Goal: Task Accomplishment & Management: Use online tool/utility

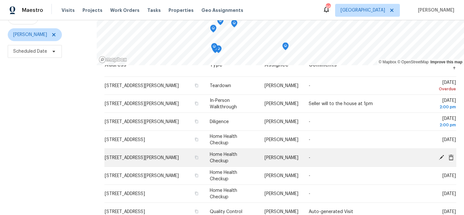
scroll to position [12, 0]
click at [198, 158] on icon "button" at bounding box center [196, 158] width 3 height 4
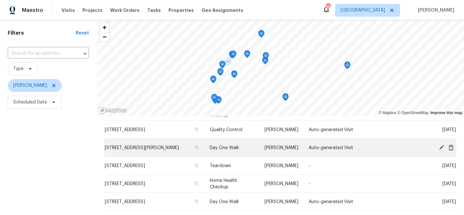
scroll to position [149, 0]
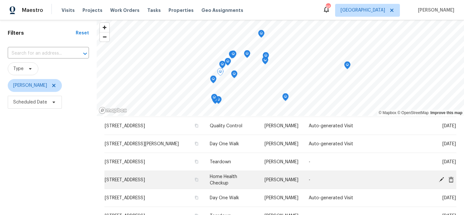
click at [155, 173] on td "1832 Glenwood Ln, Snellville, GA 30078" at bounding box center [154, 180] width 100 height 18
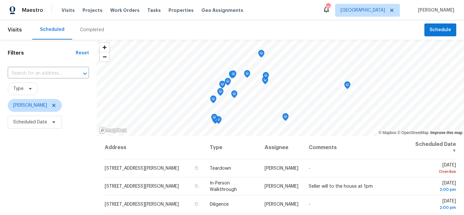
click at [215, 125] on div "Map marker" at bounding box center [215, 121] width 6 height 10
click at [215, 119] on icon "Map marker" at bounding box center [214, 117] width 6 height 7
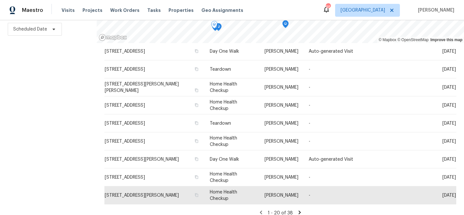
scroll to position [229, 0]
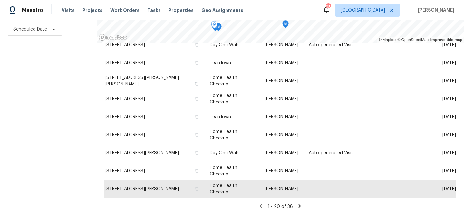
click at [301, 210] on div "1 - 20 of 38" at bounding box center [280, 206] width 352 height 7
click at [299, 207] on icon at bounding box center [299, 206] width 2 height 4
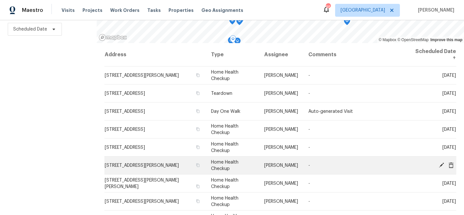
scroll to position [193, 0]
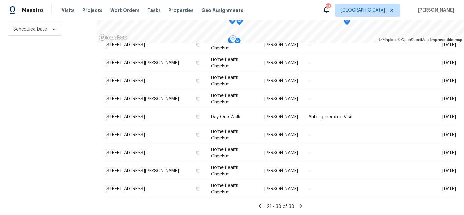
click at [259, 206] on icon at bounding box center [259, 206] width 2 height 4
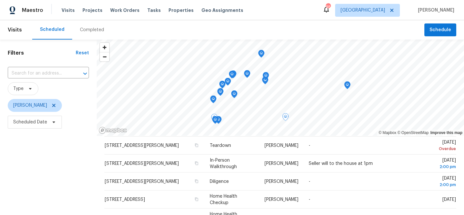
scroll to position [0, 0]
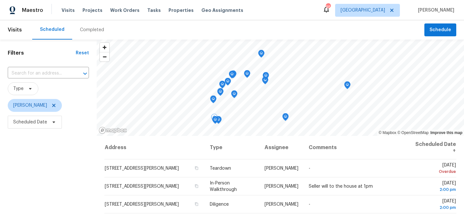
click at [215, 122] on icon "Map marker" at bounding box center [215, 120] width 6 height 7
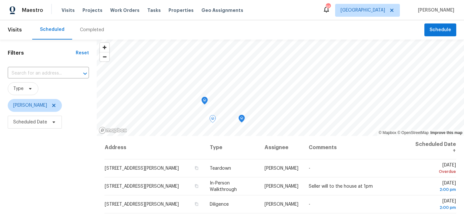
click at [205, 101] on icon "Map marker" at bounding box center [204, 101] width 2 height 2
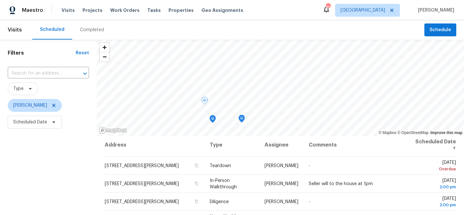
scroll to position [0, 0]
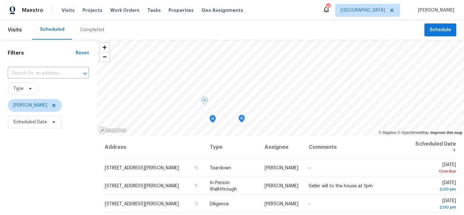
click at [204, 104] on icon "Map marker" at bounding box center [205, 100] width 6 height 7
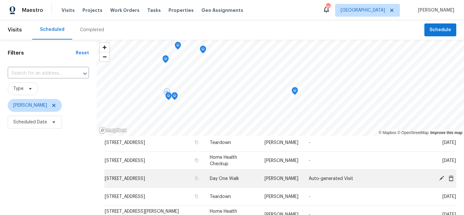
scroll to position [189, 0]
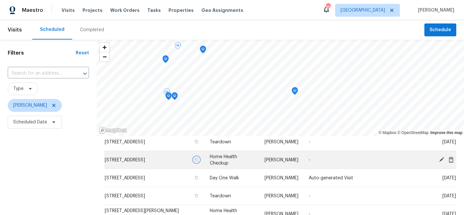
click at [197, 160] on icon "button" at bounding box center [196, 160] width 4 height 4
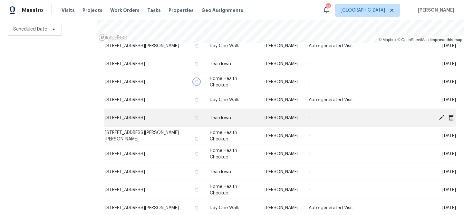
scroll to position [172, 0]
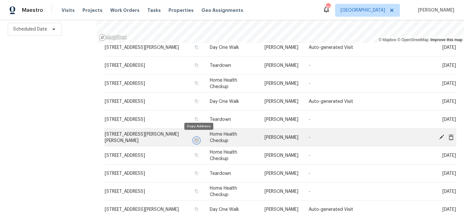
click at [197, 139] on icon "button" at bounding box center [196, 141] width 3 height 4
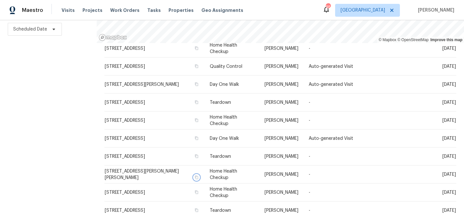
scroll to position [133, 0]
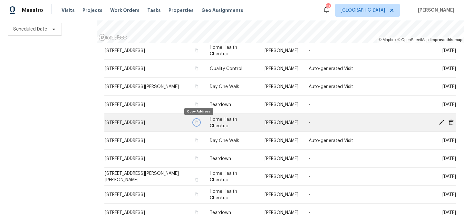
click at [198, 123] on icon "button" at bounding box center [196, 123] width 4 height 4
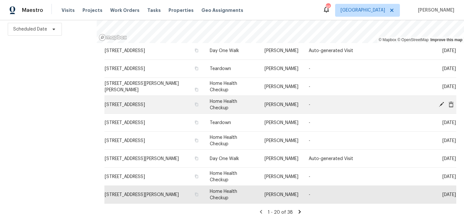
scroll to position [229, 0]
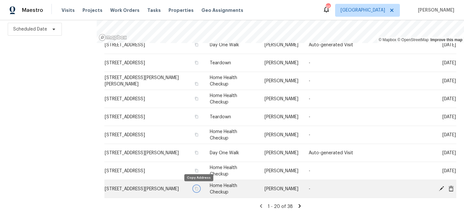
click at [198, 189] on icon "button" at bounding box center [196, 189] width 4 height 4
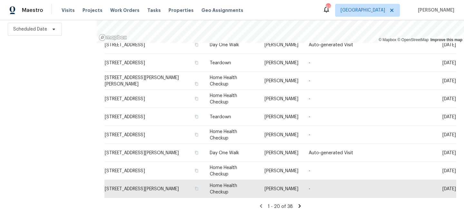
click at [39, 109] on div "Filters Reset ​ Type Michael Durham Scheduled Date" at bounding box center [48, 81] width 97 height 269
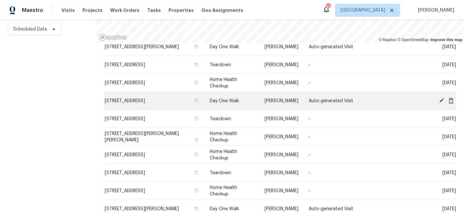
scroll to position [172, 0]
click at [198, 103] on icon "button" at bounding box center [196, 101] width 3 height 4
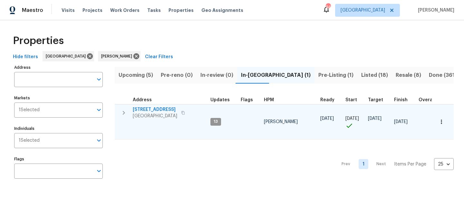
click at [439, 120] on icon "button" at bounding box center [441, 122] width 6 height 6
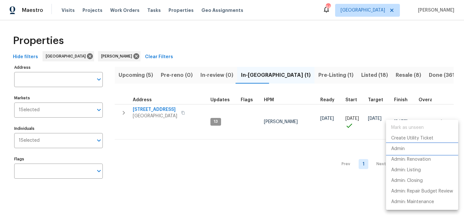
click at [405, 147] on li "Admin" at bounding box center [422, 149] width 72 height 11
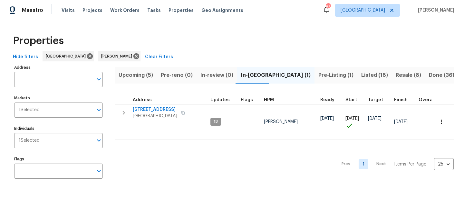
click at [134, 80] on button "Upcoming (5)" at bounding box center [136, 75] width 42 height 17
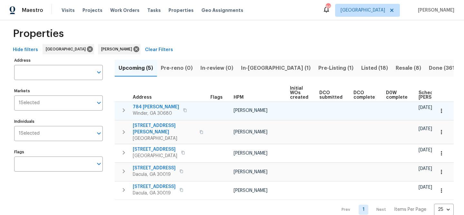
scroll to position [13, 0]
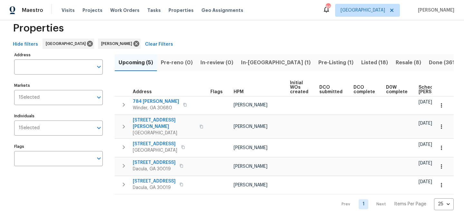
click at [421, 96] on th "Scheduled [PERSON_NAME]" at bounding box center [439, 88] width 47 height 18
click at [421, 91] on span "Scheduled [PERSON_NAME]" at bounding box center [436, 89] width 36 height 9
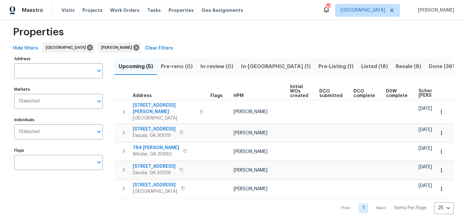
scroll to position [13, 0]
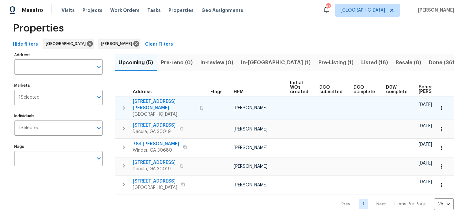
click at [167, 101] on span "401 Martin Field Ct" at bounding box center [164, 105] width 63 height 13
click at [156, 100] on span "401 Martin Field Ct" at bounding box center [164, 105] width 63 height 13
click at [155, 99] on span "[STREET_ADDRESS][PERSON_NAME]" at bounding box center [164, 105] width 63 height 13
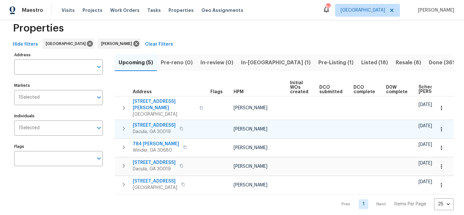
click at [161, 122] on span "1476 Rolling View Way" at bounding box center [154, 125] width 43 height 6
click at [183, 127] on icon "button" at bounding box center [181, 129] width 4 height 4
click at [149, 122] on span "1476 Rolling View Way" at bounding box center [154, 125] width 43 height 6
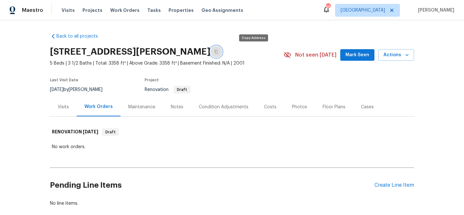
click at [218, 53] on icon "button" at bounding box center [215, 52] width 3 height 4
click at [358, 52] on span "Mark Seen" at bounding box center [357, 55] width 24 height 8
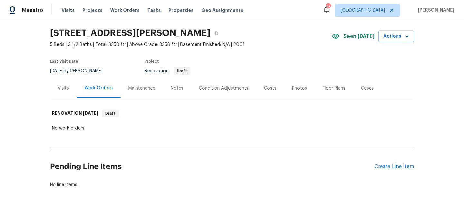
scroll to position [35, 0]
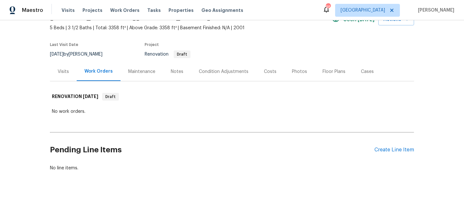
click at [219, 68] on div "Condition Adjustments" at bounding box center [223, 71] width 65 height 19
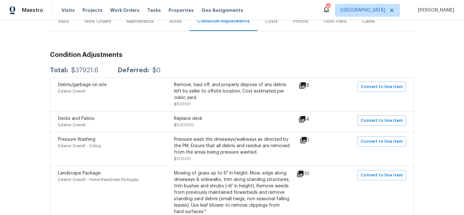
scroll to position [98, 0]
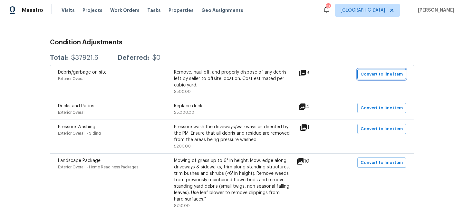
click at [381, 77] on span "Convert to line item" at bounding box center [381, 74] width 42 height 7
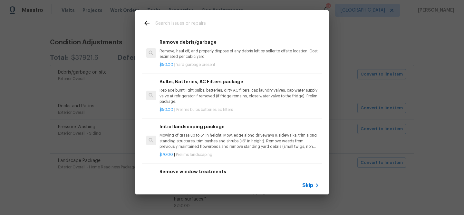
scroll to position [0, 0]
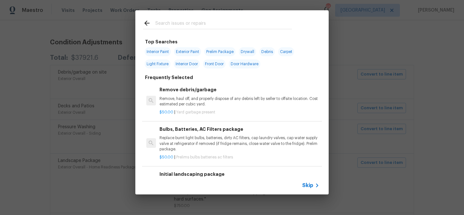
click at [309, 182] on div "Skip" at bounding box center [311, 186] width 19 height 8
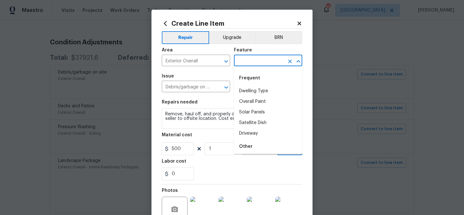
click at [244, 63] on input "text" at bounding box center [259, 61] width 50 height 10
click at [248, 89] on li "Interior" at bounding box center [268, 91] width 68 height 11
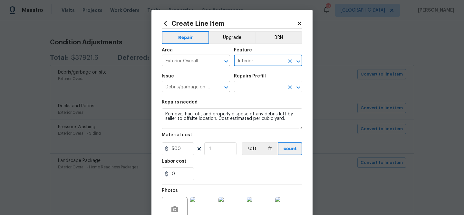
type input "Interior"
click at [249, 89] on input "text" at bounding box center [259, 87] width 50 height 10
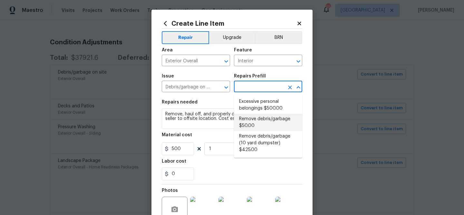
click at [254, 114] on li "Remove debris/garbage $50.00" at bounding box center [268, 122] width 68 height 17
type input "Remove debris/garbage $50.00"
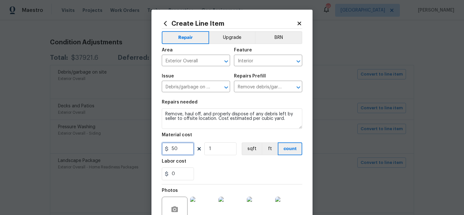
click at [179, 149] on input "50" at bounding box center [178, 149] width 32 height 13
type input "500"
click at [238, 170] on div "0" at bounding box center [232, 174] width 140 height 13
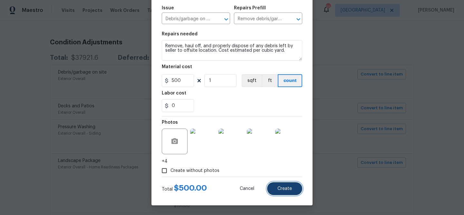
click at [274, 187] on button "Create" at bounding box center [284, 189] width 35 height 13
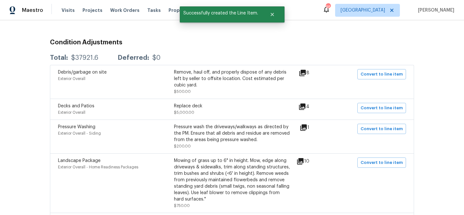
click at [304, 109] on icon at bounding box center [302, 107] width 8 height 8
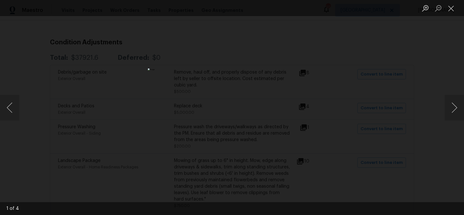
click at [321, 133] on div "Lightbox" at bounding box center [232, 107] width 464 height 215
click at [330, 129] on div "Lightbox" at bounding box center [232, 107] width 464 height 215
click at [421, 47] on div "Lightbox" at bounding box center [232, 107] width 464 height 215
click at [448, 8] on button "Close lightbox" at bounding box center [450, 8] width 13 height 11
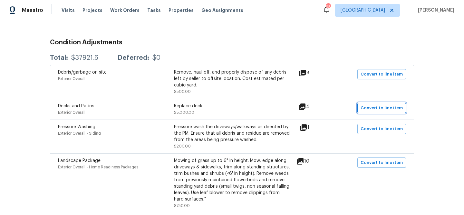
click at [372, 109] on span "Convert to line item" at bounding box center [381, 108] width 42 height 7
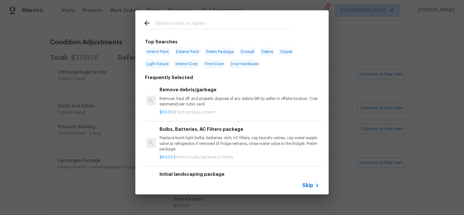
click at [311, 183] on span "Skip" at bounding box center [307, 186] width 11 height 6
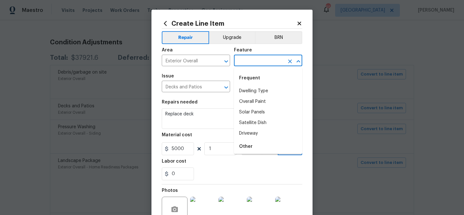
click at [235, 65] on input "text" at bounding box center [259, 61] width 50 height 10
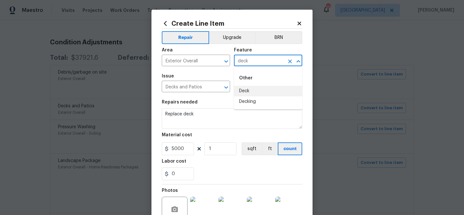
click at [241, 89] on li "Deck" at bounding box center [268, 91] width 68 height 11
type input "Deck"
click at [247, 90] on input "text" at bounding box center [259, 87] width 50 height 10
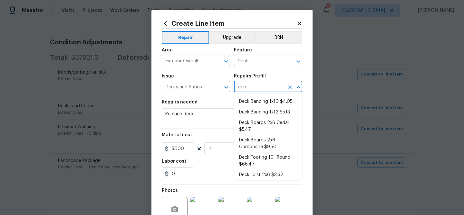
type input "deck"
click at [252, 138] on li "Deck Boards 2x6 Composite $9.50" at bounding box center [268, 143] width 68 height 17
type input "Deck Boards 2x6 Composite $9.50"
type textarea "Remove and replace the existing deck boards with 2x6 composite decking. Use the…"
type input "9.5"
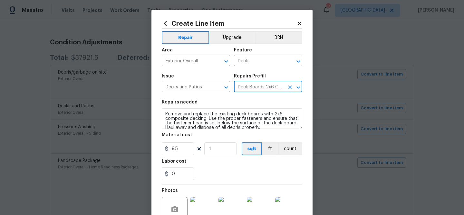
type input "Deck Boards 2x6 Composite $9.50"
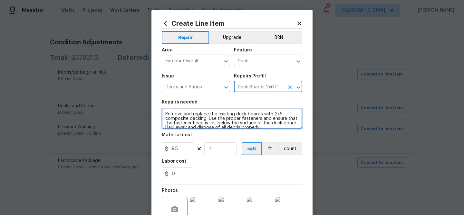
click at [210, 113] on textarea "Remove and replace the existing deck boards with 2x6 composite decking. Use the…" at bounding box center [232, 118] width 140 height 21
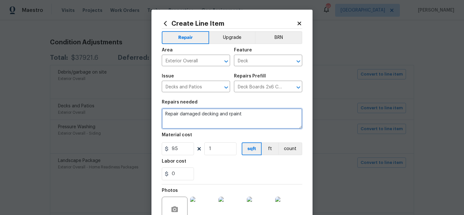
click at [230, 114] on textarea "Repair damaged decking and rpaint" at bounding box center [232, 118] width 140 height 21
type textarea "Repair damaged decking and paint"
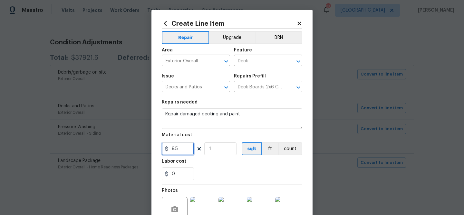
click at [183, 148] on input "9.5" at bounding box center [178, 149] width 32 height 13
type input "5000"
click at [210, 160] on div "Labor cost" at bounding box center [232, 163] width 140 height 8
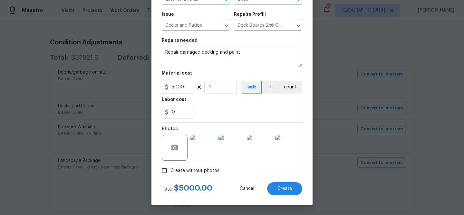
click at [206, 168] on span "Create without photos" at bounding box center [194, 171] width 49 height 7
click at [170, 167] on input "Create without photos" at bounding box center [164, 171] width 12 height 12
click at [201, 171] on span "Create without photos" at bounding box center [194, 171] width 49 height 7
click at [170, 171] on input "Create without photos" at bounding box center [164, 171] width 12 height 12
click at [165, 170] on input "Create without photos" at bounding box center [164, 171] width 12 height 12
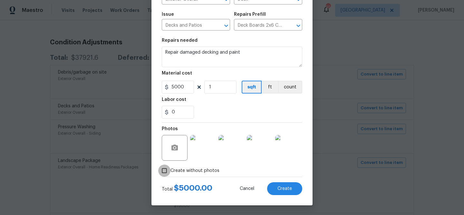
checkbox input "false"
click at [286, 182] on div "Total $ 5000.00 Cancel Create" at bounding box center [232, 186] width 140 height 18
click at [284, 187] on span "Create" at bounding box center [284, 189] width 14 height 5
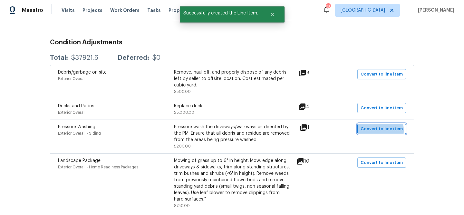
click at [371, 131] on span "Convert to line item" at bounding box center [381, 129] width 42 height 7
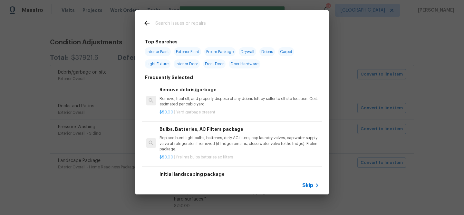
click at [306, 180] on div "Skip" at bounding box center [231, 186] width 193 height 18
click at [305, 183] on span "Skip" at bounding box center [307, 186] width 11 height 6
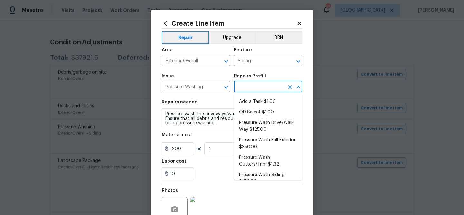
click at [245, 83] on input "text" at bounding box center [259, 87] width 50 height 10
click at [253, 146] on li "Pressure Wash Full Exterior $350.00" at bounding box center [268, 143] width 68 height 17
type input "Pressure Wash Full Exterior $350.00"
type textarea "Pressure wash the House, Flatwork, Deck and Garage interior."
type input "350"
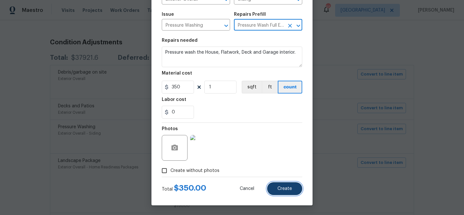
click at [277, 183] on button "Create" at bounding box center [284, 189] width 35 height 13
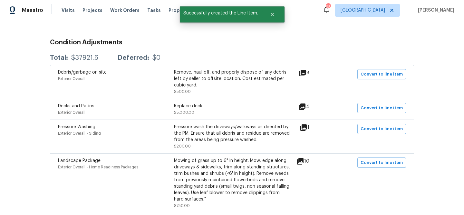
click at [247, 177] on div "Mowing of grass up to 6" in height. Mow, edge along driveways & sidewalks, trim…" at bounding box center [232, 180] width 116 height 45
click at [370, 167] on button "Convert to line item" at bounding box center [381, 163] width 49 height 10
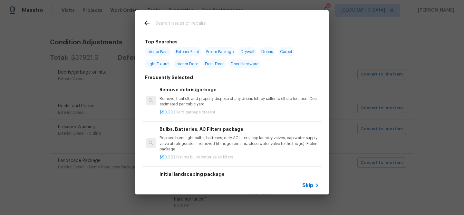
click at [308, 186] on span "Skip" at bounding box center [307, 186] width 11 height 6
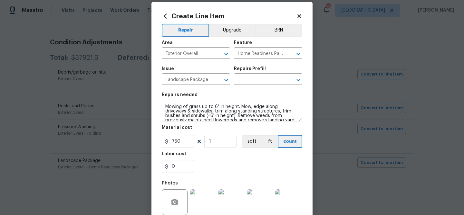
scroll to position [0, 0]
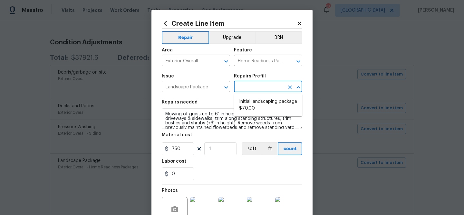
click at [254, 89] on input "text" at bounding box center [259, 87] width 50 height 10
click at [253, 101] on li "Initial landscaping package $70.00" at bounding box center [268, 105] width 68 height 17
type input "Initial landscaping package $70.00"
type input "70"
click at [225, 174] on div "0" at bounding box center [232, 174] width 140 height 13
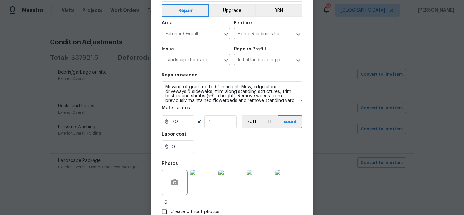
scroll to position [69, 0]
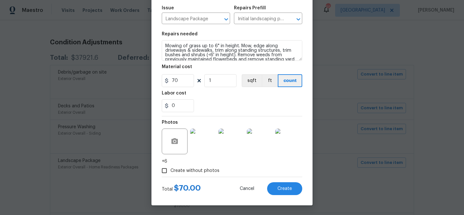
click at [211, 168] on span "Create without photos" at bounding box center [194, 171] width 49 height 7
click at [170, 167] on input "Create without photos" at bounding box center [164, 171] width 12 height 12
click at [179, 172] on span "Create without photos" at bounding box center [194, 171] width 49 height 7
click at [170, 172] on input "Create without photos" at bounding box center [164, 171] width 12 height 12
click at [164, 170] on input "Create without photos" at bounding box center [164, 171] width 12 height 12
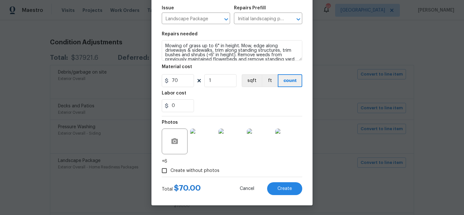
checkbox input "false"
click at [283, 187] on span "Create" at bounding box center [284, 189] width 14 height 5
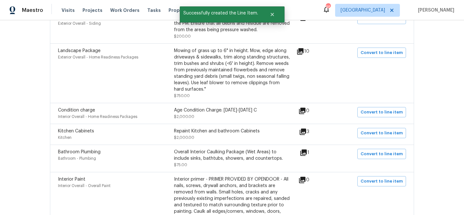
scroll to position [209, 0]
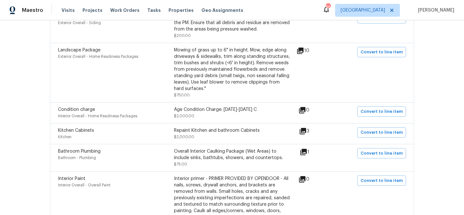
click at [305, 134] on icon at bounding box center [303, 131] width 8 height 8
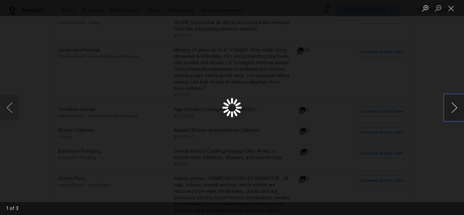
click at [455, 110] on button "Next image" at bounding box center [453, 108] width 19 height 26
click at [450, 9] on button "Close lightbox" at bounding box center [450, 8] width 13 height 11
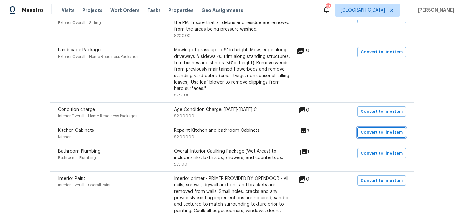
click at [385, 136] on span "Convert to line item" at bounding box center [381, 132] width 42 height 7
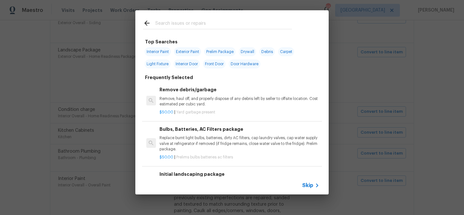
click at [310, 187] on span "Skip" at bounding box center [307, 186] width 11 height 6
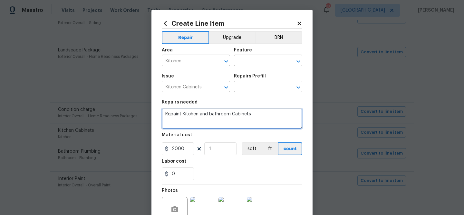
click at [205, 113] on textarea "Repaint Kitchen and bathroom Cabinets" at bounding box center [232, 118] width 140 height 21
click at [217, 62] on icon "Clear" at bounding box center [217, 61] width 6 height 6
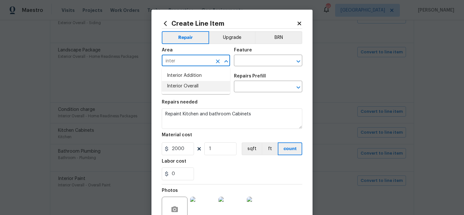
click at [212, 86] on li "Interior Overall" at bounding box center [196, 86] width 68 height 11
type input "Interior Overall"
click at [263, 61] on input "text" at bounding box center [259, 61] width 50 height 10
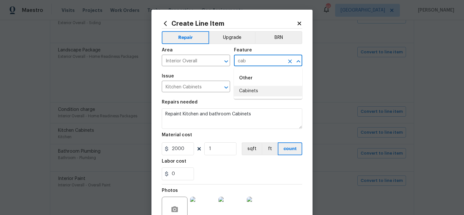
click at [259, 90] on li "Cabinets" at bounding box center [268, 91] width 68 height 11
click at [215, 88] on icon "Clear" at bounding box center [217, 87] width 6 height 6
type input "Cabinets"
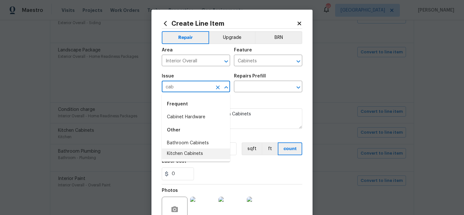
click at [195, 152] on li "Kitchen Cabinets" at bounding box center [196, 154] width 68 height 11
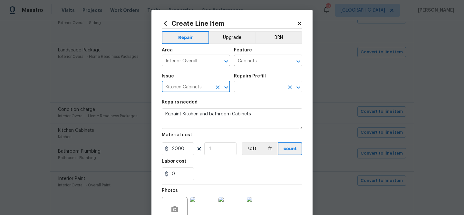
type input "Kitchen Cabinets"
click at [245, 90] on input "text" at bounding box center [259, 87] width 50 height 10
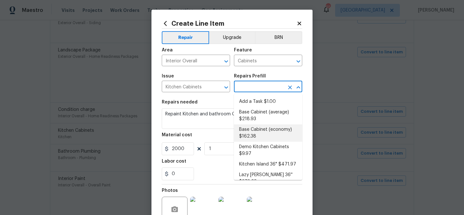
click at [254, 136] on li "Base Cabinet (economy) $162.38" at bounding box center [268, 133] width 68 height 17
type textarea "Remove the existing kitchen base cabinets (if present) and install a new kitche…"
type input "Base Cabinet (economy) $162.38"
type input "162.38"
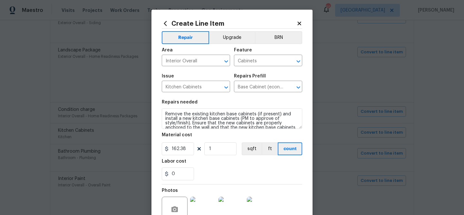
click at [193, 105] on div "Repairs needed" at bounding box center [232, 104] width 140 height 8
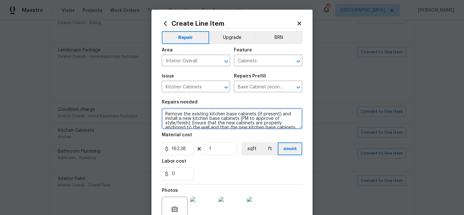
click at [191, 116] on textarea "Remove the existing kitchen base cabinets (if present) and install a new kitche…" at bounding box center [232, 118] width 140 height 21
paste textarea "paint Kitchen and bathroom Cabinets"
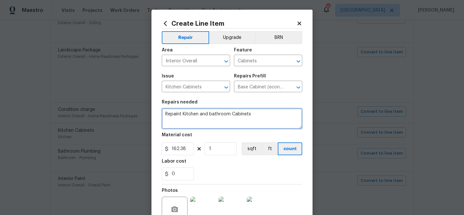
type textarea "Repaint Kitchen and bathroom Cabinets"
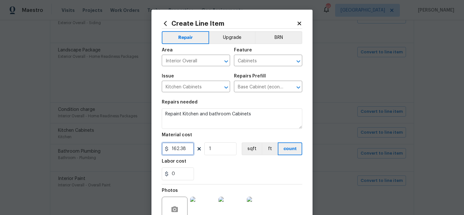
click at [184, 149] on input "162.38" at bounding box center [178, 149] width 32 height 13
click at [181, 149] on input "1500" at bounding box center [178, 149] width 32 height 13
type input "1800"
click at [204, 169] on div "0" at bounding box center [232, 174] width 140 height 13
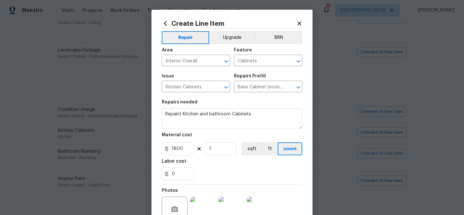
scroll to position [62, 0]
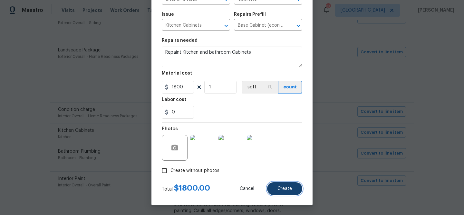
click at [280, 184] on button "Create" at bounding box center [284, 189] width 35 height 13
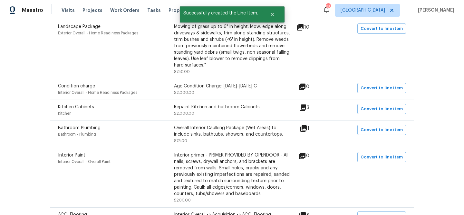
scroll to position [235, 0]
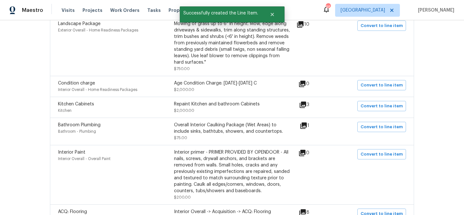
click at [306, 128] on icon at bounding box center [303, 126] width 8 height 8
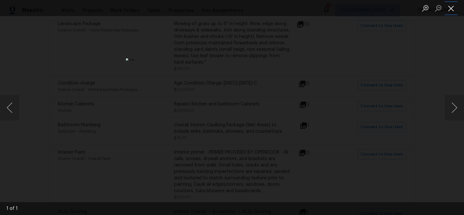
click at [451, 6] on button "Close lightbox" at bounding box center [450, 8] width 13 height 11
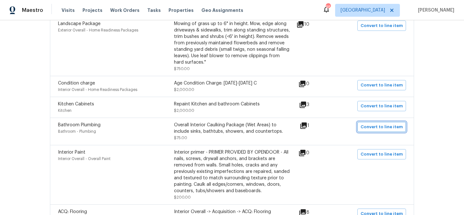
click at [369, 127] on span "Convert to line item" at bounding box center [381, 127] width 42 height 7
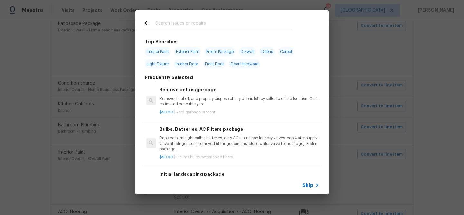
click at [312, 184] on span "Skip" at bounding box center [307, 186] width 11 height 6
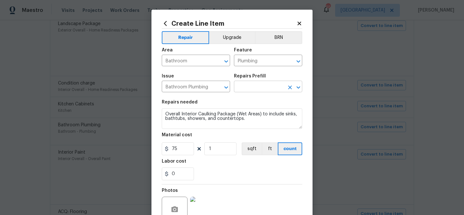
click at [245, 82] on input "text" at bounding box center [259, 87] width 50 height 10
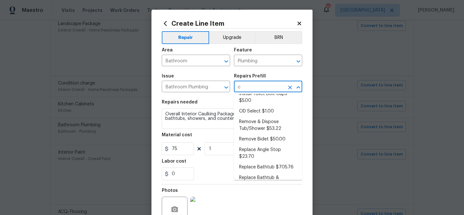
scroll to position [0, 0]
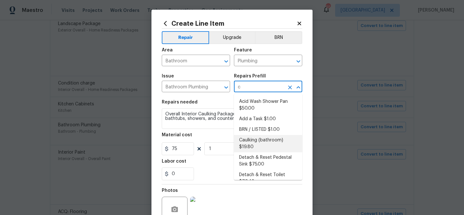
type input "ca"
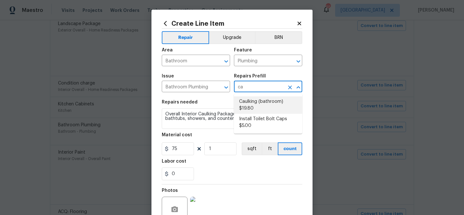
click at [252, 105] on li "Caulking (bathroom) $19.80" at bounding box center [268, 105] width 68 height 17
type input "Caulking (bathroom) $19.80"
type input "19.8"
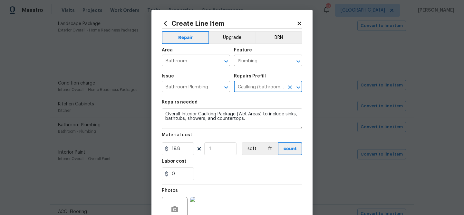
type input "Caulking (bathroom) $19.80"
click at [185, 147] on input "19.8" at bounding box center [178, 149] width 32 height 13
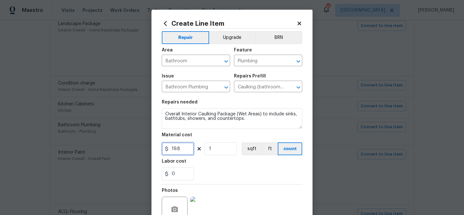
click at [185, 147] on input "19.8" at bounding box center [178, 149] width 32 height 13
type input "75"
click at [231, 161] on div "Labor cost" at bounding box center [232, 163] width 140 height 8
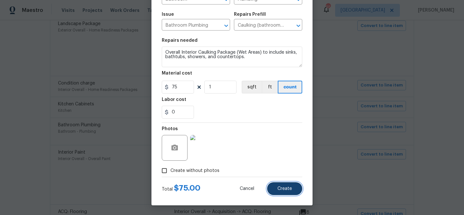
click at [282, 187] on span "Create" at bounding box center [284, 189] width 14 height 5
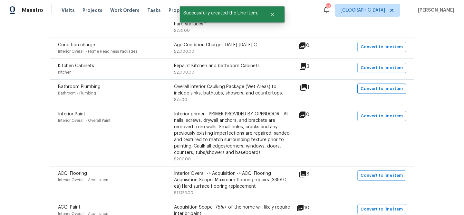
scroll to position [298, 0]
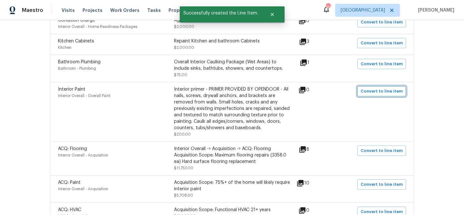
click at [379, 92] on span "Convert to line item" at bounding box center [381, 91] width 42 height 7
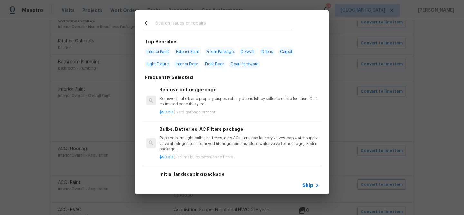
click at [310, 188] on span "Skip" at bounding box center [307, 186] width 11 height 6
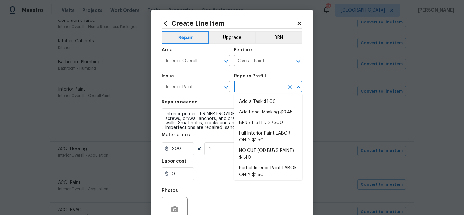
click at [267, 89] on input "text" at bounding box center [259, 87] width 50 height 10
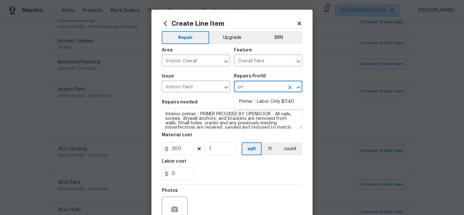
type input "prim"
click at [263, 104] on li "Primer - Labor Only $0.40" at bounding box center [268, 102] width 68 height 11
type input "Primer - Labor Only $0.40"
type input "0.4"
type input "Primer - Labor Only $0.40"
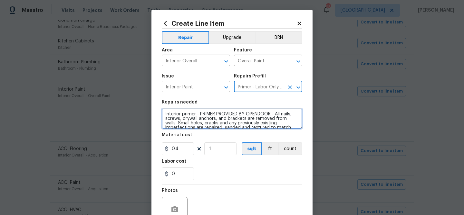
click at [165, 114] on textarea "Interior primer - PRIMER PROVIDED BY OPENDOOR - All nails, screws, drywall anch…" at bounding box center [232, 118] width 140 height 21
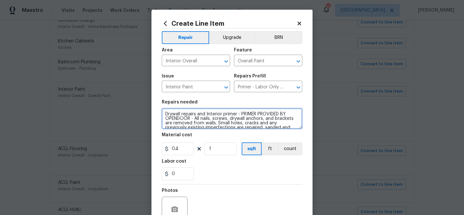
type textarea "Drywall repairs and Interior primer - PRIMER PROVIDED BY OPENDOOR - All nails, …"
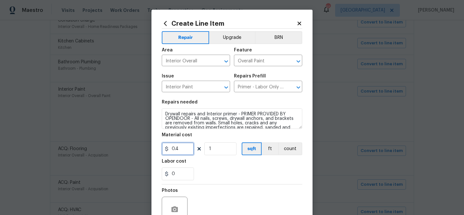
click at [178, 150] on input "0.4" at bounding box center [178, 149] width 32 height 13
type input "300"
click at [238, 163] on div "Labor cost" at bounding box center [232, 163] width 140 height 8
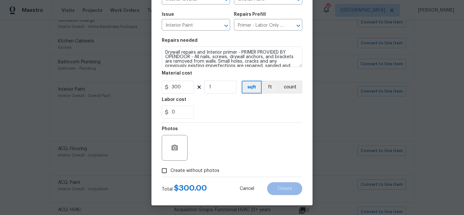
click at [193, 171] on span "Create without photos" at bounding box center [194, 171] width 49 height 7
click at [170, 171] on input "Create without photos" at bounding box center [164, 171] width 12 height 12
checkbox input "true"
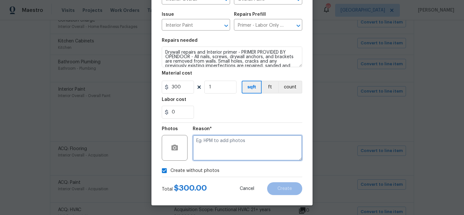
click at [212, 149] on textarea at bounding box center [246, 148] width 109 height 26
type textarea "Drywall repairs and primer"
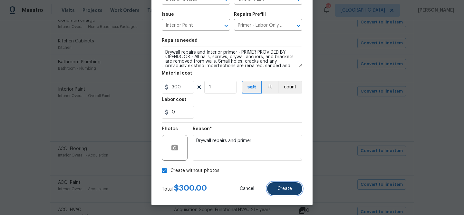
click at [276, 187] on button "Create" at bounding box center [284, 189] width 35 height 13
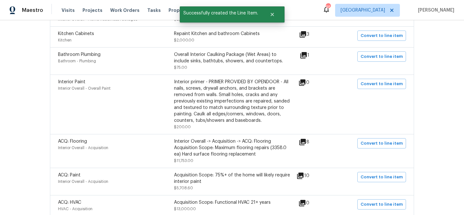
scroll to position [306, 0]
click at [305, 145] on icon at bounding box center [302, 141] width 6 height 6
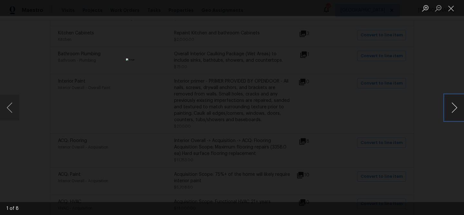
click at [455, 110] on button "Next image" at bounding box center [453, 108] width 19 height 26
click at [451, 7] on button "Close lightbox" at bounding box center [450, 8] width 13 height 11
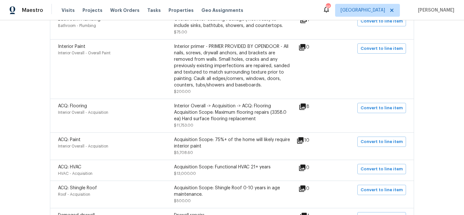
scroll to position [329, 0]
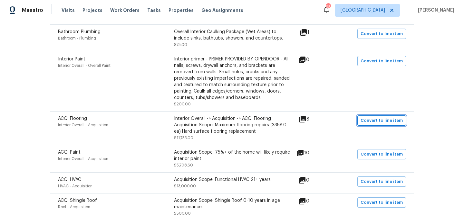
click at [371, 124] on span "Convert to line item" at bounding box center [381, 120] width 42 height 7
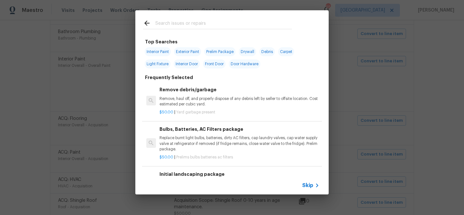
click at [201, 21] on input "text" at bounding box center [223, 24] width 136 height 10
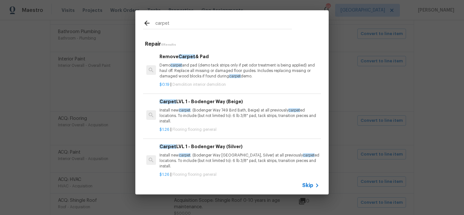
type input "carpet"
click at [200, 111] on p "Install new carpet . (Bodenger Way 749 Bird Bath, Beige) at all previously carp…" at bounding box center [239, 116] width 160 height 16
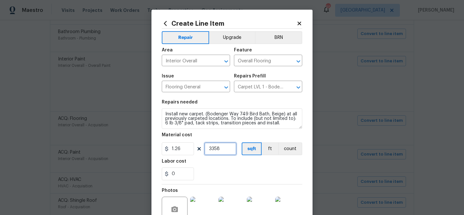
click at [213, 147] on input "3358" at bounding box center [220, 149] width 32 height 13
click at [235, 184] on section "Repairs needed Install new carpet. (Bodenger Way 749 Bird Bath, Beige) at all p…" at bounding box center [232, 140] width 140 height 88
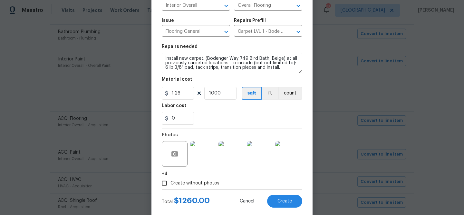
scroll to position [69, 0]
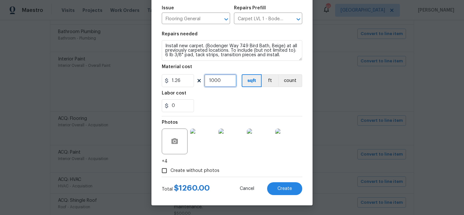
click at [214, 80] on input "1000" at bounding box center [220, 80] width 32 height 13
type input "1500"
click at [251, 108] on div "0" at bounding box center [232, 105] width 140 height 13
click at [278, 183] on button "Create" at bounding box center [284, 189] width 35 height 13
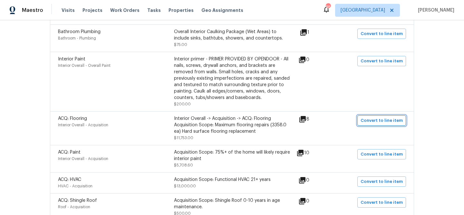
click at [373, 122] on span "Convert to line item" at bounding box center [381, 120] width 42 height 7
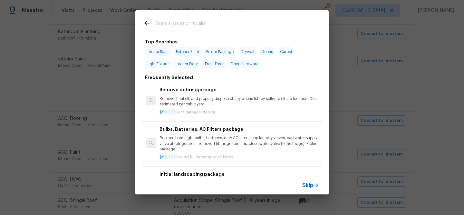
click at [194, 25] on input "text" at bounding box center [223, 24] width 136 height 10
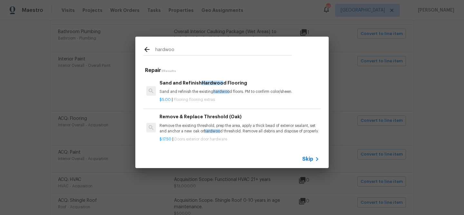
type input "hardwoo"
click at [196, 81] on h6 "Sand and Refinish Hardwoo d Flooring" at bounding box center [239, 83] width 160 height 7
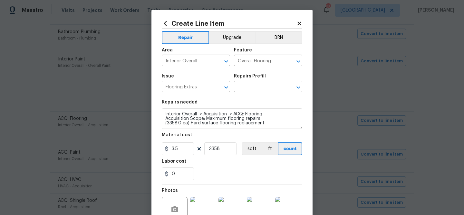
type input "Sand and Refinish Hardwood Flooring $5.00"
type textarea "Sand and refinish the existing hardwood floors. PM to confirm color/sheen."
type input "5"
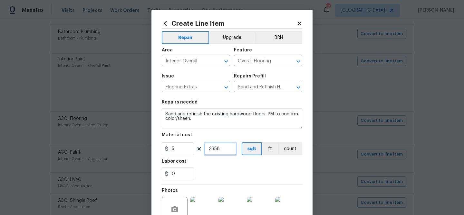
click at [213, 151] on input "3358" at bounding box center [220, 149] width 32 height 13
type input "1000"
click at [248, 190] on div "Photos +4" at bounding box center [232, 209] width 140 height 48
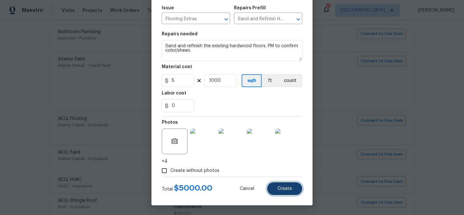
click at [278, 183] on button "Create" at bounding box center [284, 189] width 35 height 13
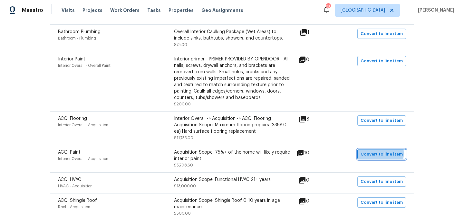
click at [370, 155] on span "Convert to line item" at bounding box center [381, 154] width 42 height 7
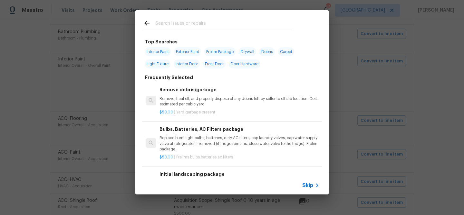
click at [199, 22] on input "text" at bounding box center [223, 24] width 136 height 10
click at [346, 97] on div "Top Searches Interior Paint Exterior Paint Prelim Package Drywall Debris Carpet…" at bounding box center [232, 102] width 464 height 205
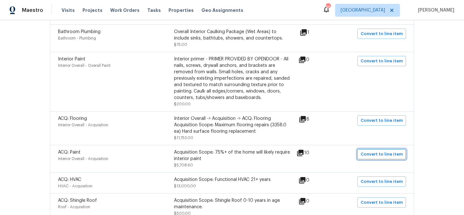
click at [374, 156] on span "Convert to line item" at bounding box center [381, 154] width 42 height 7
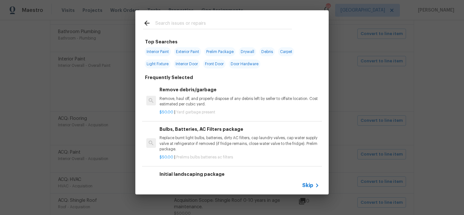
click at [162, 53] on span "Interior Paint" at bounding box center [158, 51] width 26 height 9
type input "Interior Paint"
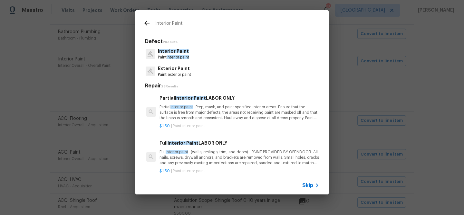
click at [191, 153] on p "Full Interior paint - (walls, ceilings, trim, and doors) - PAINT PROVIDED BY OP…" at bounding box center [239, 158] width 160 height 16
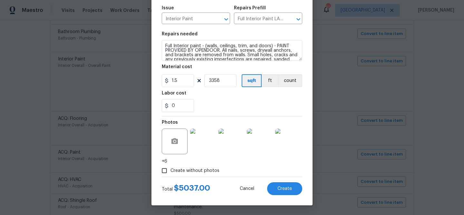
click at [189, 169] on span "Create without photos" at bounding box center [194, 171] width 49 height 7
click at [170, 169] on input "Create without photos" at bounding box center [164, 171] width 12 height 12
checkbox input "false"
click at [283, 187] on span "Create" at bounding box center [284, 189] width 14 height 5
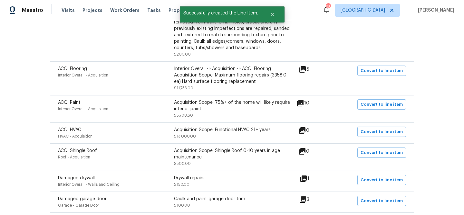
scroll to position [385, 0]
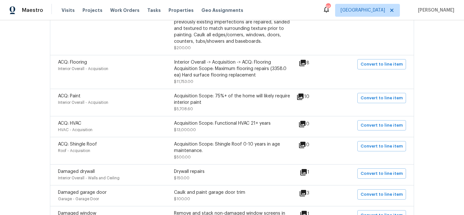
click at [257, 131] on div "Acquisition Scope: Functional HVAC 21+ years $13,000.00" at bounding box center [232, 126] width 116 height 13
click at [256, 127] on div "Acquisition Scope: Functional HVAC 21+ years" at bounding box center [232, 123] width 116 height 6
click at [254, 124] on div "Acquisition Scope: Functional HVAC 21+ years" at bounding box center [232, 123] width 116 height 6
click at [388, 131] on button "Convert to line item" at bounding box center [381, 125] width 49 height 10
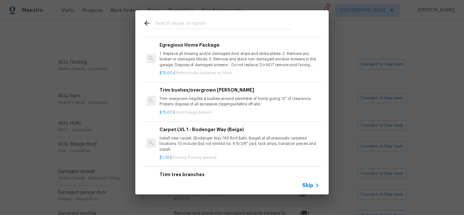
scroll to position [218, 0]
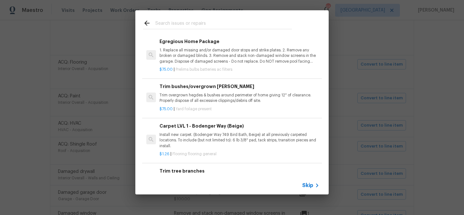
click at [309, 183] on span "Skip" at bounding box center [307, 186] width 11 height 6
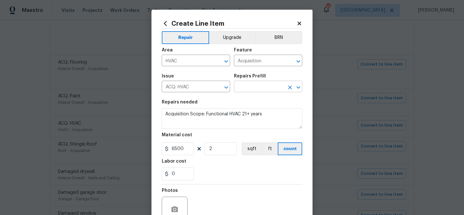
click at [253, 91] on input "text" at bounding box center [259, 87] width 50 height 10
click at [219, 98] on section "Repairs needed Acquisition Scope: Functional HVAC 21+ years Material cost 6500 …" at bounding box center [232, 140] width 140 height 88
click at [211, 87] on input "ACQ: HVAC" at bounding box center [187, 87] width 50 height 10
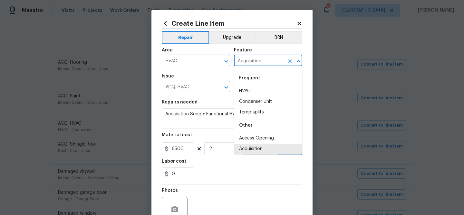
click at [253, 61] on input "Acquisition" at bounding box center [259, 61] width 50 height 10
click at [250, 89] on li "HVAC" at bounding box center [268, 91] width 68 height 11
type input "HVAC"
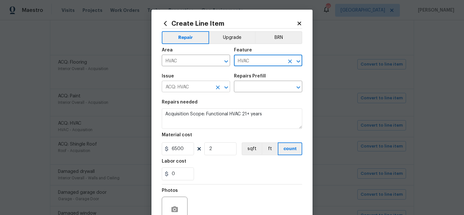
click at [196, 89] on input "ACQ: HVAC" at bounding box center [187, 87] width 50 height 10
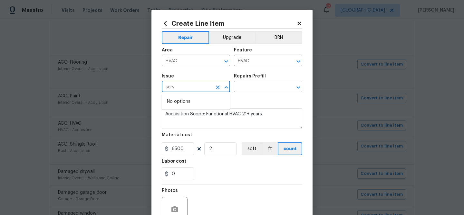
click at [188, 91] on input "serv" at bounding box center [187, 87] width 50 height 10
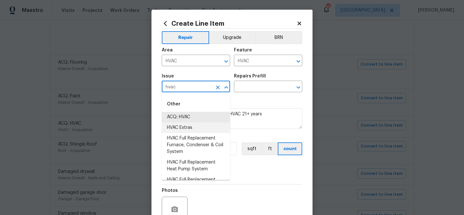
click at [186, 123] on li "HVAC Extras" at bounding box center [196, 128] width 68 height 11
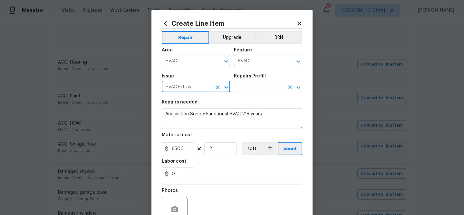
type input "HVAC Extras"
click at [239, 88] on input "text" at bounding box center [259, 87] width 50 height 10
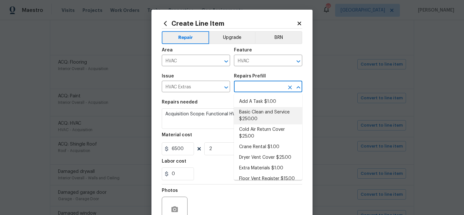
click at [248, 111] on li "Basic Clean and Service $250.00" at bounding box center [268, 115] width 68 height 17
type input "Basic Clean and Service $250.00"
type textarea "General Service HVAC system including: cleaning condenser and evaporator coils,…"
type input "250"
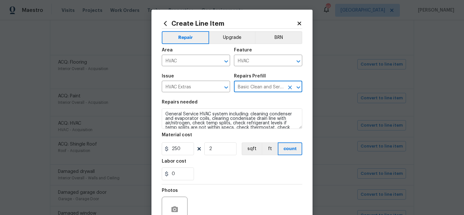
scroll to position [62, 0]
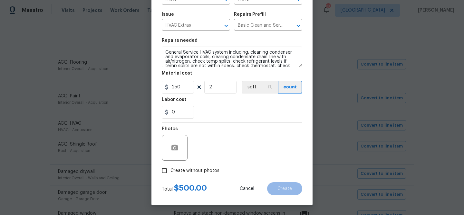
click at [200, 166] on label "Create without photos" at bounding box center [188, 171] width 61 height 12
click at [170, 166] on input "Create without photos" at bounding box center [164, 171] width 12 height 12
checkbox input "true"
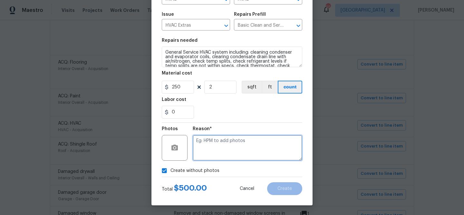
click at [209, 151] on textarea at bounding box center [246, 148] width 109 height 26
type textarea "Service"
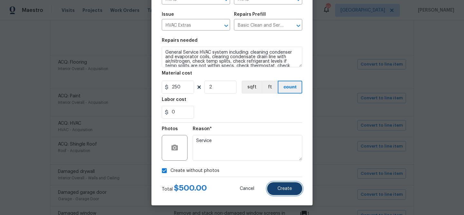
click at [281, 190] on span "Create" at bounding box center [284, 189] width 14 height 5
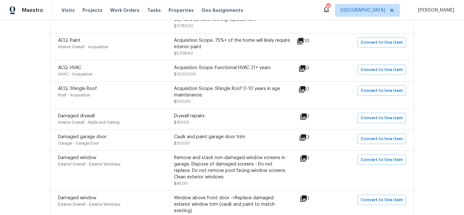
scroll to position [443, 0]
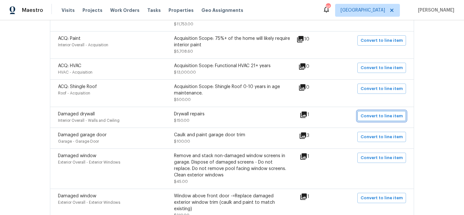
click at [365, 120] on span "Convert to line item" at bounding box center [381, 116] width 42 height 7
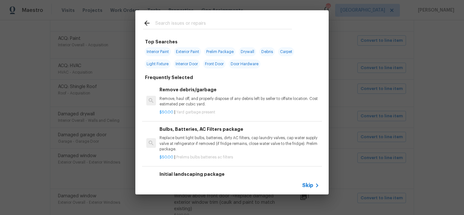
click at [312, 186] on span "Skip" at bounding box center [307, 186] width 11 height 6
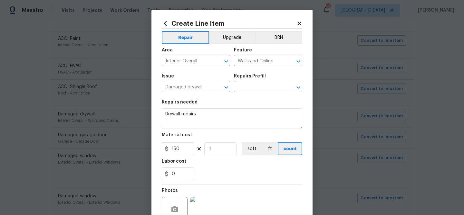
scroll to position [62, 0]
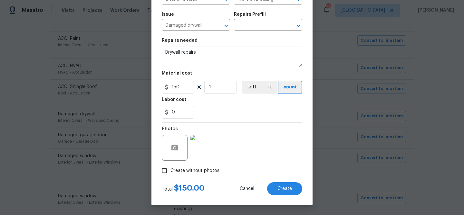
click at [279, 182] on div "Total $ 150.00 Cancel Create" at bounding box center [232, 186] width 140 height 18
click at [278, 187] on span "Create" at bounding box center [284, 189] width 14 height 5
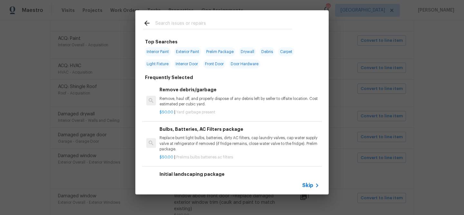
click at [305, 184] on span "Skip" at bounding box center [307, 186] width 11 height 6
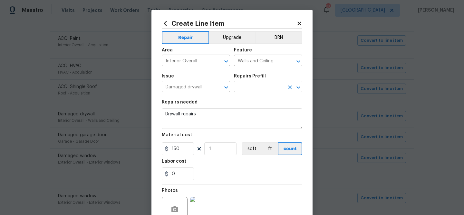
click at [249, 89] on input "text" at bounding box center [259, 87] width 50 height 10
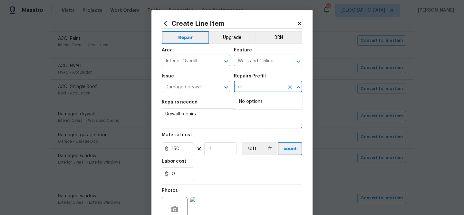
type input "d"
click at [231, 104] on div "Repairs needed" at bounding box center [232, 104] width 140 height 8
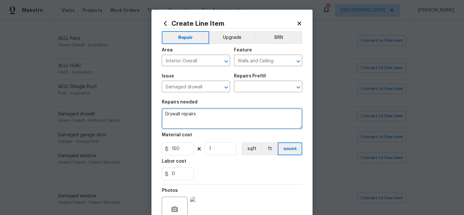
click at [193, 118] on textarea "Drywall repairs" at bounding box center [232, 118] width 140 height 21
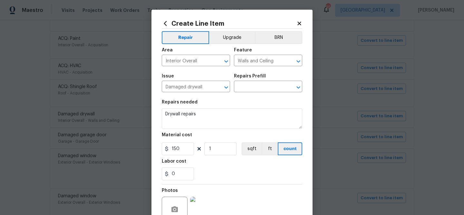
click at [221, 159] on section "Repairs needed Drywall repairs Material cost 150 1 sqft ft count Labor cost 0" at bounding box center [232, 140] width 140 height 88
click at [211, 209] on img at bounding box center [203, 210] width 26 height 26
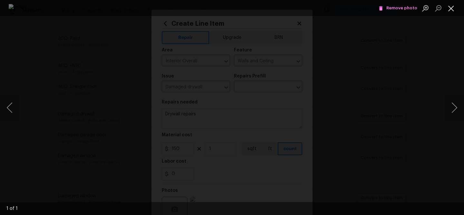
click at [452, 8] on button "Close lightbox" at bounding box center [450, 8] width 13 height 11
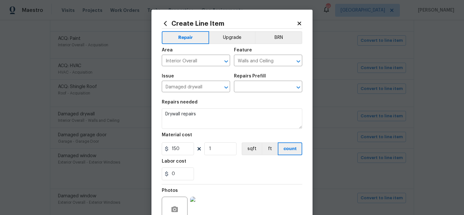
click at [298, 25] on icon at bounding box center [299, 24] width 6 height 6
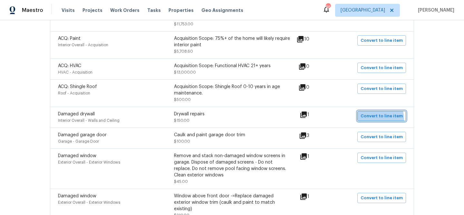
click at [367, 121] on button "Convert to line item" at bounding box center [381, 116] width 49 height 10
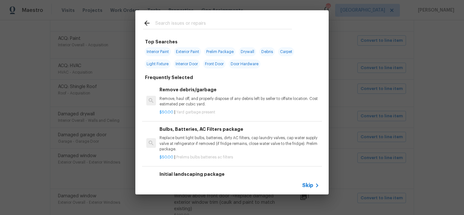
click at [307, 186] on span "Skip" at bounding box center [307, 186] width 11 height 6
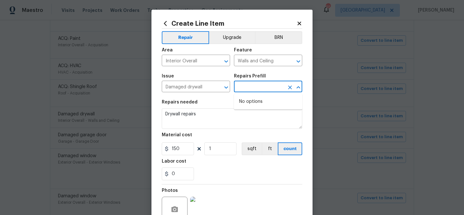
click at [250, 87] on input "text" at bounding box center [259, 87] width 50 height 10
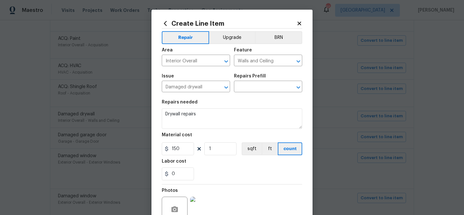
click at [216, 137] on div "Material cost" at bounding box center [232, 137] width 140 height 8
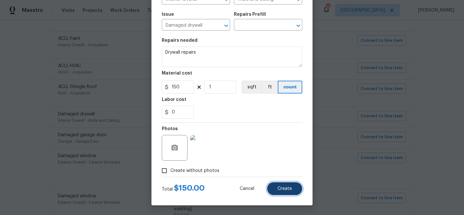
click at [273, 184] on button "Create" at bounding box center [284, 189] width 35 height 13
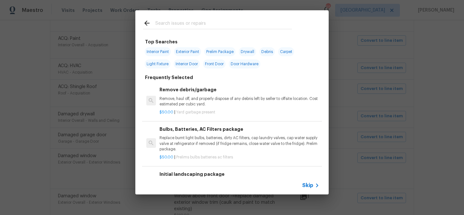
click at [308, 189] on span "Skip" at bounding box center [307, 186] width 11 height 6
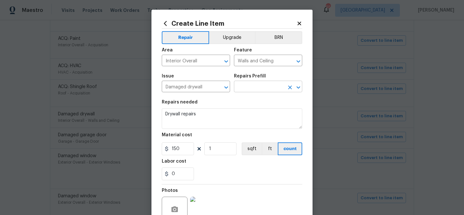
click at [260, 90] on input "text" at bounding box center [259, 87] width 50 height 10
click at [206, 90] on input "Damaged drywall" at bounding box center [187, 87] width 50 height 10
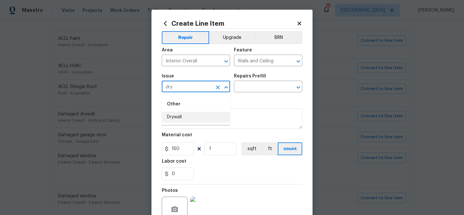
click at [192, 119] on li "Drywall" at bounding box center [196, 117] width 68 height 11
type input "Drywall"
click at [250, 85] on input "text" at bounding box center [259, 87] width 50 height 10
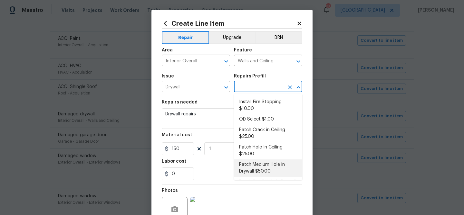
scroll to position [34, 0]
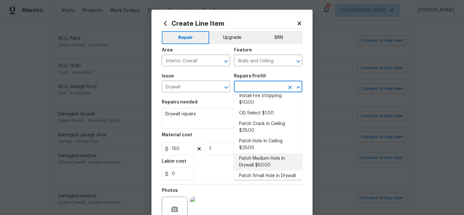
click at [253, 154] on li "Patch Medium Hole in Drywall $50.00" at bounding box center [268, 162] width 68 height 17
type input "Patch Medium Hole in Drywall $50.00"
type textarea "Prep/scrape all loose material from the damaged area; prime if needed. Patch th…"
type input "50"
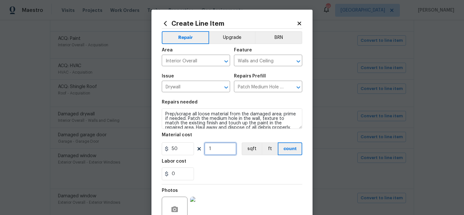
click at [213, 147] on input "1" at bounding box center [220, 149] width 32 height 13
type input "2"
click at [239, 173] on div "0" at bounding box center [232, 174] width 140 height 13
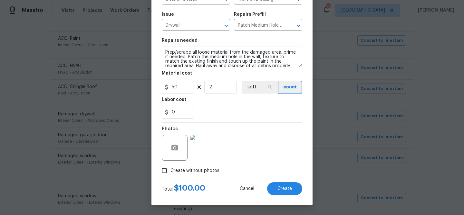
click at [278, 182] on div "Total $ 100.00 Cancel Create" at bounding box center [232, 186] width 140 height 18
click at [277, 183] on button "Create" at bounding box center [284, 189] width 35 height 13
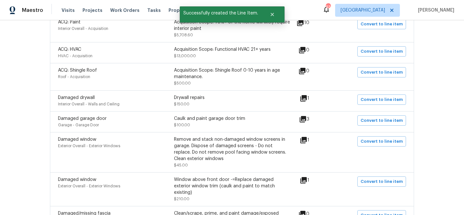
scroll to position [461, 0]
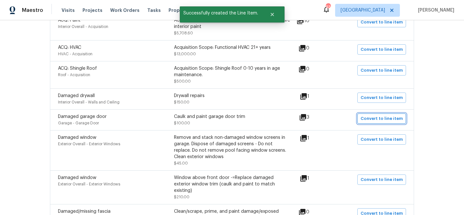
click at [371, 120] on span "Convert to line item" at bounding box center [381, 118] width 42 height 7
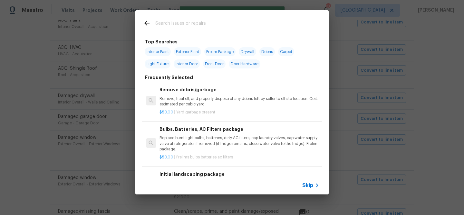
click at [306, 184] on span "Skip" at bounding box center [307, 186] width 11 height 6
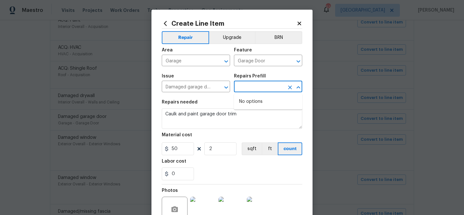
click at [243, 85] on input "text" at bounding box center [259, 87] width 50 height 10
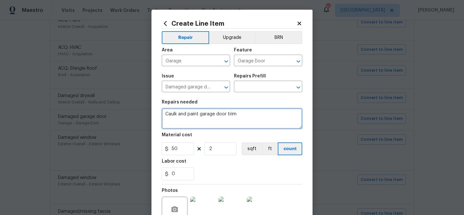
click at [188, 115] on textarea "Caulk and paint garage door trim" at bounding box center [232, 118] width 140 height 21
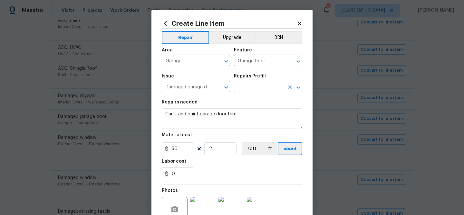
click at [235, 86] on input "text" at bounding box center [259, 87] width 50 height 10
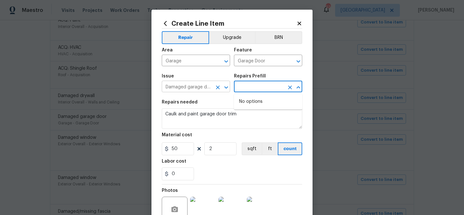
click at [192, 87] on input "Damaged garage door" at bounding box center [187, 87] width 50 height 10
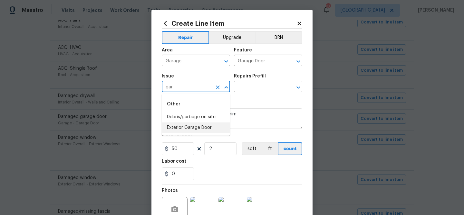
click at [193, 124] on li "Exterior Garage Door" at bounding box center [196, 128] width 68 height 11
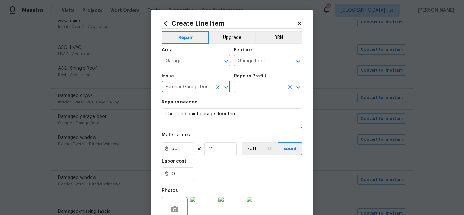
type input "Exterior Garage Door"
click at [246, 87] on input "text" at bounding box center [259, 87] width 50 height 10
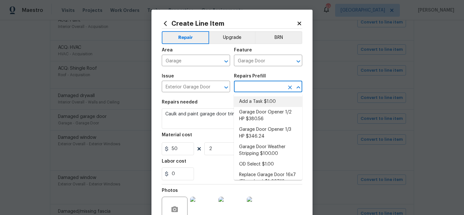
click at [249, 101] on li "Add a Task $1.00" at bounding box center [268, 102] width 68 height 11
type input "Interior Door"
type input "Add a Task $1.00"
type textarea "HPM to detail"
type input "1"
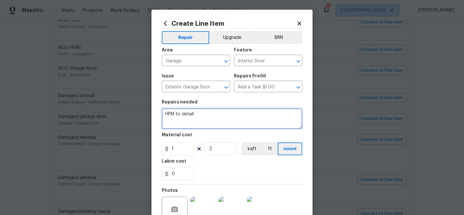
click at [201, 122] on textarea "HPM to detail" at bounding box center [232, 118] width 140 height 21
paste textarea "Caulk and paint garage door trim"
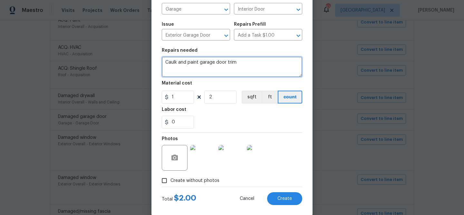
scroll to position [62, 0]
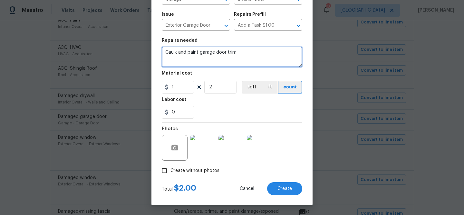
type textarea "Caulk and paint garage door trim"
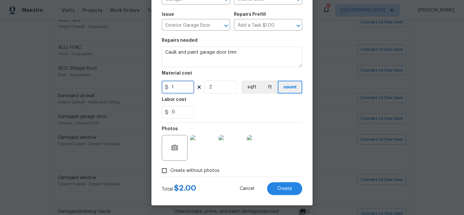
click at [178, 89] on input "1" at bounding box center [178, 87] width 32 height 13
click at [182, 88] on input "150" at bounding box center [178, 87] width 32 height 13
type input "100"
click at [276, 185] on button "Create" at bounding box center [284, 189] width 35 height 13
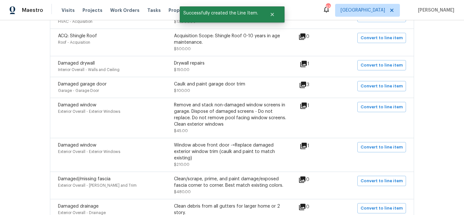
scroll to position [494, 0]
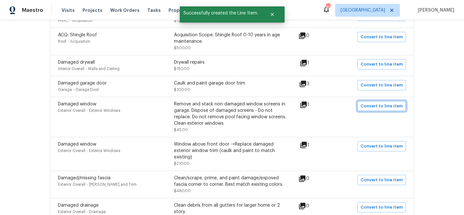
click at [380, 107] on span "Convert to line item" at bounding box center [381, 106] width 42 height 7
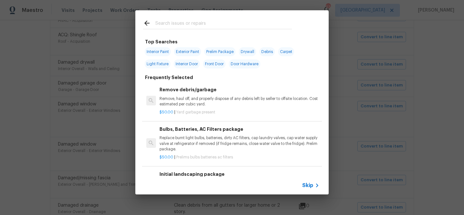
click at [303, 181] on div "Skip" at bounding box center [231, 186] width 193 height 18
click at [306, 184] on span "Skip" at bounding box center [307, 186] width 11 height 6
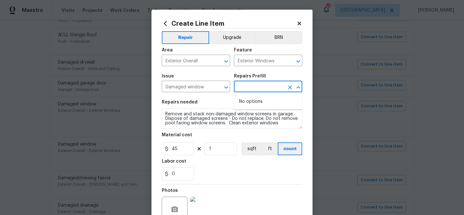
click at [240, 89] on input "text" at bounding box center [259, 87] width 50 height 10
type input "s"
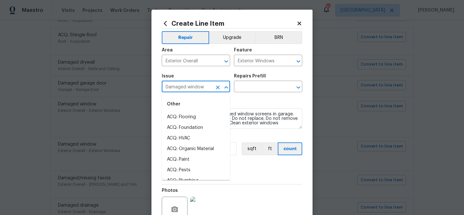
click at [202, 90] on input "Damaged window" at bounding box center [187, 87] width 50 height 10
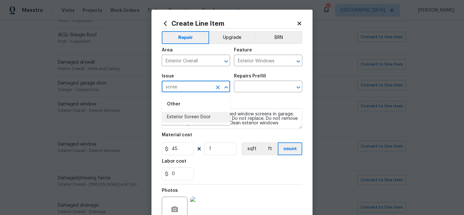
click at [199, 117] on li "Exterior Screen Door" at bounding box center [196, 117] width 68 height 11
click at [248, 85] on input "text" at bounding box center [259, 87] width 50 height 10
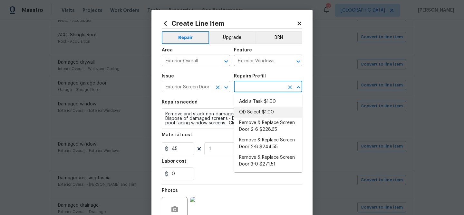
click at [195, 88] on input "Exterior Screen Door" at bounding box center [187, 87] width 50 height 10
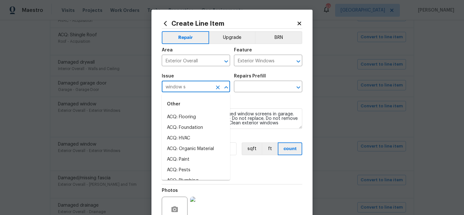
type input "Exterior Screen Door"
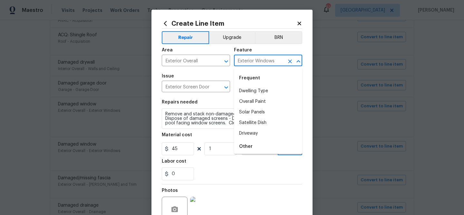
click at [256, 63] on input "Exterior Windows" at bounding box center [259, 61] width 50 height 10
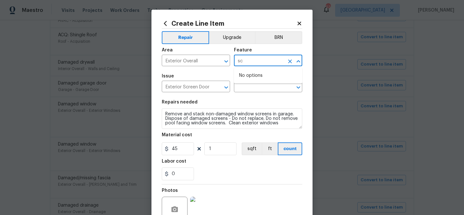
type input "s"
click at [250, 93] on li "Exterior Windows" at bounding box center [268, 91] width 68 height 11
type input "Exterior Windows"
click at [189, 90] on input "Exterior Screen Door" at bounding box center [187, 87] width 50 height 10
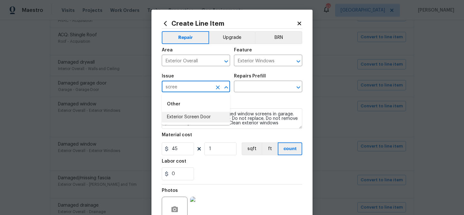
click at [208, 102] on div "Other" at bounding box center [196, 104] width 68 height 15
click at [200, 115] on li "Exterior Screen Door" at bounding box center [196, 117] width 68 height 11
type input "Exterior Screen Door"
click at [260, 84] on input "text" at bounding box center [259, 87] width 50 height 10
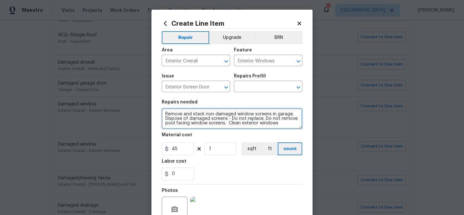
click at [211, 114] on textarea "Remove and stack non-damaged window screens in garage. Dispose of damaged scree…" at bounding box center [232, 118] width 140 height 21
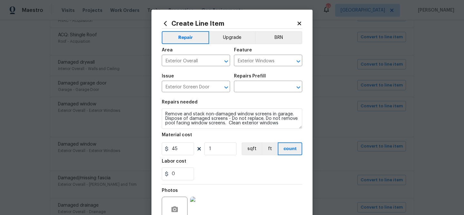
click at [246, 81] on div "Repairs Prefill" at bounding box center [268, 78] width 68 height 8
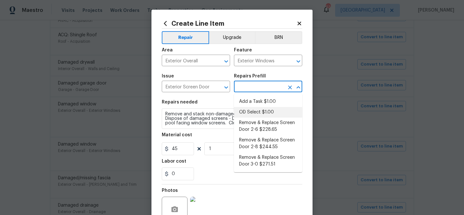
click at [246, 87] on input "text" at bounding box center [259, 87] width 50 height 10
click at [246, 102] on li "Add a Task $1.00" at bounding box center [268, 102] width 68 height 11
type input "Interior Door"
type input "Add a Task $1.00"
type textarea "HPM to detail"
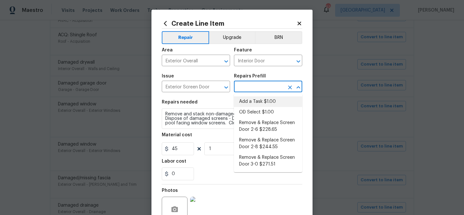
type input "1"
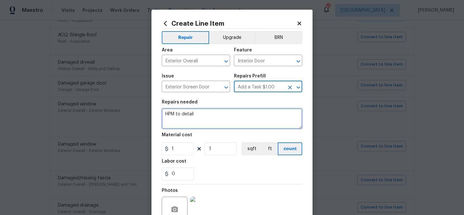
click at [214, 119] on textarea "HPM to detail" at bounding box center [232, 118] width 140 height 21
paste textarea "Remove and stack non-damaged window screens in garage. Dispose of damaged scree…"
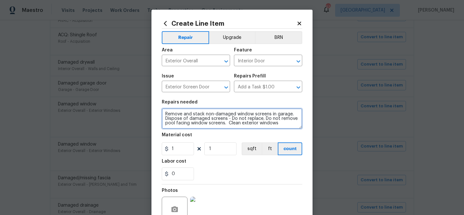
type textarea "Remove and stack non-damaged window screens in garage. Dispose of damaged scree…"
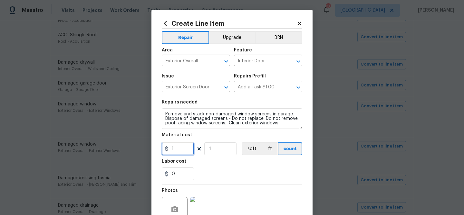
click at [185, 148] on input "1" at bounding box center [178, 149] width 32 height 13
type input "45"
click at [227, 170] on div "0" at bounding box center [232, 174] width 140 height 13
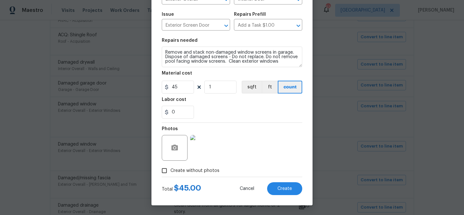
click at [208, 170] on span "Create without photos" at bounding box center [194, 171] width 49 height 7
click at [170, 170] on input "Create without photos" at bounding box center [164, 171] width 12 height 12
checkbox input "false"
click at [280, 184] on button "Create" at bounding box center [284, 189] width 35 height 13
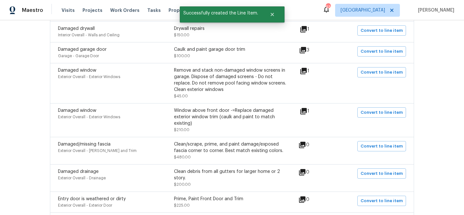
scroll to position [529, 0]
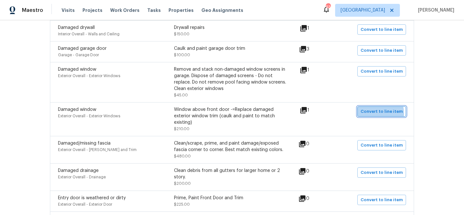
click at [382, 116] on span "Convert to line item" at bounding box center [381, 111] width 42 height 7
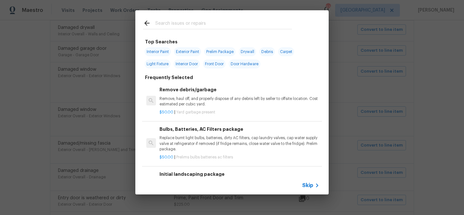
click at [308, 186] on span "Skip" at bounding box center [307, 186] width 11 height 6
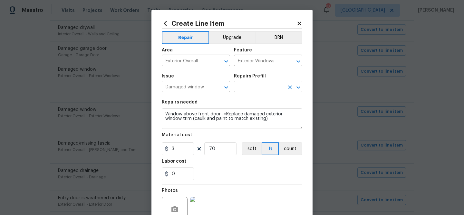
click at [247, 88] on input "text" at bounding box center [259, 87] width 50 height 10
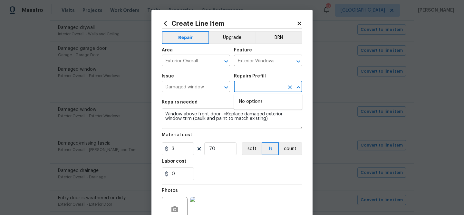
click at [222, 102] on div "Repairs needed" at bounding box center [232, 104] width 140 height 8
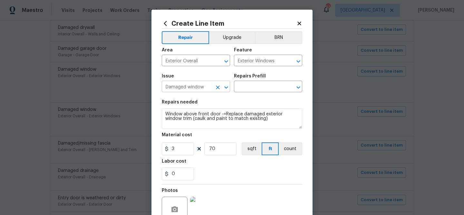
click at [211, 88] on input "Damaged window" at bounding box center [187, 87] width 50 height 10
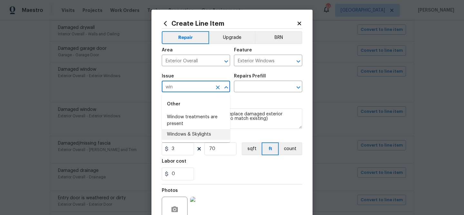
drag, startPoint x: 199, startPoint y: 134, endPoint x: 211, endPoint y: 117, distance: 20.7
click at [199, 134] on li "Windows & Skylights" at bounding box center [196, 134] width 68 height 11
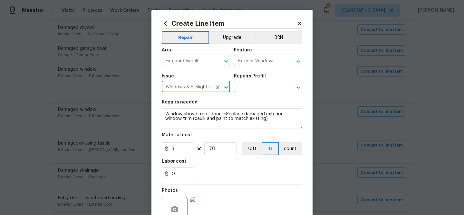
type input "Windows & Skylights"
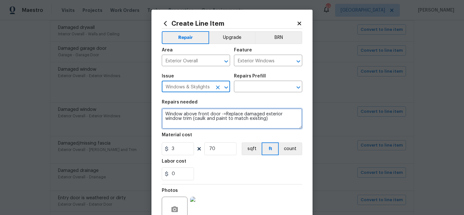
click at [225, 119] on textarea "Window above front door -=Replace damaged exterior window trim (caulk and paint…" at bounding box center [232, 118] width 140 height 21
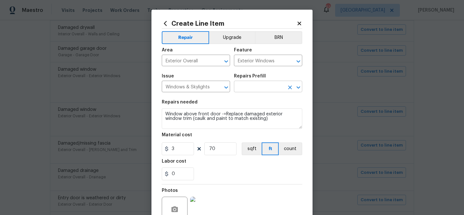
click at [252, 90] on input "text" at bounding box center [259, 87] width 50 height 10
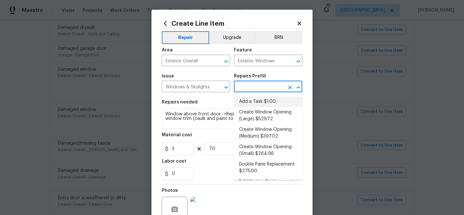
click at [252, 99] on li "Add a Task $1.00" at bounding box center [268, 102] width 68 height 11
type input "Add a Task $1.00"
type textarea "HPM to detail"
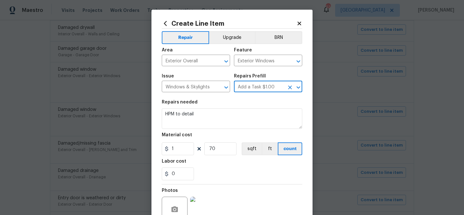
type input "1"
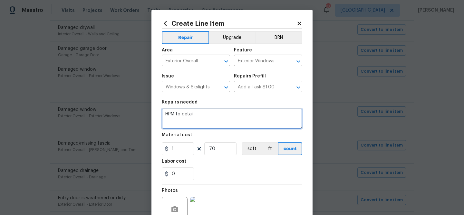
click at [224, 114] on textarea "HPM to detail" at bounding box center [232, 118] width 140 height 21
paste textarea "Window above front door -=Replace damaged exterior window trim (caulk and paint…"
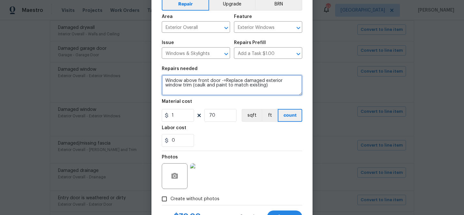
scroll to position [62, 0]
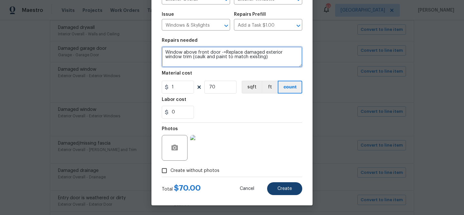
type textarea "Window above front door -=Replace damaged exterior window trim (caulk and paint…"
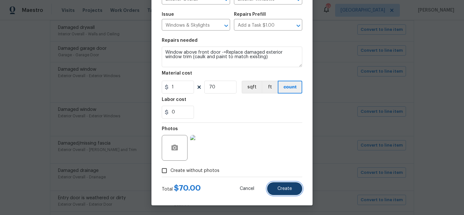
click at [282, 183] on button "Create" at bounding box center [284, 189] width 35 height 13
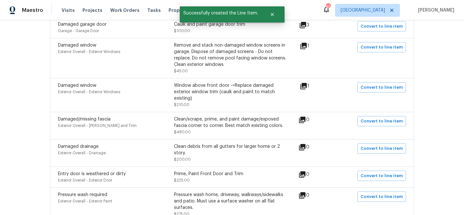
scroll to position [555, 0]
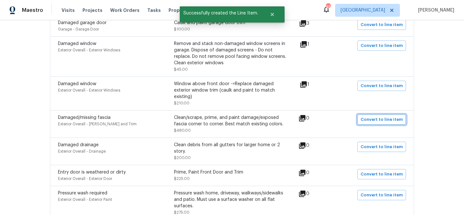
click at [365, 116] on span "Convert to line item" at bounding box center [381, 119] width 42 height 7
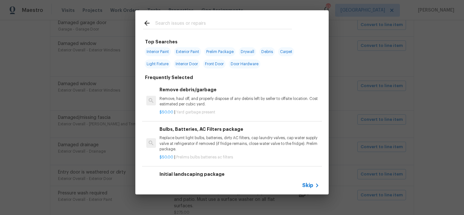
click at [305, 180] on div "Skip" at bounding box center [231, 186] width 193 height 18
click at [305, 181] on div "Skip" at bounding box center [231, 186] width 193 height 18
click at [304, 183] on span "Skip" at bounding box center [307, 186] width 11 height 6
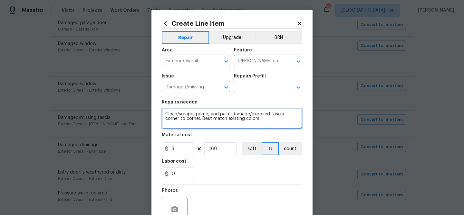
click at [199, 114] on textarea "Clean/scrape, prime, and paint damage/exposed fascia corner to corner. Best mat…" at bounding box center [232, 118] width 140 height 21
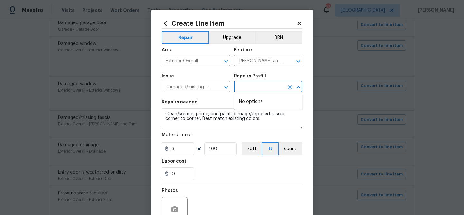
click at [247, 84] on input "text" at bounding box center [259, 87] width 50 height 10
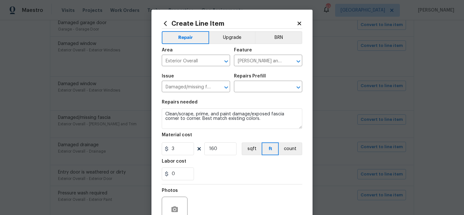
click at [213, 103] on div "Repairs needed" at bounding box center [232, 104] width 140 height 8
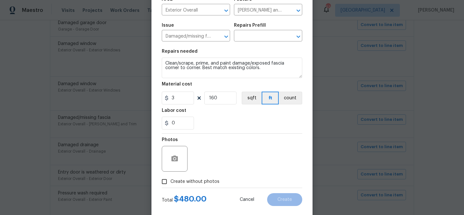
scroll to position [62, 0]
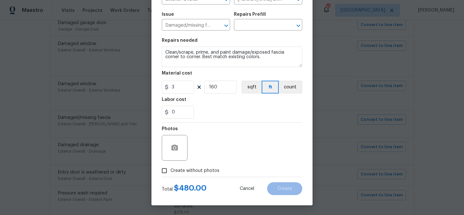
click at [168, 169] on input "Create without photos" at bounding box center [164, 171] width 12 height 12
checkbox input "true"
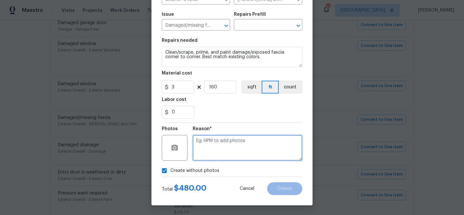
click at [225, 144] on textarea at bounding box center [246, 148] width 109 height 26
paste textarea "Clean/scrape, prime, and paint damage/exposed fascia corner to corner. Best mat…"
type textarea "Clean/scrape, prime, and paint damage/exposed fascia corner to corner. Best mat…"
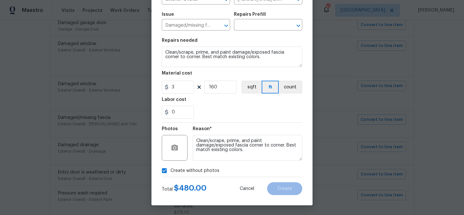
click at [280, 181] on div "Total $ 480.00 Cancel Create" at bounding box center [232, 186] width 140 height 18
click at [248, 25] on input "text" at bounding box center [259, 26] width 50 height 10
click at [207, 40] on div "Repairs needed" at bounding box center [232, 42] width 140 height 8
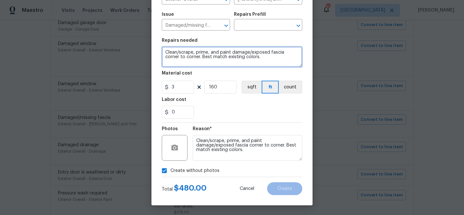
click at [205, 53] on textarea "Clean/scrape, prime, and paint damage/exposed fascia corner to corner. Best mat…" at bounding box center [232, 57] width 140 height 21
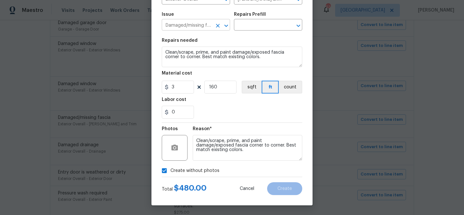
click at [201, 28] on input "Damaged/missing fascia" at bounding box center [187, 26] width 50 height 10
type input "f"
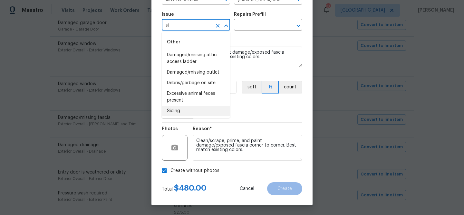
click at [183, 111] on li "Siding" at bounding box center [196, 111] width 68 height 11
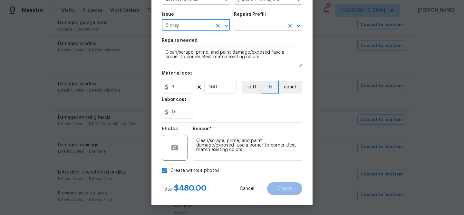
type input "Siding"
click at [250, 29] on input "text" at bounding box center [259, 26] width 50 height 10
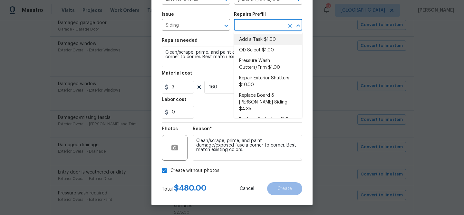
click at [251, 40] on li "Add a Task $1.00" at bounding box center [268, 39] width 68 height 11
type input "Siding"
type input "Add a Task $1.00"
type textarea "HPM to detail"
type input "1"
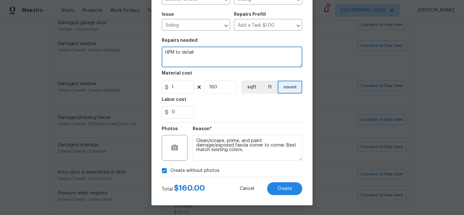
click at [225, 53] on textarea "HPM to detail" at bounding box center [232, 57] width 140 height 21
paste textarea "Clean/scrape, prime, and paint damage/exposed fascia corner to corner. Best mat…"
type textarea "Clean/scrape, prime, and paint damage/exposed fascia corner to corner. Best mat…"
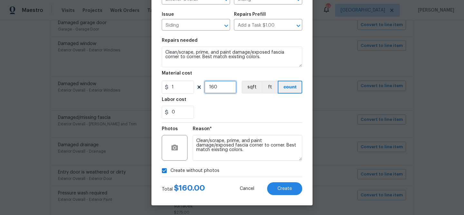
click at [214, 88] on input "160" at bounding box center [220, 87] width 32 height 13
type input "400"
click at [282, 189] on span "Create" at bounding box center [284, 189] width 14 height 5
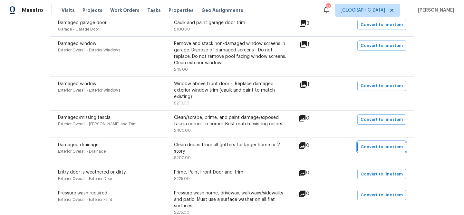
click at [384, 144] on span "Convert to line item" at bounding box center [381, 147] width 42 height 7
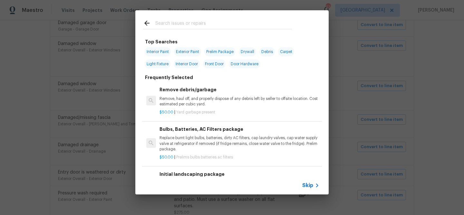
click at [210, 23] on input "text" at bounding box center [223, 24] width 136 height 10
click at [313, 183] on span "Skip" at bounding box center [307, 186] width 11 height 6
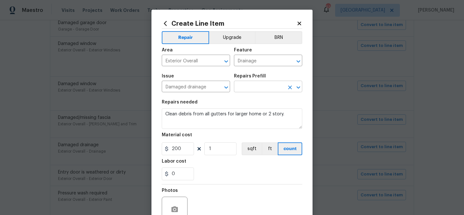
click at [245, 84] on input "text" at bounding box center [259, 87] width 50 height 10
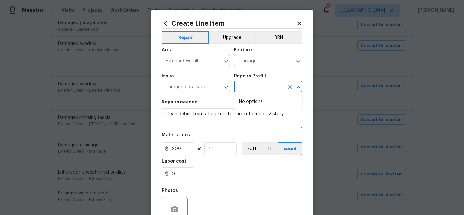
click at [211, 101] on div "Repairs needed" at bounding box center [232, 104] width 140 height 8
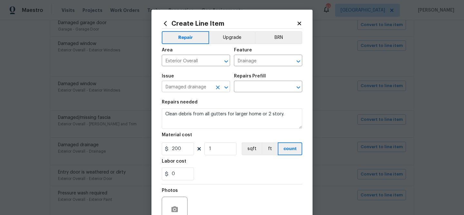
click at [210, 90] on input "Damaged drainage" at bounding box center [187, 87] width 50 height 10
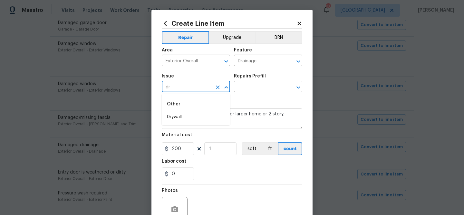
click at [198, 88] on input "dr" at bounding box center [187, 87] width 50 height 10
type input "Damaged drainage"
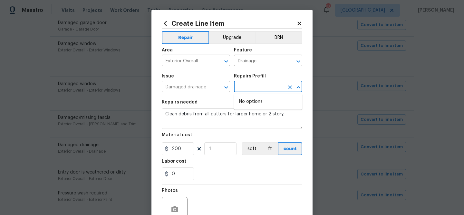
click at [248, 88] on input "text" at bounding box center [259, 87] width 50 height 10
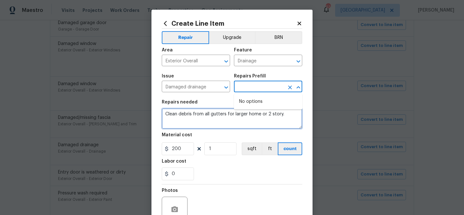
click at [214, 123] on textarea "Clean debris from all gutters for larger home or 2 story." at bounding box center [232, 118] width 140 height 21
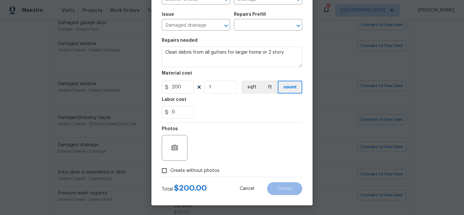
click at [196, 170] on span "Create without photos" at bounding box center [194, 171] width 49 height 7
click at [170, 170] on input "Create without photos" at bounding box center [164, 171] width 12 height 12
checkbox input "true"
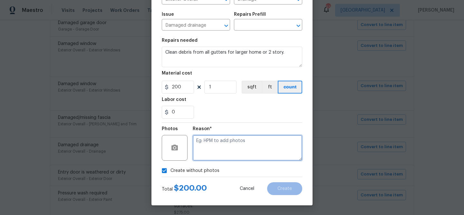
click at [229, 148] on textarea at bounding box center [246, 148] width 109 height 26
type textarea "clean"
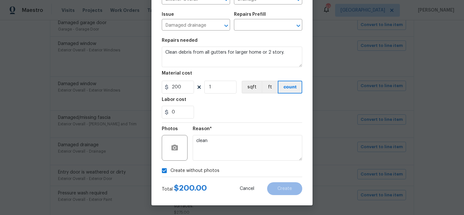
click at [229, 163] on div "Reason* clean" at bounding box center [246, 144] width 109 height 42
click at [246, 29] on input "text" at bounding box center [259, 26] width 50 height 10
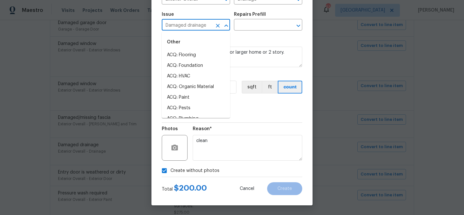
click at [209, 21] on input "Damaged drainage" at bounding box center [187, 26] width 50 height 10
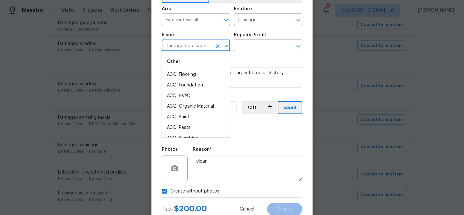
scroll to position [39, 0]
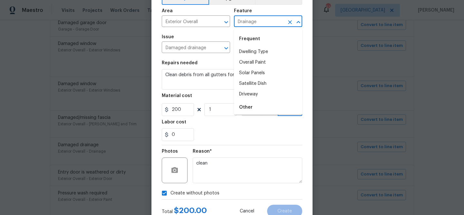
click at [238, 17] on input "Drainage" at bounding box center [259, 22] width 50 height 10
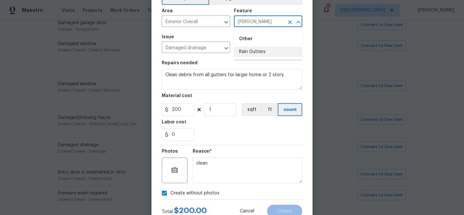
click at [243, 48] on li "Rain Gutters" at bounding box center [268, 52] width 68 height 11
type input "Rain Gutters"
click at [192, 47] on input "Damaged drainage" at bounding box center [187, 48] width 50 height 10
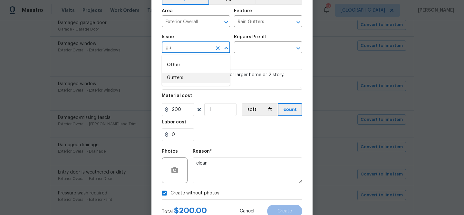
click at [182, 80] on li "Gutters" at bounding box center [196, 78] width 68 height 11
type input "Gutters"
click at [250, 48] on input "text" at bounding box center [259, 48] width 50 height 10
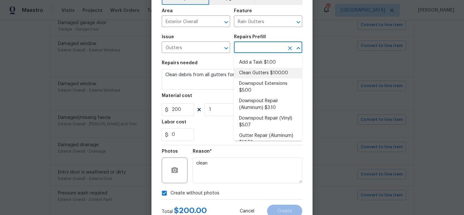
click at [252, 72] on li "Clean Gutters $100.00" at bounding box center [268, 73] width 68 height 11
type input "[PERSON_NAME] and Trim"
type input "Clean Gutters $100.00"
type textarea "Clean all debris from the gutter. The debris from the gutters is to be disposed…"
type input "100"
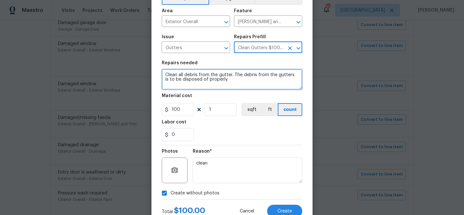
click at [190, 78] on textarea "Clean all debris from the gutter. The debris from the gutters is to be disposed…" at bounding box center [232, 79] width 140 height 21
paste textarea "/scrape, prime, and paint damage/exposed fascia corner to corner. Best match ex…"
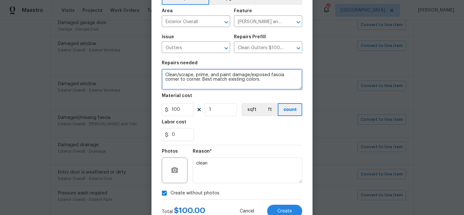
click at [204, 79] on textarea "Clean/scrape, prime, and paint damage/exposed fascia corner to corner. Best mat…" at bounding box center [232, 79] width 140 height 21
type textarea "Clean and secure all gutters"
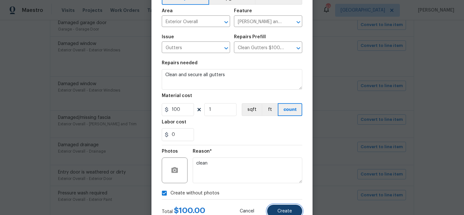
click at [284, 206] on button "Create" at bounding box center [284, 211] width 35 height 13
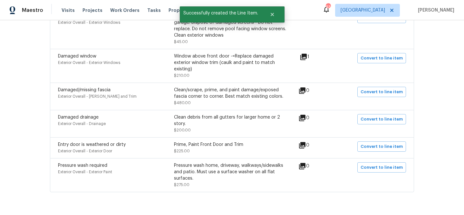
scroll to position [589, 0]
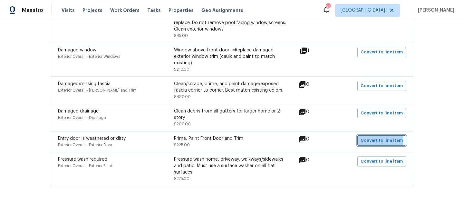
click at [371, 137] on span "Convert to line item" at bounding box center [381, 140] width 42 height 7
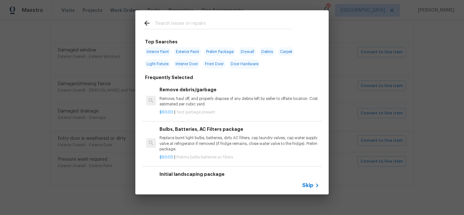
click at [303, 184] on span "Skip" at bounding box center [307, 186] width 11 height 6
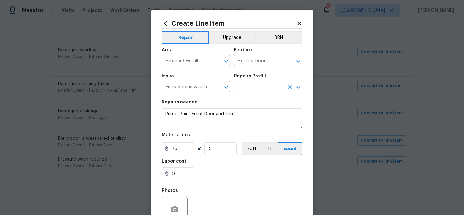
click at [239, 85] on input "text" at bounding box center [259, 87] width 50 height 10
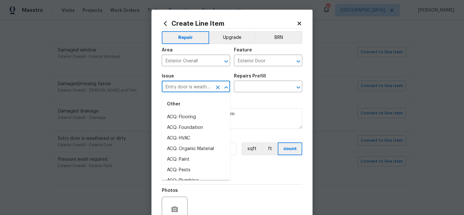
click at [202, 87] on input "Entry door is weathered or dirty" at bounding box center [187, 87] width 50 height 10
click at [190, 136] on li "Exterior Door Pre-Hung" at bounding box center [196, 138] width 68 height 11
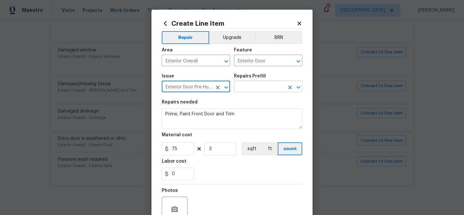
type input "Exterior Door Pre-Hung"
click at [245, 89] on input "text" at bounding box center [259, 87] width 50 height 10
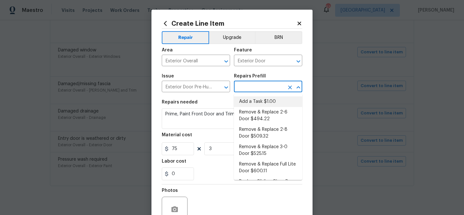
click at [249, 98] on li "Add a Task $1.00" at bounding box center [268, 102] width 68 height 11
type input "Interior Door"
type input "Add a Task $1.00"
type textarea "HPM to detail"
type input "1"
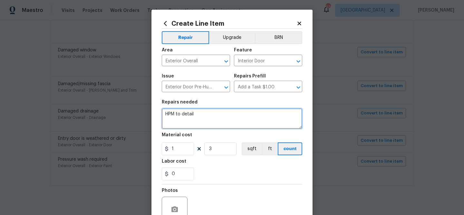
click at [201, 115] on textarea "HPM to detail" at bounding box center [232, 118] width 140 height 21
paste textarea "Clean/scrape, prime, and paint damage/exposed fascia corner to corner. Best mat…"
click at [202, 115] on textarea "Clean/scrape, prime, and paint damage/exposed fascia corner to corner. Best mat…" at bounding box center [232, 118] width 140 height 21
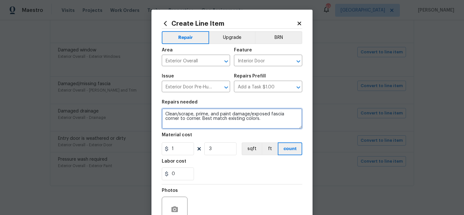
click at [202, 115] on textarea "Clean/scrape, prime, and paint damage/exposed fascia corner to corner. Best mat…" at bounding box center [232, 118] width 140 height 21
type textarea "Paint all exterior doors and trim"
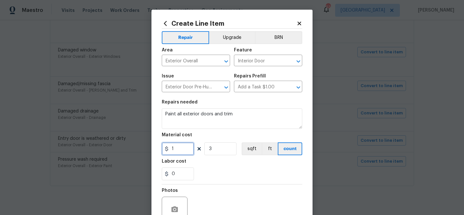
click at [186, 152] on input "1" at bounding box center [178, 149] width 32 height 13
type input "98"
click at [220, 151] on input "3" at bounding box center [220, 149] width 32 height 13
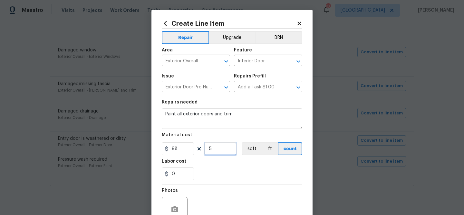
type input "5"
click at [233, 172] on div "0" at bounding box center [232, 174] width 140 height 13
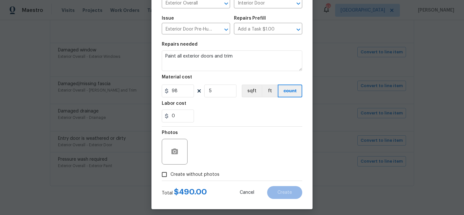
scroll to position [62, 0]
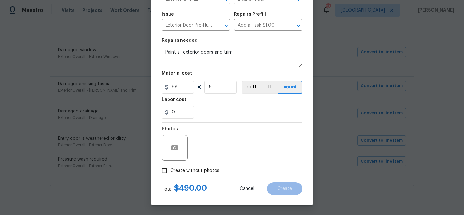
click at [194, 168] on span "Create without photos" at bounding box center [194, 171] width 49 height 7
click at [170, 167] on input "Create without photos" at bounding box center [164, 171] width 12 height 12
checkbox input "true"
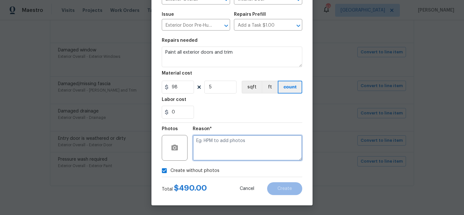
click at [200, 145] on textarea at bounding box center [246, 148] width 109 height 26
type textarea "Paint"
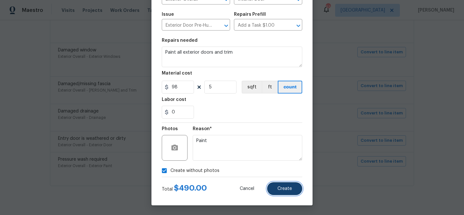
click at [295, 187] on button "Create" at bounding box center [284, 189] width 35 height 13
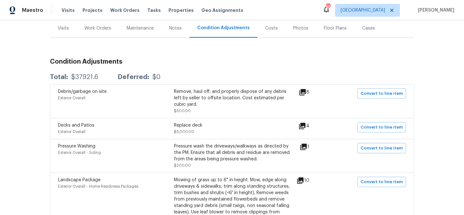
scroll to position [0, 0]
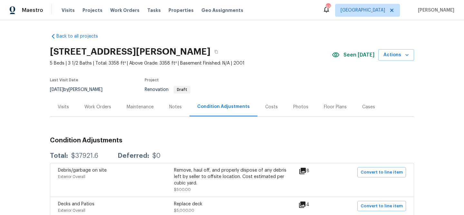
click at [104, 107] on div "Work Orders" at bounding box center [97, 107] width 27 height 6
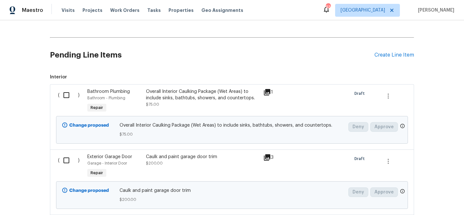
scroll to position [142, 0]
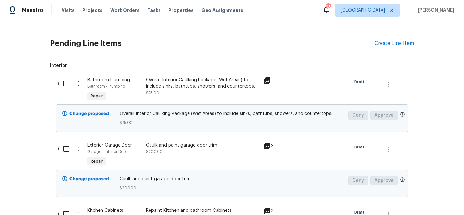
click at [70, 82] on input "checkbox" at bounding box center [69, 84] width 18 height 14
checkbox input "true"
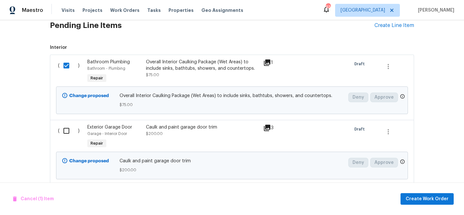
scroll to position [191, 0]
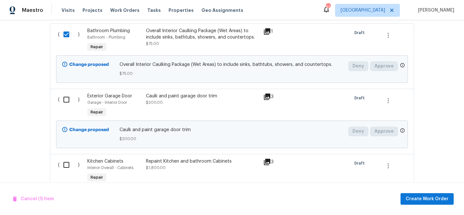
click at [69, 103] on input "checkbox" at bounding box center [69, 100] width 18 height 14
checkbox input "true"
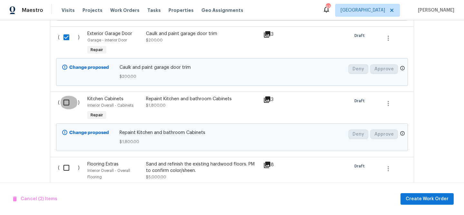
click at [69, 103] on input "checkbox" at bounding box center [69, 103] width 18 height 14
checkbox input "true"
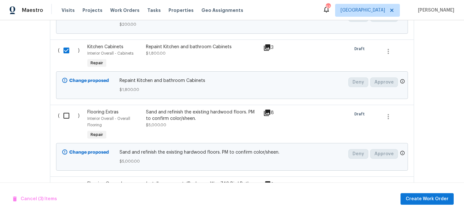
scroll to position [322, 0]
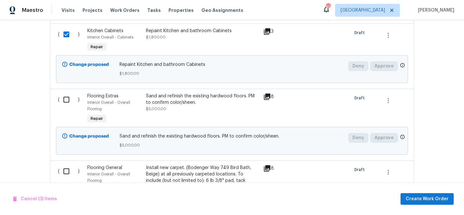
click at [69, 103] on input "checkbox" at bounding box center [69, 100] width 18 height 14
checkbox input "true"
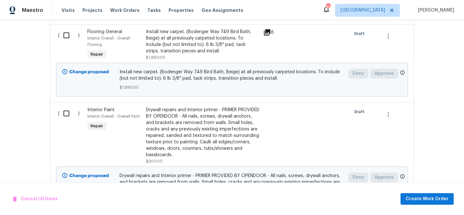
click at [69, 115] on input "checkbox" at bounding box center [69, 114] width 18 height 14
checkbox input "true"
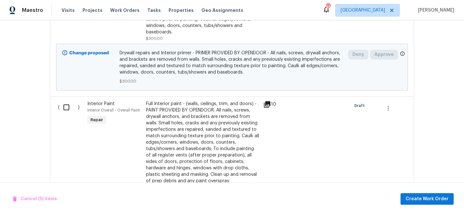
click at [69, 114] on input "checkbox" at bounding box center [69, 108] width 18 height 14
checkbox input "true"
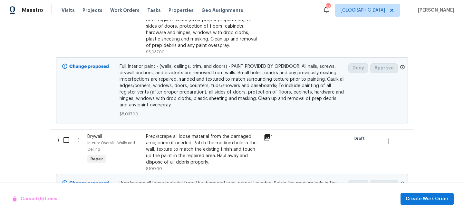
click at [70, 136] on input "checkbox" at bounding box center [69, 141] width 18 height 14
checkbox input "true"
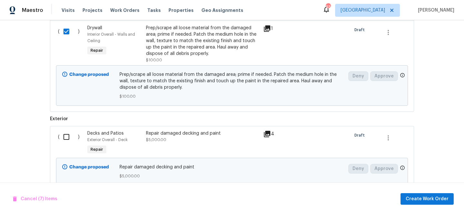
scroll to position [831, 0]
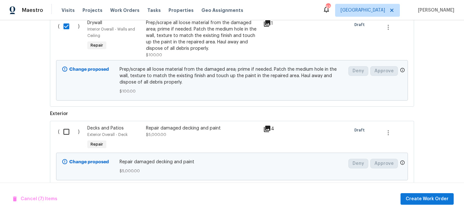
click at [70, 135] on input "checkbox" at bounding box center [69, 132] width 18 height 14
checkbox input "true"
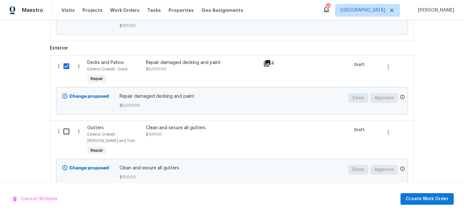
scroll to position [897, 0]
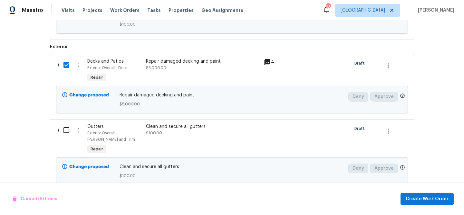
click at [70, 135] on input "checkbox" at bounding box center [69, 131] width 18 height 14
checkbox input "true"
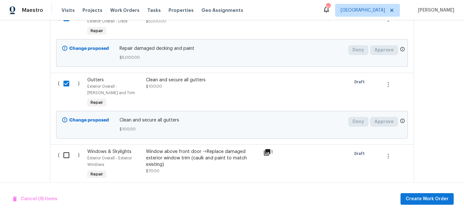
scroll to position [962, 0]
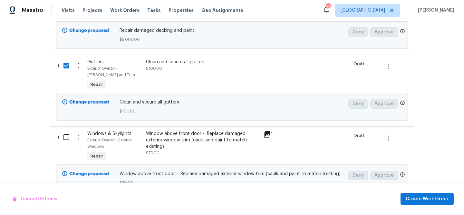
click at [70, 135] on input "checkbox" at bounding box center [69, 138] width 18 height 14
checkbox input "true"
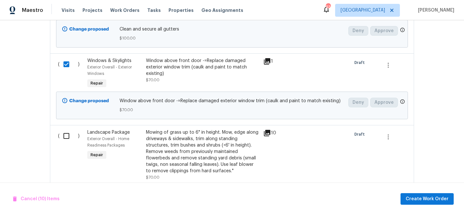
scroll to position [1038, 0]
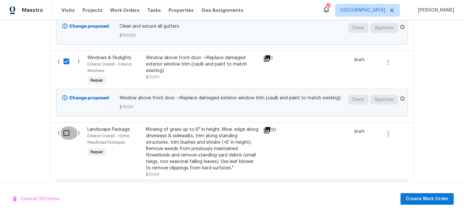
click at [70, 135] on input "checkbox" at bounding box center [69, 134] width 18 height 14
checkbox input "false"
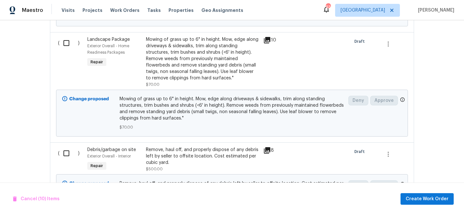
scroll to position [1152, 0]
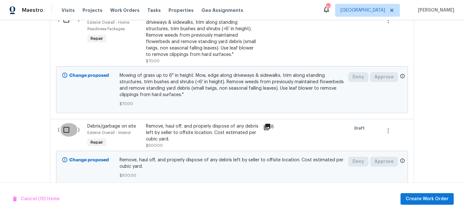
click at [70, 135] on input "checkbox" at bounding box center [69, 130] width 18 height 14
checkbox input "true"
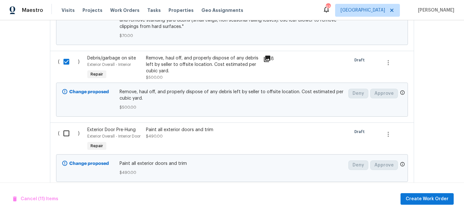
scroll to position [1230, 0]
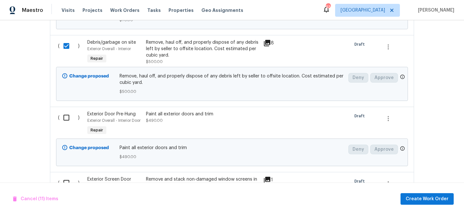
click at [67, 125] on input "checkbox" at bounding box center [69, 118] width 18 height 14
checkbox input "true"
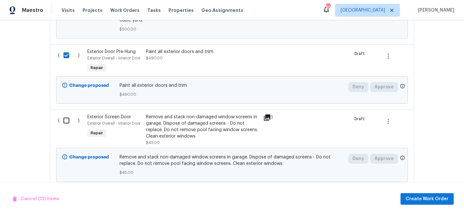
scroll to position [1301, 0]
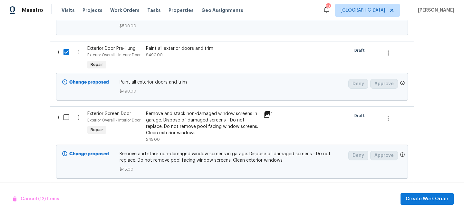
click at [67, 123] on input "checkbox" at bounding box center [69, 118] width 18 height 14
checkbox input "true"
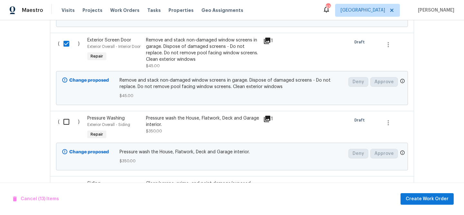
click at [67, 123] on input "checkbox" at bounding box center [69, 122] width 18 height 14
checkbox input "true"
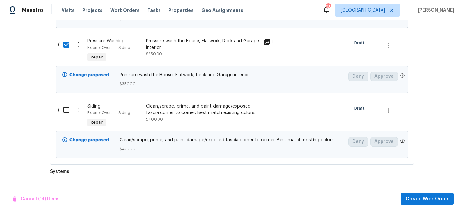
scroll to position [1458, 0]
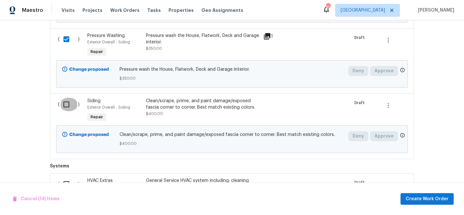
click at [66, 111] on input "checkbox" at bounding box center [69, 105] width 18 height 14
checkbox input "true"
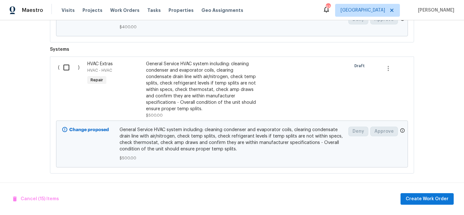
scroll to position [1581, 0]
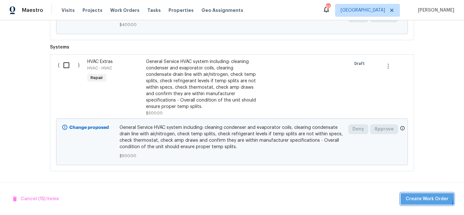
click at [428, 196] on span "Create Work Order" at bounding box center [426, 199] width 43 height 8
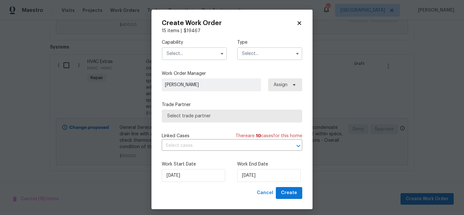
click at [201, 52] on input "text" at bounding box center [194, 53] width 65 height 13
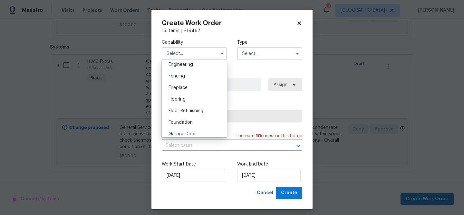
scroll to position [243, 0]
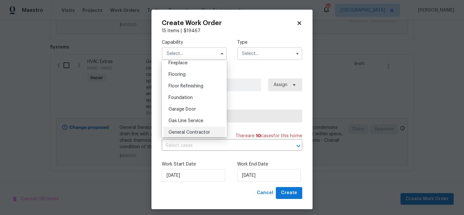
click at [196, 132] on span "General Contractor" at bounding box center [189, 132] width 42 height 5
type input "General Contractor"
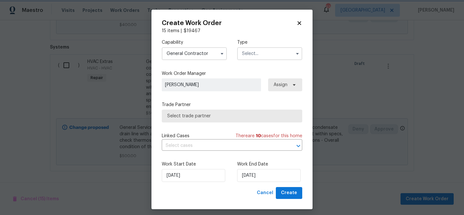
scroll to position [257, 0]
click at [255, 54] on input "text" at bounding box center [269, 53] width 65 height 13
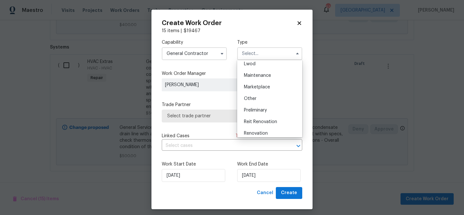
scroll to position [105, 0]
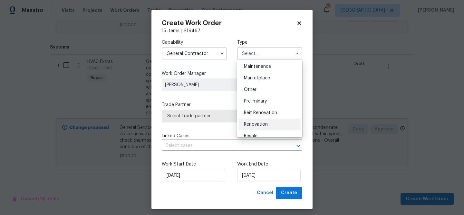
click at [255, 121] on div "Renovation" at bounding box center [270, 125] width 62 height 12
type input "Renovation"
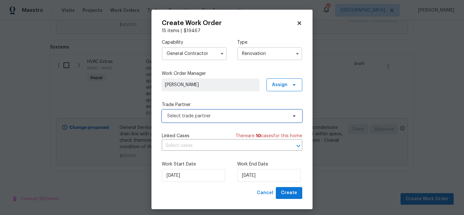
click at [230, 120] on span "Select trade partner" at bounding box center [232, 116] width 140 height 13
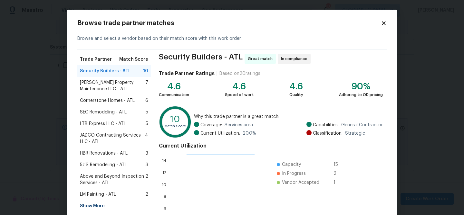
scroll to position [69, 0]
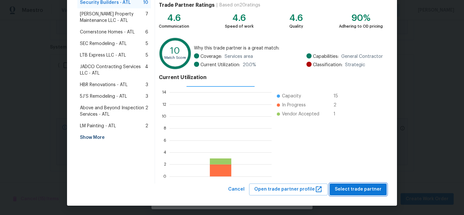
click at [364, 191] on span "Select trade partner" at bounding box center [357, 190] width 47 height 8
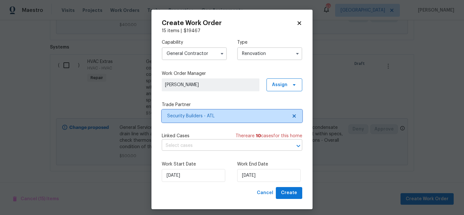
scroll to position [0, 0]
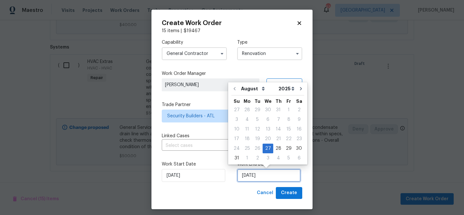
click at [259, 176] on input "8/27/2025" at bounding box center [268, 175] width 63 height 13
click at [298, 90] on icon "Go to next month" at bounding box center [300, 88] width 5 height 5
type input "9/27/2025"
select select "8"
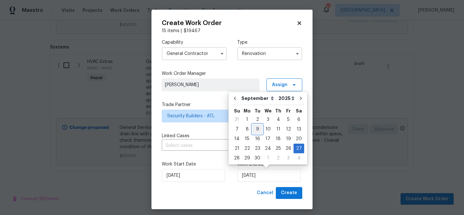
click at [259, 128] on div "9" at bounding box center [257, 129] width 10 height 9
type input "9/9/2025"
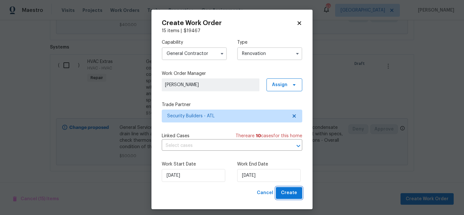
click at [289, 195] on span "Create" at bounding box center [289, 193] width 16 height 8
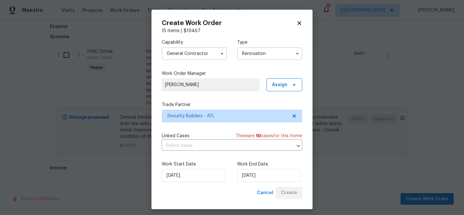
scroll to position [396, 0]
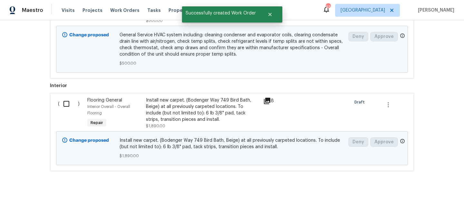
click at [70, 101] on input "checkbox" at bounding box center [69, 104] width 18 height 14
checkbox input "true"
click at [420, 198] on span "Create Work Order" at bounding box center [426, 199] width 43 height 8
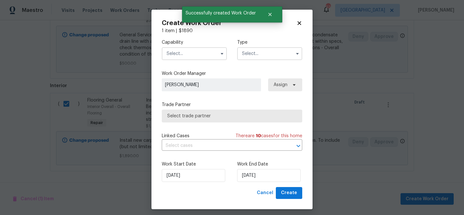
click at [185, 53] on input "text" at bounding box center [194, 53] width 65 height 13
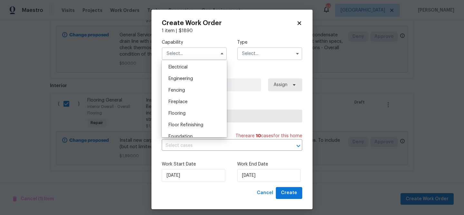
scroll to position [215, 0]
click at [194, 102] on div "Flooring" at bounding box center [194, 103] width 62 height 12
type input "Flooring"
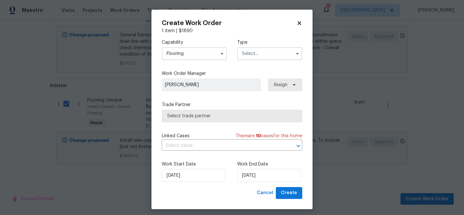
click at [248, 54] on input "text" at bounding box center [269, 53] width 65 height 13
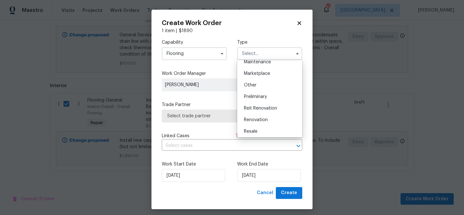
scroll to position [113, 0]
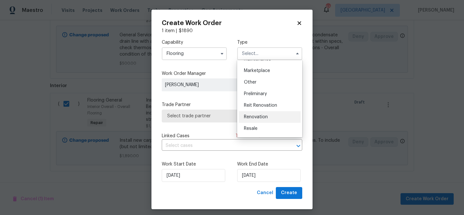
click at [265, 115] on span "Renovation" at bounding box center [256, 117] width 24 height 5
type input "Renovation"
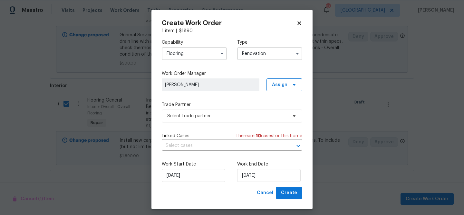
scroll to position [0, 0]
click at [243, 116] on span "Select trade partner" at bounding box center [227, 116] width 120 height 6
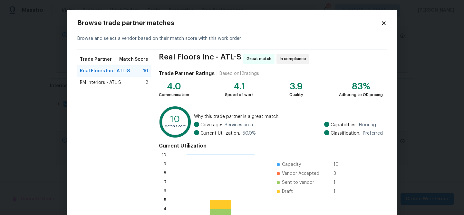
scroll to position [69, 0]
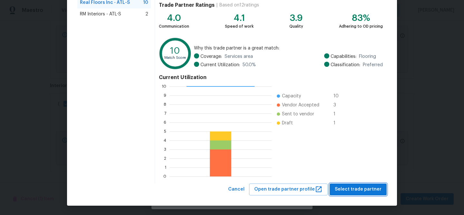
click at [346, 191] on span "Select trade partner" at bounding box center [357, 190] width 47 height 8
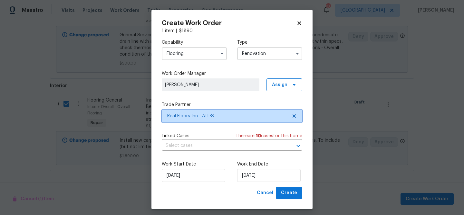
scroll to position [0, 0]
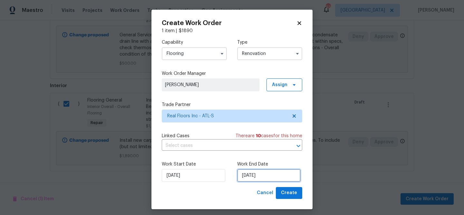
click at [250, 180] on input "8/27/2025" at bounding box center [268, 175] width 63 height 13
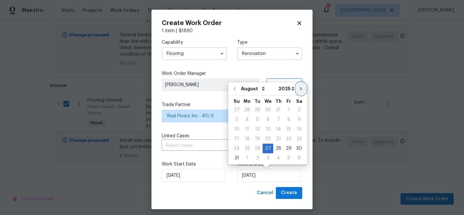
click at [296, 87] on button "Go to next month" at bounding box center [301, 88] width 10 height 13
type input "9/27/2025"
select select "8"
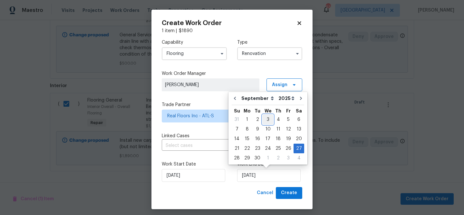
click at [266, 122] on div "3" at bounding box center [267, 119] width 11 height 9
type input "9/3/2025"
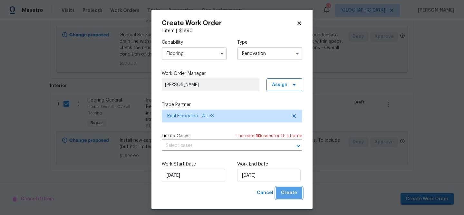
click at [296, 192] on span "Create" at bounding box center [289, 193] width 16 height 8
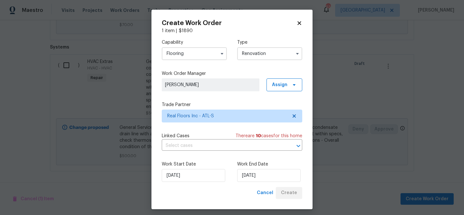
scroll to position [326, 0]
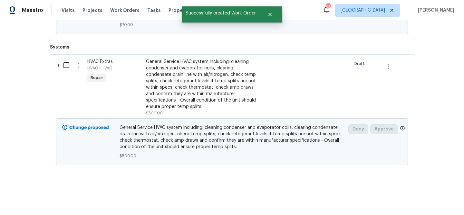
click at [63, 66] on input "checkbox" at bounding box center [69, 66] width 18 height 14
checkbox input "true"
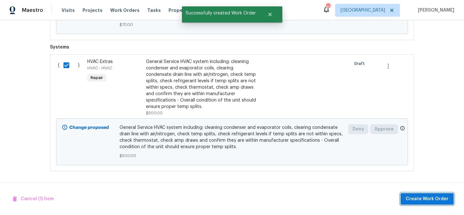
click at [440, 196] on span "Create Work Order" at bounding box center [426, 199] width 43 height 8
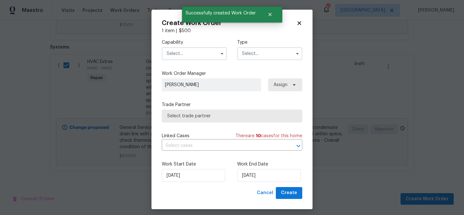
click at [190, 52] on input "text" at bounding box center [194, 53] width 65 height 13
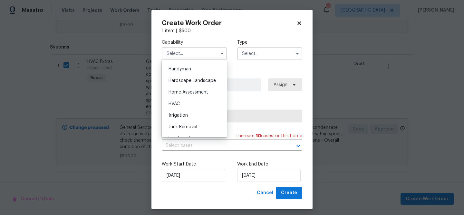
scroll to position [360, 0]
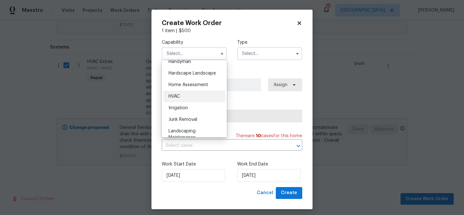
click at [185, 97] on div "HVAC" at bounding box center [194, 97] width 62 height 12
type input "HVAC"
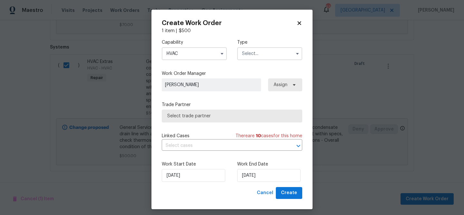
click at [262, 54] on input "text" at bounding box center [269, 53] width 65 height 13
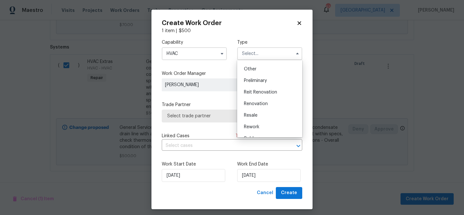
scroll to position [129, 0]
click at [266, 101] on span "Renovation" at bounding box center [256, 101] width 24 height 5
type input "Renovation"
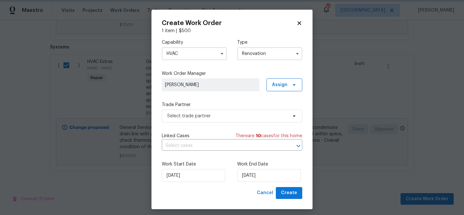
scroll to position [0, 0]
click at [215, 117] on span "Select trade partner" at bounding box center [227, 116] width 120 height 6
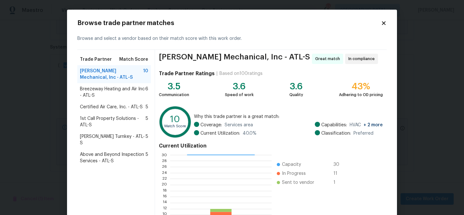
click at [386, 22] on icon at bounding box center [383, 23] width 6 height 6
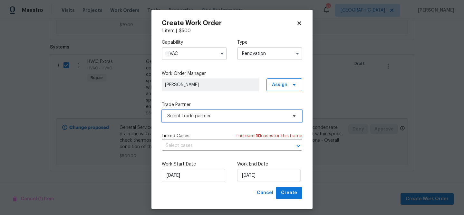
click at [243, 117] on span "Select trade partner" at bounding box center [227, 116] width 120 height 6
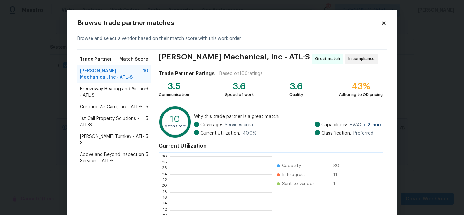
scroll to position [90, 101]
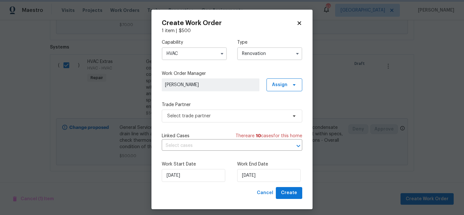
click at [410, 75] on body "Maestro Visits Projects Work Orders Tasks Properties Geo Assignments 93 Atlanta…" at bounding box center [232, 107] width 464 height 215
click at [194, 56] on input "HVAC" at bounding box center [194, 53] width 65 height 13
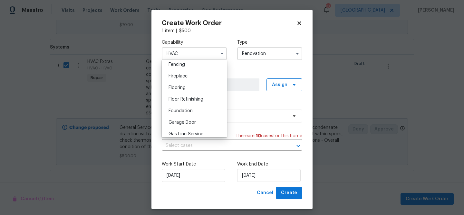
scroll to position [245, 0]
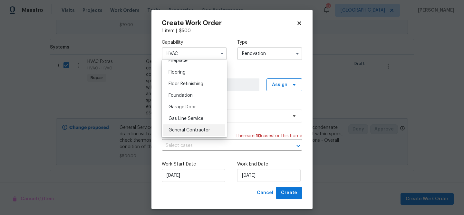
click at [201, 128] on span "General Contractor" at bounding box center [189, 130] width 42 height 5
type input "General Contractor"
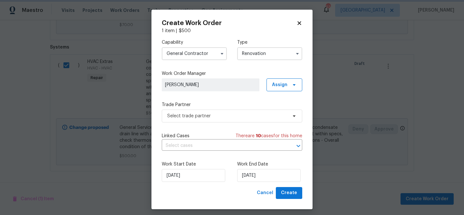
scroll to position [257, 0]
click at [203, 119] on span "Select trade partner" at bounding box center [227, 116] width 120 height 6
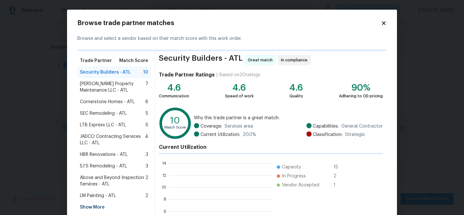
scroll to position [90, 102]
click at [123, 70] on span "Security Builders - ATL" at bounding box center [105, 72] width 51 height 6
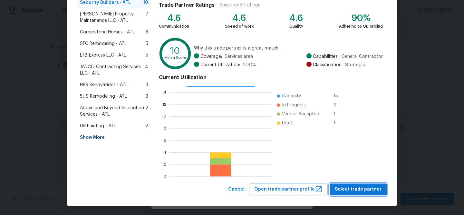
click at [380, 191] on span "Select trade partner" at bounding box center [357, 190] width 47 height 8
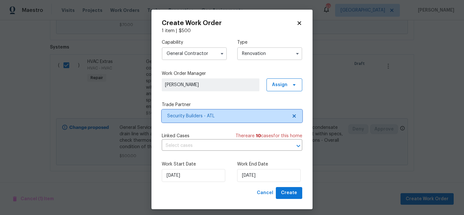
scroll to position [4, 0]
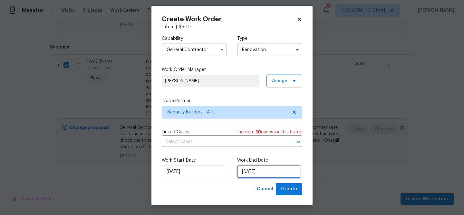
click at [255, 172] on input "8/27/2025" at bounding box center [268, 171] width 63 height 13
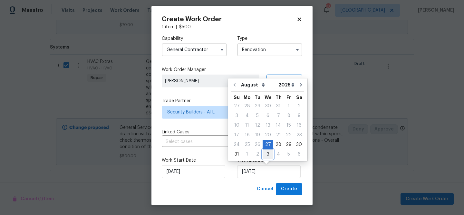
click at [266, 154] on div "3" at bounding box center [267, 154] width 11 height 9
type input "9/3/2025"
select select "8"
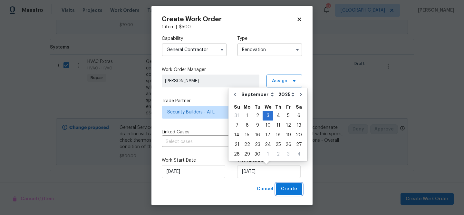
click at [291, 190] on span "Create" at bounding box center [289, 189] width 16 height 8
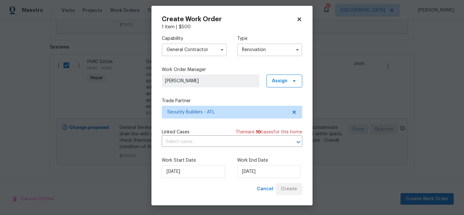
scroll to position [218, 0]
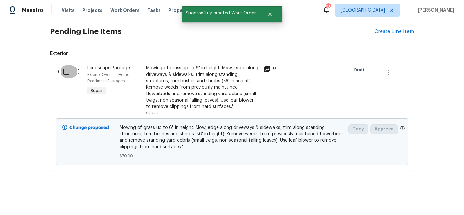
click at [67, 74] on input "checkbox" at bounding box center [69, 72] width 18 height 14
checkbox input "true"
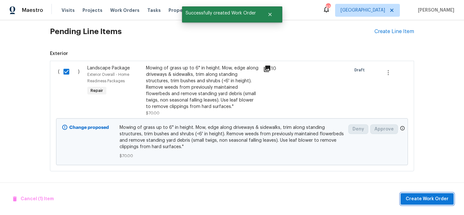
click at [426, 199] on span "Create Work Order" at bounding box center [426, 199] width 43 height 8
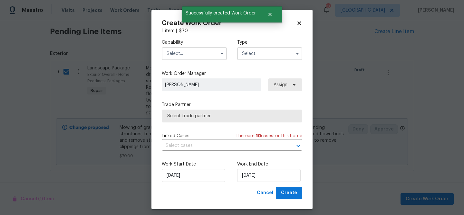
click at [192, 56] on input "text" at bounding box center [194, 53] width 65 height 13
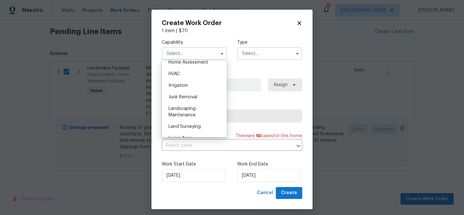
scroll to position [384, 0]
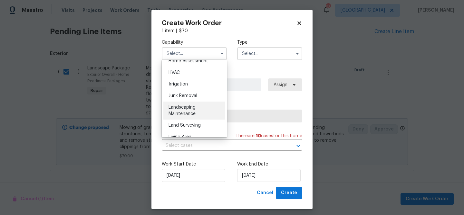
click at [205, 111] on div "Landscaping Maintenance" at bounding box center [194, 111] width 62 height 18
type input "Landscaping Maintenance"
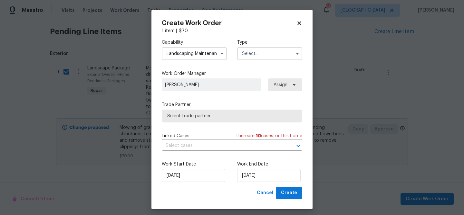
click at [253, 53] on input "text" at bounding box center [269, 53] width 65 height 13
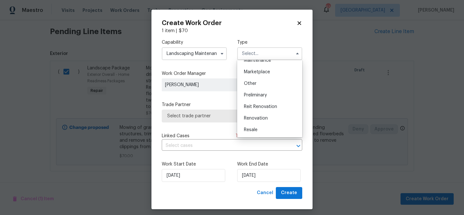
scroll to position [129, 0]
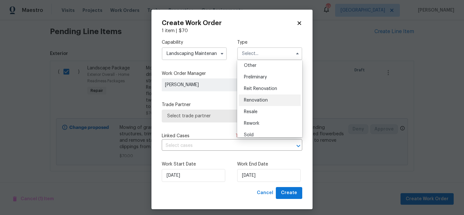
click at [258, 99] on span "Renovation" at bounding box center [256, 100] width 24 height 5
type input "Renovation"
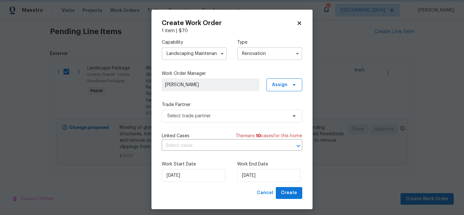
scroll to position [4, 0]
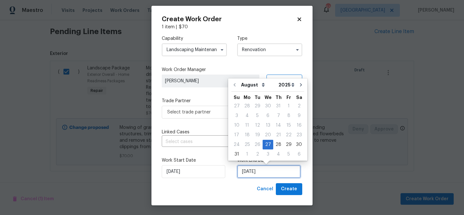
click at [255, 172] on input "8/27/2025" at bounding box center [268, 171] width 63 height 13
click at [268, 153] on div "3" at bounding box center [267, 154] width 11 height 9
type input "9/3/2025"
select select "8"
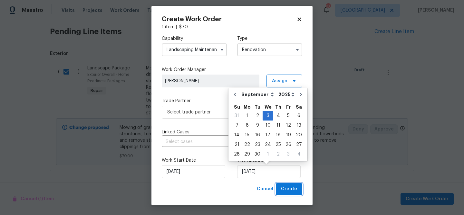
click at [289, 187] on span "Create" at bounding box center [289, 189] width 16 height 8
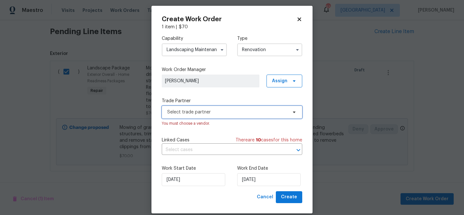
click at [217, 111] on span "Select trade partner" at bounding box center [227, 112] width 120 height 6
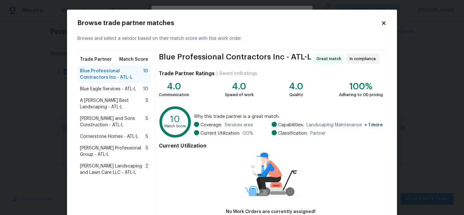
scroll to position [42, 0]
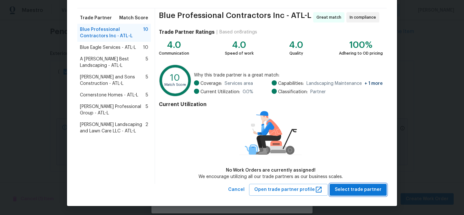
click at [357, 185] on button "Select trade partner" at bounding box center [357, 190] width 57 height 12
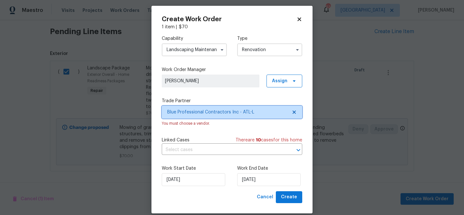
scroll to position [12, 0]
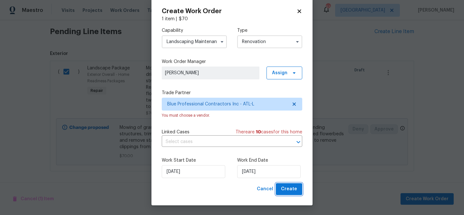
click at [278, 184] on button "Create" at bounding box center [289, 189] width 26 height 12
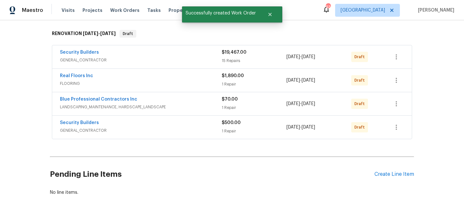
scroll to position [97, 0]
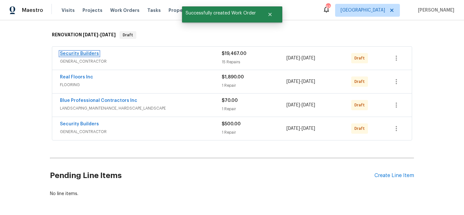
click at [89, 52] on link "Security Builders" at bounding box center [79, 54] width 39 height 5
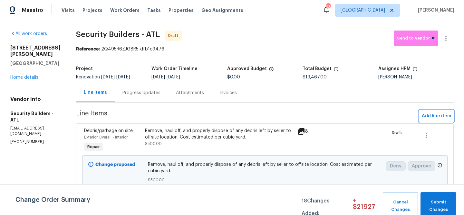
click at [436, 116] on span "Add line item" at bounding box center [435, 116] width 29 height 8
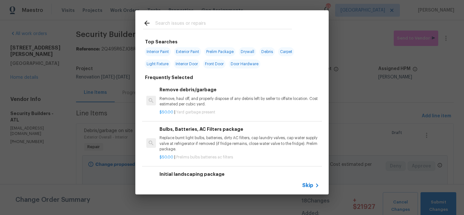
click at [185, 23] on input "text" at bounding box center [223, 24] width 136 height 10
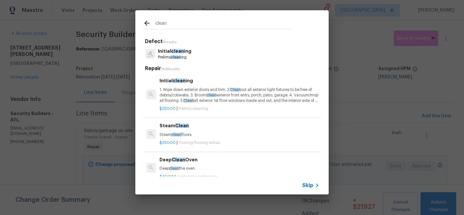
type input "clean"
click at [181, 52] on span "clean" at bounding box center [177, 51] width 13 height 5
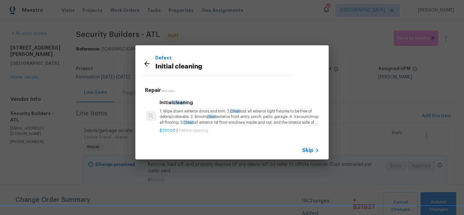
click at [192, 113] on p "1. Wipe down exterior doors and trim. 2. Clean out all exterior light fixtures …" at bounding box center [239, 117] width 160 height 16
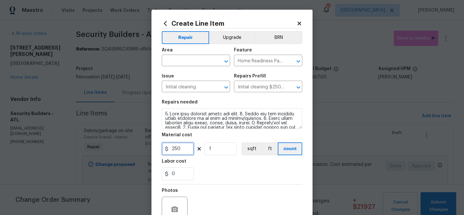
click at [183, 148] on input "250" at bounding box center [178, 149] width 32 height 13
type input "275"
click at [222, 163] on div "Labor cost" at bounding box center [232, 163] width 140 height 8
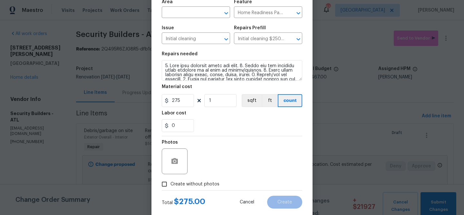
click at [185, 187] on span "Create without photos" at bounding box center [194, 184] width 49 height 7
click at [170, 187] on input "Create without photos" at bounding box center [164, 184] width 12 height 12
checkbox input "true"
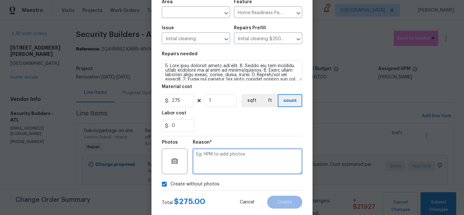
click at [204, 163] on textarea at bounding box center [246, 162] width 109 height 26
click at [254, 158] on textarea "Clean" at bounding box center [246, 162] width 109 height 26
type textarea "Clean"
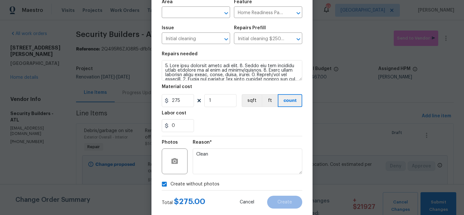
click at [245, 113] on div "Labor cost" at bounding box center [232, 115] width 140 height 8
click at [188, 14] on input "text" at bounding box center [187, 13] width 50 height 10
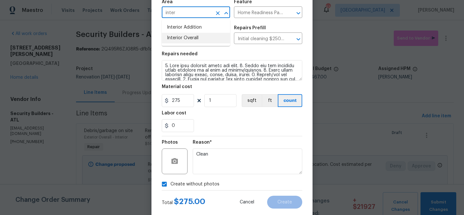
click at [192, 39] on li "Interior Overall" at bounding box center [196, 38] width 68 height 11
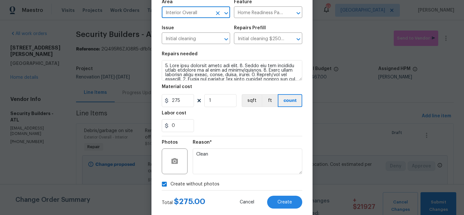
scroll to position [62, 0]
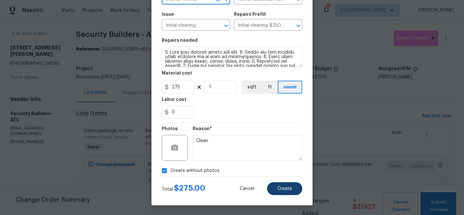
type input "Interior Overall"
click at [290, 192] on button "Create" at bounding box center [284, 189] width 35 height 13
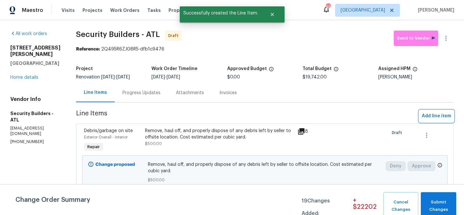
click at [434, 117] on span "Add line item" at bounding box center [435, 116] width 29 height 8
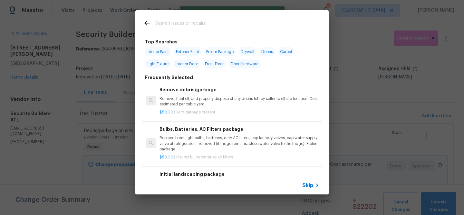
click at [216, 24] on input "text" at bounding box center [223, 24] width 136 height 10
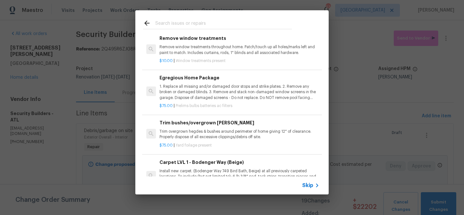
scroll to position [196, 0]
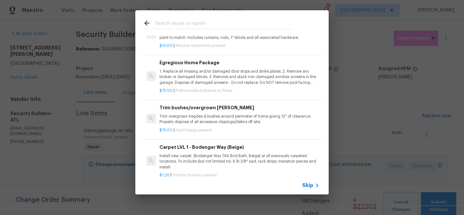
click at [213, 96] on div "Egregious Home Package 1. Replace all missing and/or damaged door stops and str…" at bounding box center [232, 76] width 180 height 47
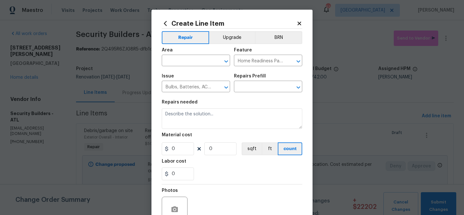
type input "Egregious Home Package $75.00"
type textarea "1. Replace all missing and/or damaged door stops and strike plates. 2. Remove a…"
type input "75"
type input "1"
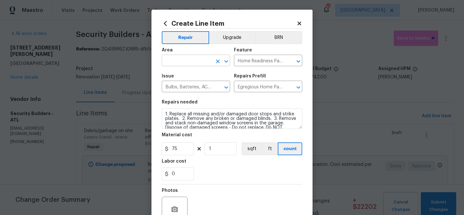
click at [202, 62] on input "text" at bounding box center [187, 61] width 50 height 10
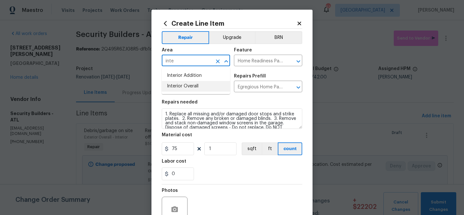
click at [207, 86] on li "Interior Overall" at bounding box center [196, 86] width 68 height 11
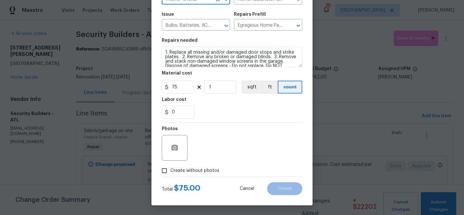
type input "Interior Overall"
click at [210, 170] on span "Create without photos" at bounding box center [194, 171] width 49 height 7
click at [170, 170] on input "Create without photos" at bounding box center [164, 171] width 12 height 12
checkbox input "true"
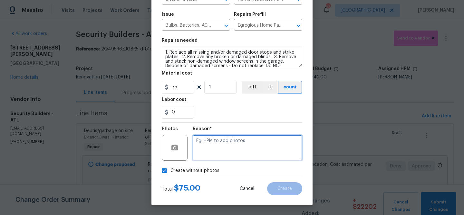
click at [217, 149] on textarea at bounding box center [246, 148] width 109 height 26
type textarea "bulbs"
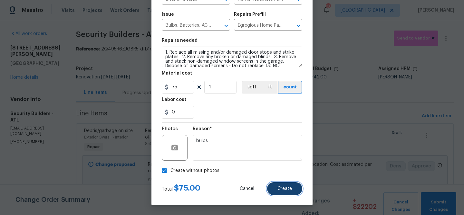
click at [276, 185] on button "Create" at bounding box center [284, 189] width 35 height 13
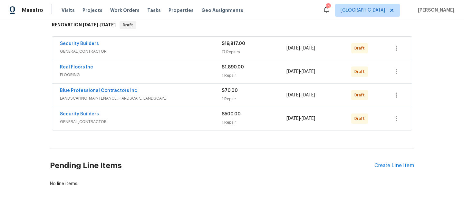
scroll to position [107, 0]
click at [88, 90] on link "Blue Professional Contractors Inc" at bounding box center [98, 91] width 77 height 5
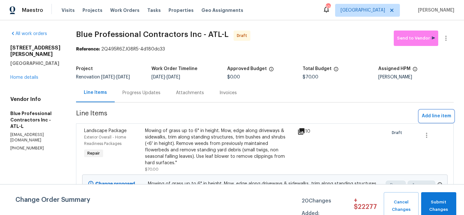
click at [426, 115] on span "Add line item" at bounding box center [435, 116] width 29 height 8
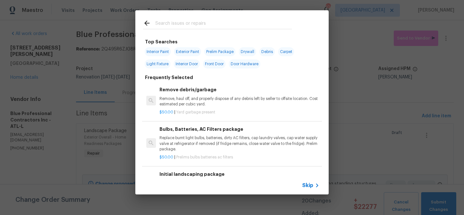
click at [193, 27] on input "text" at bounding box center [223, 24] width 136 height 10
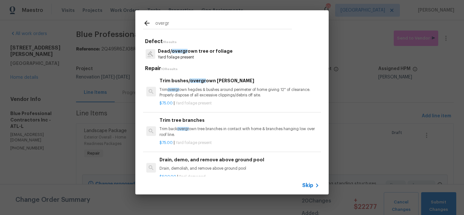
type input "overgr"
click at [187, 89] on p "Trim overgr own hegdes & bushes around perimeter of home giving 12" of clearanc…" at bounding box center [239, 92] width 160 height 11
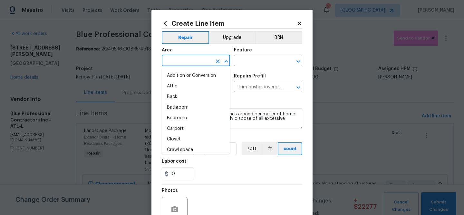
click at [190, 58] on input "text" at bounding box center [187, 61] width 50 height 10
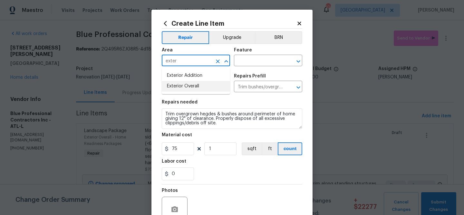
click at [191, 88] on li "Exterior Overall" at bounding box center [196, 86] width 68 height 11
type input "Exterior Overall"
click at [252, 60] on input "text" at bounding box center [259, 61] width 50 height 10
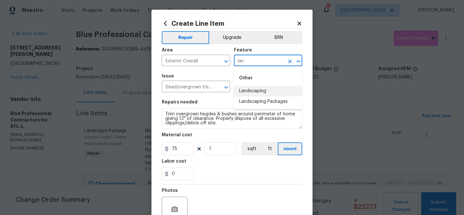
click at [259, 95] on li "Landscaping" at bounding box center [268, 91] width 68 height 11
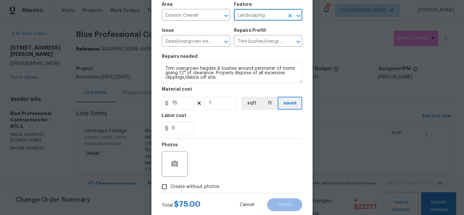
scroll to position [62, 0]
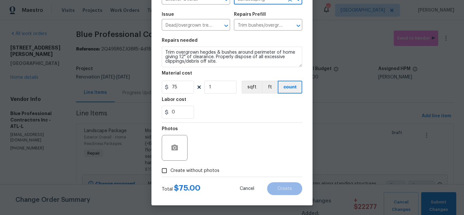
type input "Landscaping"
click at [202, 170] on span "Create without photos" at bounding box center [194, 171] width 49 height 7
click at [170, 170] on input "Create without photos" at bounding box center [164, 171] width 12 height 12
checkbox input "true"
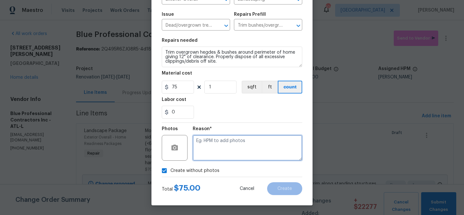
click at [211, 145] on textarea at bounding box center [246, 148] width 109 height 26
type textarea "Trim"
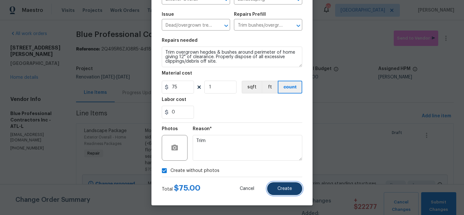
click at [282, 186] on button "Create" at bounding box center [284, 189] width 35 height 13
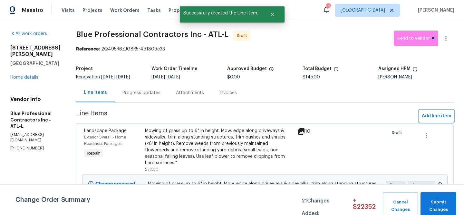
click at [435, 117] on span "Add line item" at bounding box center [435, 116] width 29 height 8
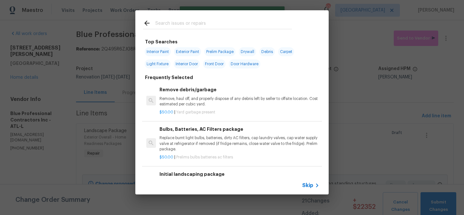
click at [212, 24] on input "text" at bounding box center [223, 24] width 136 height 10
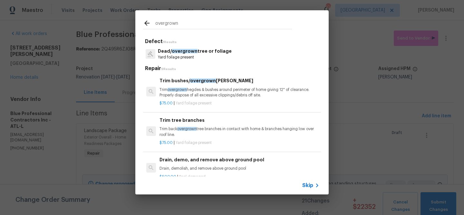
type input "overgrown"
click at [199, 122] on h6 "Trim tree branches" at bounding box center [239, 120] width 160 height 7
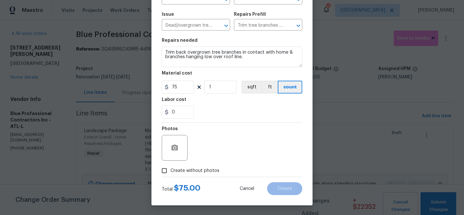
click at [201, 172] on span "Create without photos" at bounding box center [194, 171] width 49 height 7
click at [170, 172] on input "Create without photos" at bounding box center [164, 171] width 12 height 12
checkbox input "true"
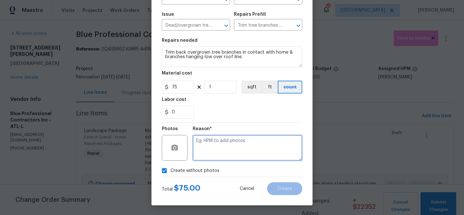
click at [205, 151] on textarea at bounding box center [246, 148] width 109 height 26
click at [247, 151] on textarea "Trim" at bounding box center [246, 148] width 109 height 26
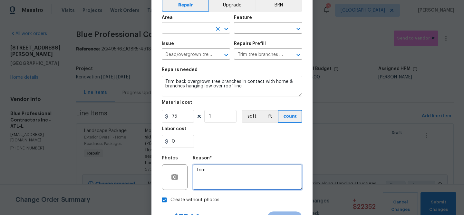
type textarea "Trim"
click at [205, 28] on input "text" at bounding box center [187, 29] width 50 height 10
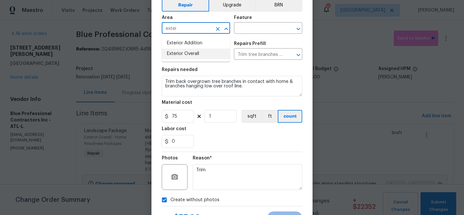
click at [202, 56] on li "Exterior Overall" at bounding box center [196, 54] width 68 height 11
type input "Exterior Overall"
click at [251, 28] on input "text" at bounding box center [259, 29] width 50 height 10
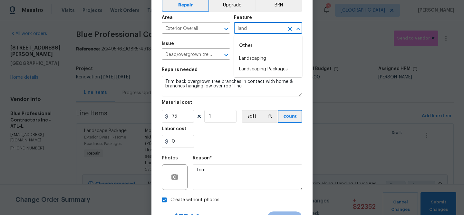
click at [249, 55] on li "Landscaping" at bounding box center [268, 58] width 68 height 11
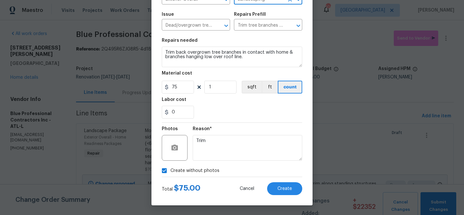
type input "Landscaping"
click at [291, 202] on div "Create Line Item Repair Upgrade BRN Area Exterior Overall ​ Feature Landscaping…" at bounding box center [231, 77] width 161 height 258
click at [291, 194] on button "Create" at bounding box center [284, 189] width 35 height 13
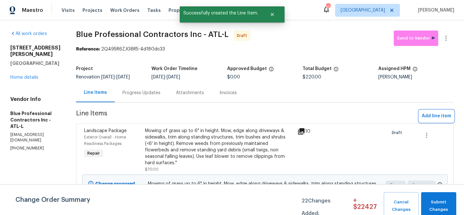
click at [429, 113] on span "Add line item" at bounding box center [435, 116] width 29 height 8
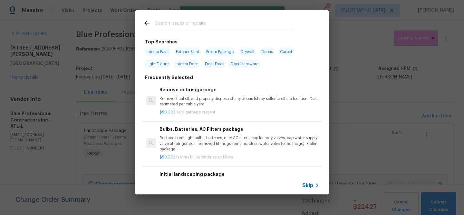
click at [194, 23] on input "text" at bounding box center [223, 24] width 136 height 10
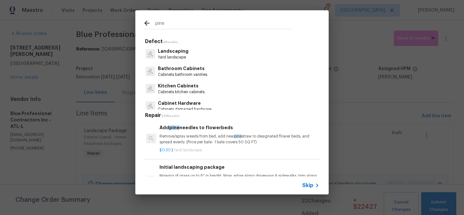
type input "pine"
click at [195, 134] on div "Add pine needles to flowerbeds Remove/spray weeds from bed, add new pine straw …" at bounding box center [239, 134] width 160 height 21
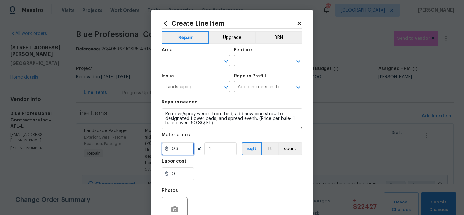
click at [176, 146] on input "0.3" at bounding box center [178, 149] width 32 height 13
type input "8"
click at [208, 150] on input "1" at bounding box center [220, 149] width 32 height 13
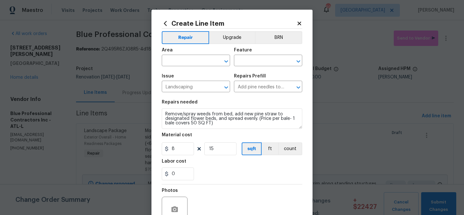
click at [227, 167] on div "Labor cost" at bounding box center [232, 163] width 140 height 8
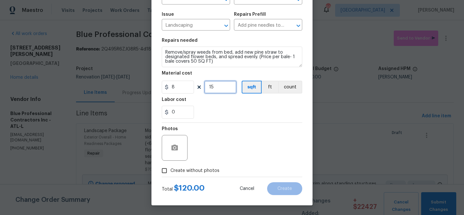
click at [216, 90] on input "15" at bounding box center [220, 87] width 32 height 13
type input "20"
click at [272, 153] on div "Photos" at bounding box center [232, 144] width 140 height 42
click at [206, 170] on span "Create without photos" at bounding box center [194, 171] width 49 height 7
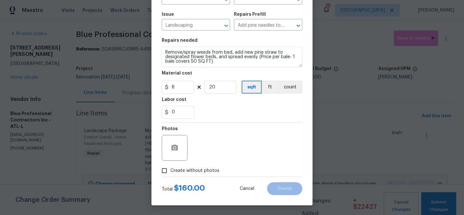
click at [170, 170] on input "Create without photos" at bounding box center [164, 171] width 12 height 12
checkbox input "true"
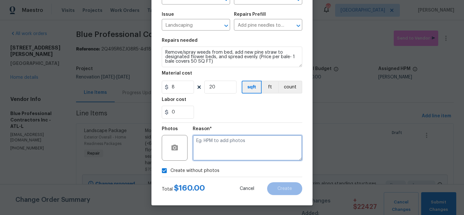
click at [220, 150] on textarea at bounding box center [246, 148] width 109 height 26
click at [256, 149] on textarea "Straw" at bounding box center [246, 148] width 109 height 26
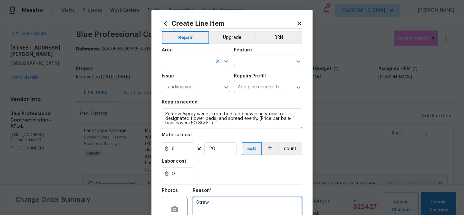
type textarea "Straw"
click at [204, 58] on input "text" at bounding box center [187, 61] width 50 height 10
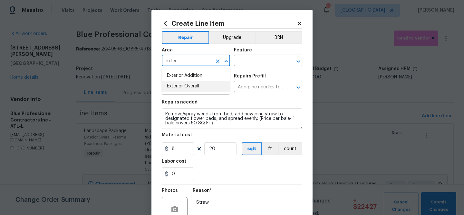
click at [201, 85] on li "Exterior Overall" at bounding box center [196, 86] width 68 height 11
type input "Exterior Overall"
click at [236, 60] on input "text" at bounding box center [259, 61] width 50 height 10
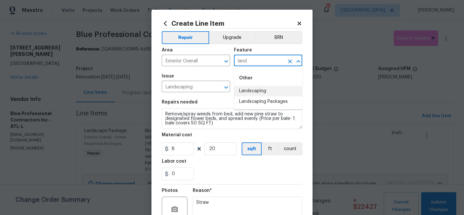
click at [244, 87] on li "Landscaping" at bounding box center [268, 91] width 68 height 11
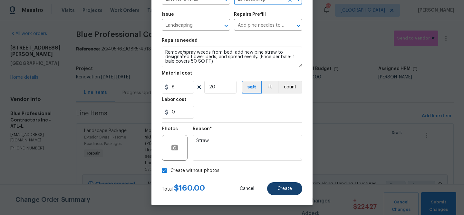
type input "Landscaping"
click at [281, 189] on span "Create" at bounding box center [284, 189] width 14 height 5
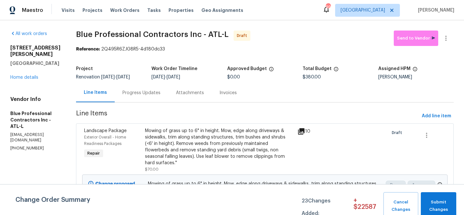
click at [146, 95] on div "Progress Updates" at bounding box center [141, 93] width 38 height 6
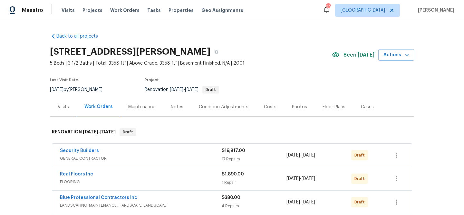
click at [177, 108] on div "Notes" at bounding box center [177, 107] width 13 height 6
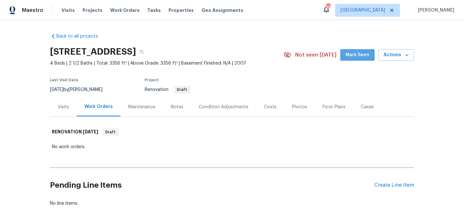
click at [345, 56] on button "Mark Seen" at bounding box center [357, 55] width 34 height 12
click at [209, 106] on div "Condition Adjustments" at bounding box center [224, 107] width 50 height 6
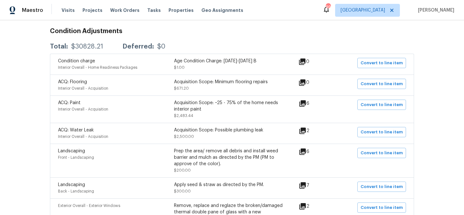
scroll to position [112, 0]
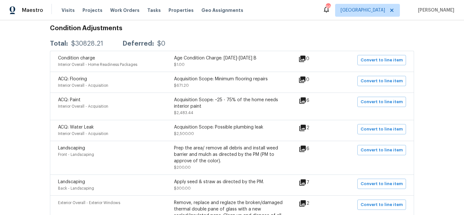
click at [303, 100] on icon at bounding box center [302, 101] width 6 height 6
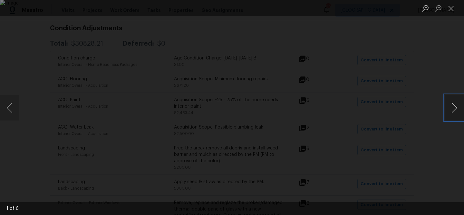
click at [452, 108] on button "Next image" at bounding box center [453, 108] width 19 height 26
click at [453, 108] on button "Next image" at bounding box center [453, 108] width 19 height 26
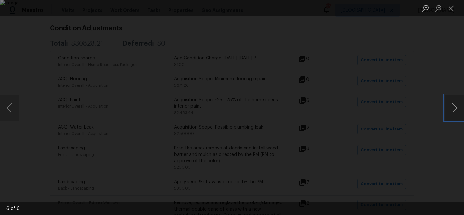
click at [453, 107] on button "Next image" at bounding box center [453, 108] width 19 height 26
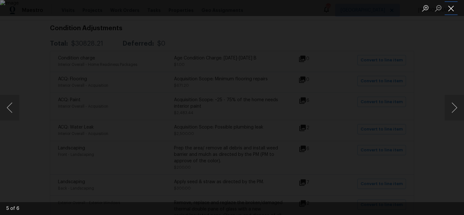
click at [449, 8] on button "Close lightbox" at bounding box center [450, 8] width 13 height 11
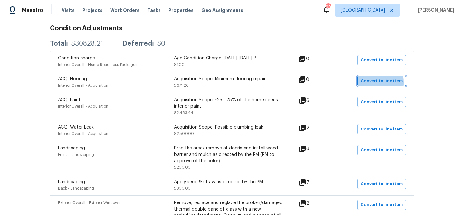
click at [365, 83] on span "Convert to line item" at bounding box center [381, 81] width 42 height 7
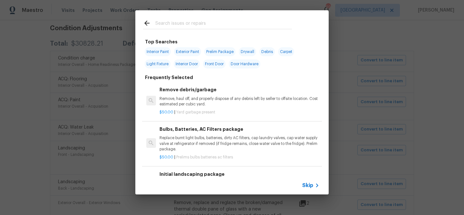
click at [179, 27] on input "text" at bounding box center [223, 24] width 136 height 10
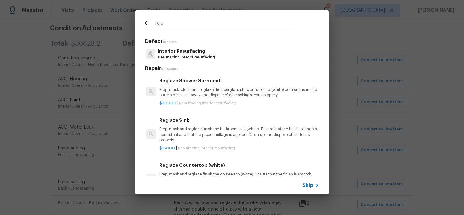
type input "reju"
click at [186, 57] on p "Resurfacing interior resurfacing" at bounding box center [186, 57] width 57 height 5
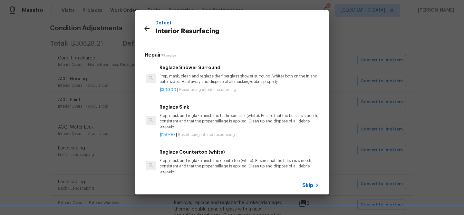
click at [175, 74] on p "Prep, mask, clean and reglaze the fiberglass shower surround (white) both on th…" at bounding box center [239, 79] width 160 height 11
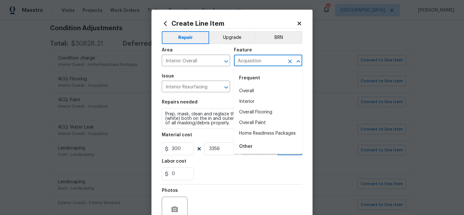
click at [247, 64] on input "Acquisition" at bounding box center [259, 61] width 50 height 10
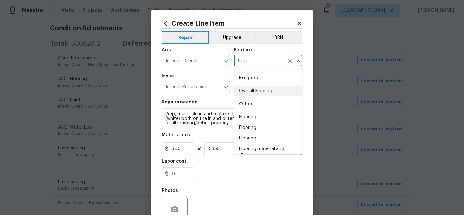
click at [256, 89] on li "Overall Flooring" at bounding box center [268, 91] width 68 height 11
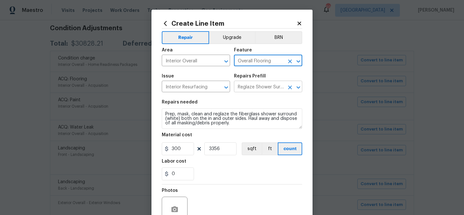
type input "Overall Flooring"
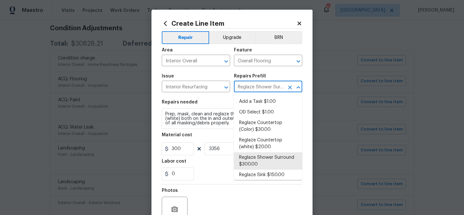
click at [240, 85] on input "Reglaze Shower Surround $300.00" at bounding box center [259, 87] width 50 height 10
click at [246, 103] on li "Add a Task $1.00" at bounding box center [268, 102] width 68 height 11
type input "Add a Task $1.00"
type textarea "HPM to detail"
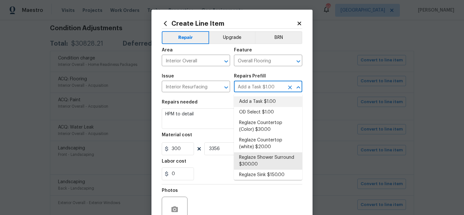
type input "1"
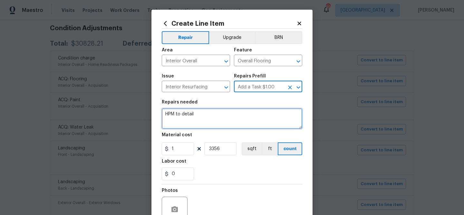
click at [205, 116] on textarea "HPM to detail" at bounding box center [232, 118] width 140 height 21
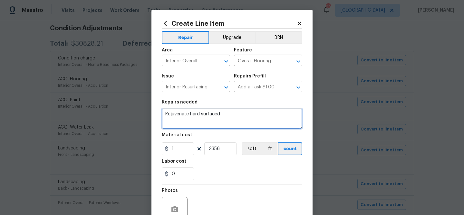
type textarea "Rejuvenate hard surfaced"
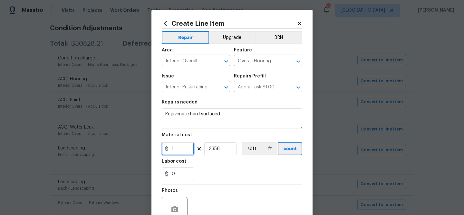
click at [184, 149] on input "1" at bounding box center [178, 149] width 32 height 13
type input "300"
click at [218, 148] on input "3356" at bounding box center [220, 149] width 32 height 13
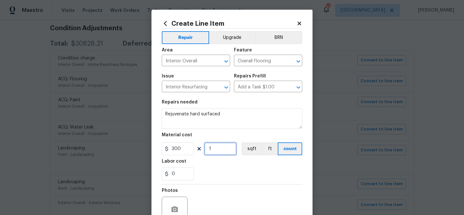
type input "1"
click at [235, 173] on div "0" at bounding box center [232, 174] width 140 height 13
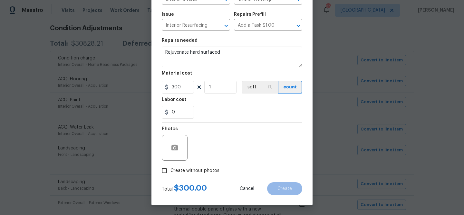
click at [207, 172] on span "Create without photos" at bounding box center [194, 171] width 49 height 7
click at [170, 172] on input "Create without photos" at bounding box center [164, 171] width 12 height 12
checkbox input "true"
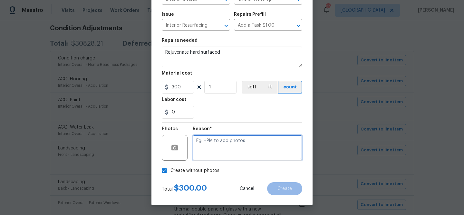
click at [214, 149] on textarea at bounding box center [246, 148] width 109 height 26
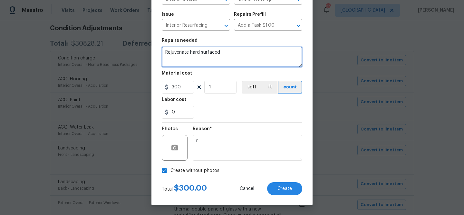
click at [179, 53] on textarea "Rejuvenate hard surfaced" at bounding box center [232, 57] width 140 height 21
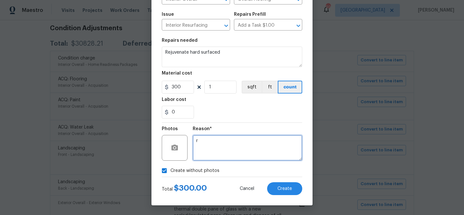
click at [209, 145] on textarea "r" at bounding box center [246, 148] width 109 height 26
paste textarea "Rejuvenate"
type textarea "Rejuvenate"
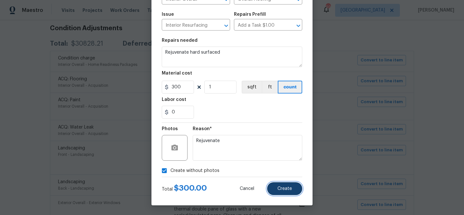
click at [286, 186] on button "Create" at bounding box center [284, 189] width 35 height 13
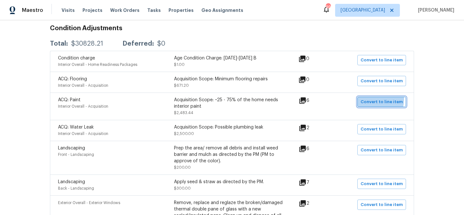
click at [370, 99] on span "Convert to line item" at bounding box center [381, 102] width 42 height 7
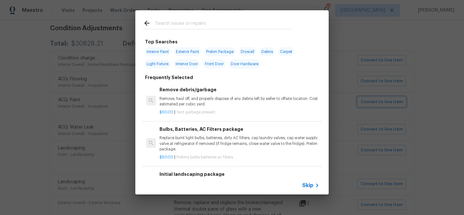
click at [361, 131] on div "Top Searches Interior Paint Exterior Paint Prelim Package Drywall Debris Carpet…" at bounding box center [232, 102] width 464 height 205
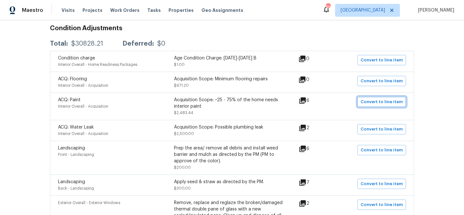
click at [374, 104] on span "Convert to line item" at bounding box center [381, 102] width 42 height 7
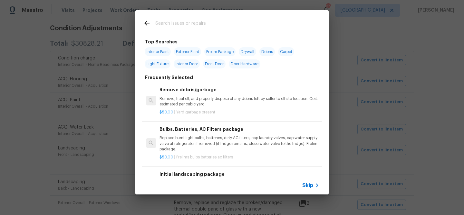
click at [309, 185] on span "Skip" at bounding box center [307, 186] width 11 height 6
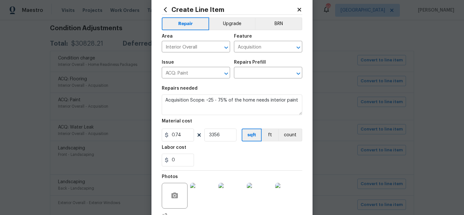
scroll to position [0, 0]
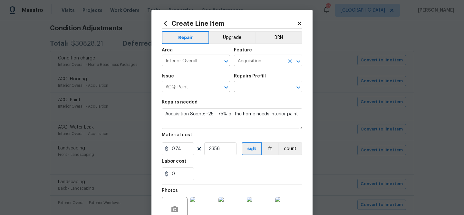
click at [245, 59] on input "Acquisition" at bounding box center [259, 61] width 50 height 10
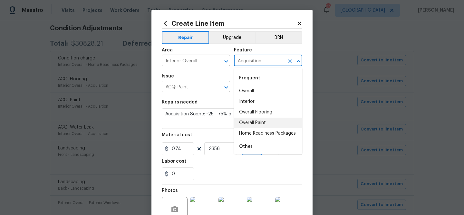
click at [255, 121] on li "Overall Paint" at bounding box center [268, 123] width 68 height 11
type input "Overall Paint"
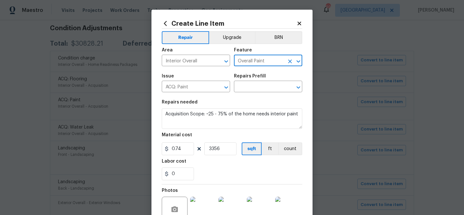
click at [191, 96] on span "Issue ACQ: Paint ​" at bounding box center [196, 83] width 68 height 26
click at [193, 85] on input "ACQ: Paint" at bounding box center [187, 87] width 50 height 10
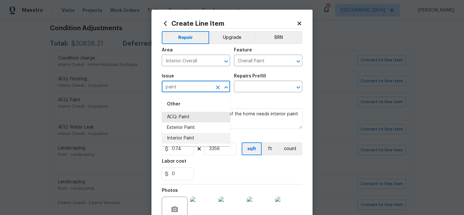
click at [192, 137] on li "Interior Paint" at bounding box center [196, 138] width 68 height 11
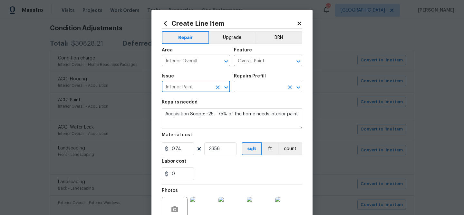
type input "Interior Paint"
click at [248, 88] on input "text" at bounding box center [259, 87] width 50 height 10
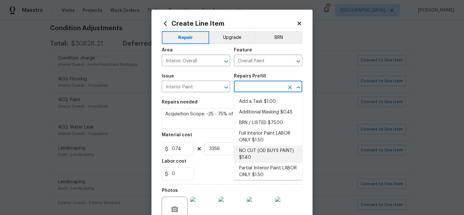
click at [259, 147] on li "NO CUT (OD BUYS PAINT) $1.40" at bounding box center [268, 154] width 68 height 17
type input "NO CUT (OD BUYS PAINT) $1.40"
type textarea "NO CUTS, Opendoor to Purchase Paint - (walls, ceilings, trim, and doors) - All …"
type input "1.4"
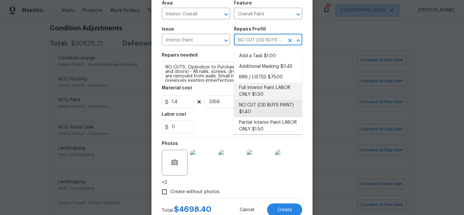
scroll to position [46, 0]
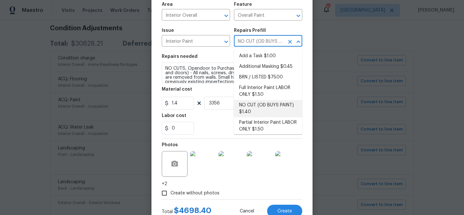
click at [260, 108] on li "NO CUT (OD BUYS PAINT) $1.40" at bounding box center [268, 108] width 68 height 17
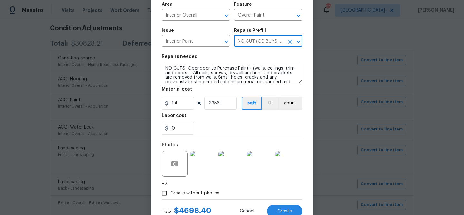
scroll to position [69, 0]
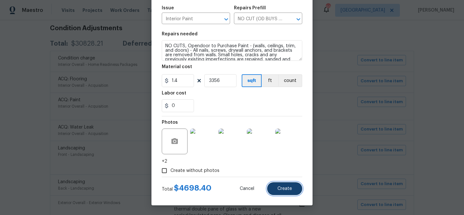
click at [289, 188] on span "Create" at bounding box center [284, 189] width 14 height 5
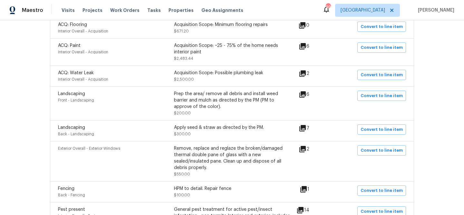
scroll to position [174, 0]
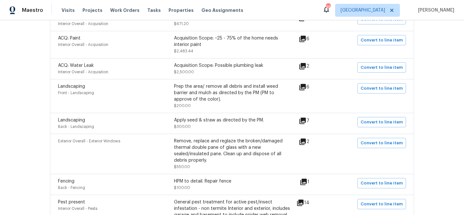
click at [305, 63] on icon at bounding box center [302, 66] width 6 height 6
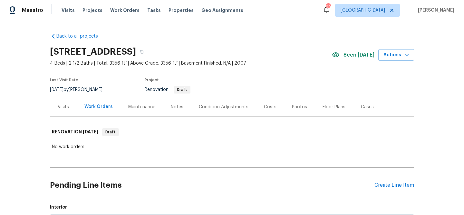
click at [213, 103] on div "Condition Adjustments" at bounding box center [223, 107] width 65 height 19
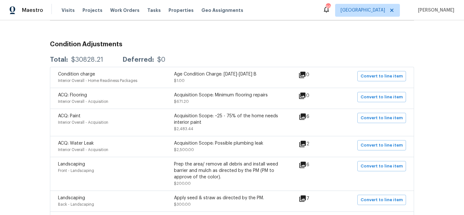
scroll to position [104, 0]
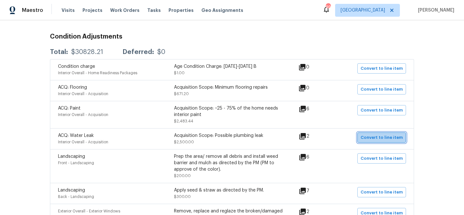
click at [387, 134] on button "Convert to line item" at bounding box center [381, 138] width 49 height 10
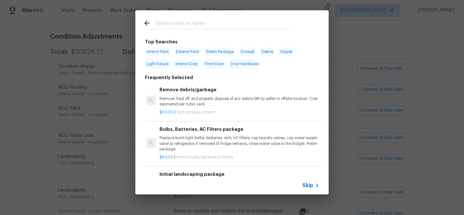
click at [183, 22] on input "text" at bounding box center [223, 24] width 136 height 10
click at [314, 189] on icon at bounding box center [317, 186] width 8 height 8
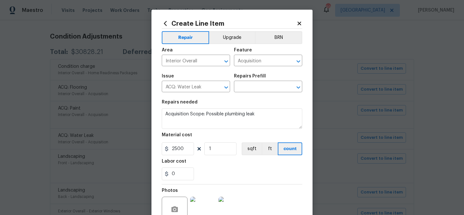
click at [245, 67] on div "Area Interior Overall ​ Feature Acquisition ​" at bounding box center [232, 57] width 140 height 26
click at [245, 61] on input "Acquisition" at bounding box center [259, 61] width 50 height 10
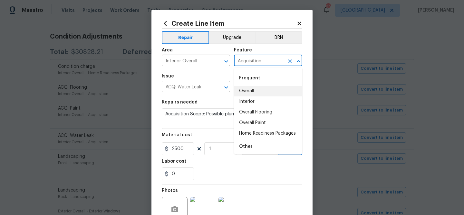
click at [251, 60] on input "Acquisition" at bounding box center [259, 61] width 50 height 10
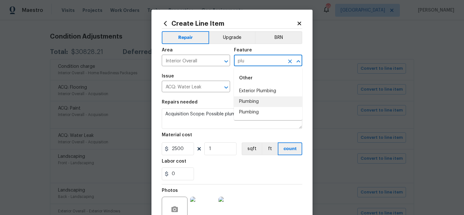
click at [255, 103] on li "Plumbing" at bounding box center [268, 102] width 68 height 11
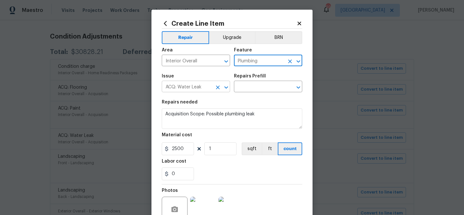
type input "Plumbing"
click at [192, 86] on input "ACQ: Water Leak" at bounding box center [187, 87] width 50 height 10
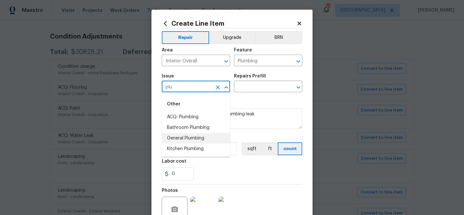
click at [190, 137] on li "General Plumbing" at bounding box center [196, 138] width 68 height 11
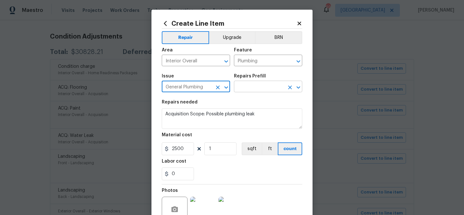
type input "General Plumbing"
click at [247, 85] on input "text" at bounding box center [259, 87] width 50 height 10
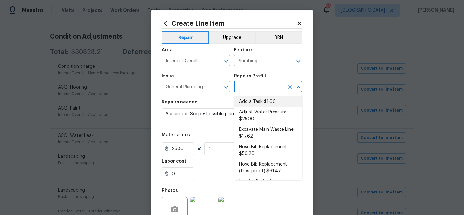
click at [249, 105] on li "Add a Task $1.00" at bounding box center [268, 102] width 68 height 11
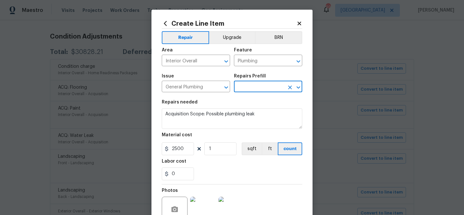
type input "Add a Task $1.00"
type textarea "HPM to detail"
type input "1"
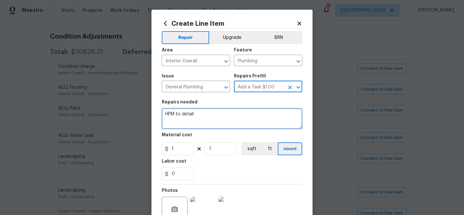
click at [204, 117] on textarea "HPM to detail" at bounding box center [232, 118] width 140 height 21
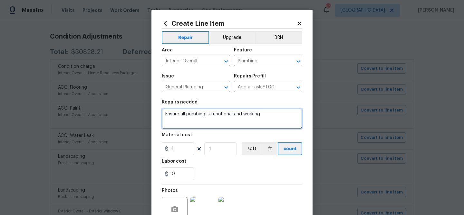
click at [188, 113] on textarea "Ensure all pumbing is functional and working" at bounding box center [232, 118] width 140 height 21
type textarea "Ensure all plumbing is functional and working"
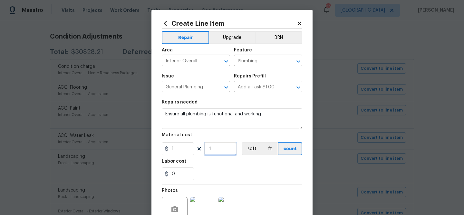
click at [218, 148] on input "1" at bounding box center [220, 149] width 32 height 13
type input "100"
click at [240, 164] on div "Labor cost" at bounding box center [232, 163] width 140 height 8
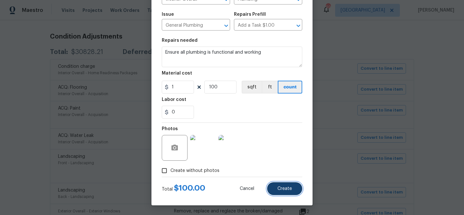
click at [278, 188] on span "Create" at bounding box center [284, 189] width 14 height 5
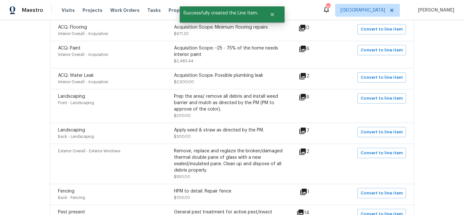
scroll to position [170, 0]
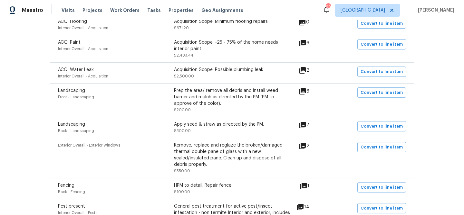
click at [305, 92] on icon at bounding box center [302, 91] width 6 height 6
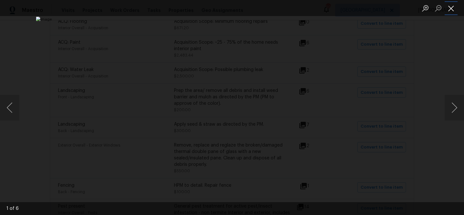
click at [450, 11] on button "Close lightbox" at bounding box center [450, 8] width 13 height 11
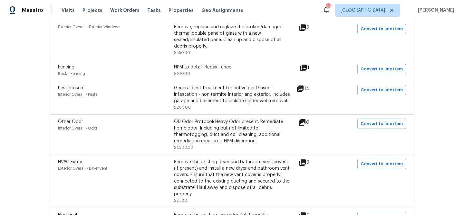
scroll to position [0, 0]
